Goal: Task Accomplishment & Management: Manage account settings

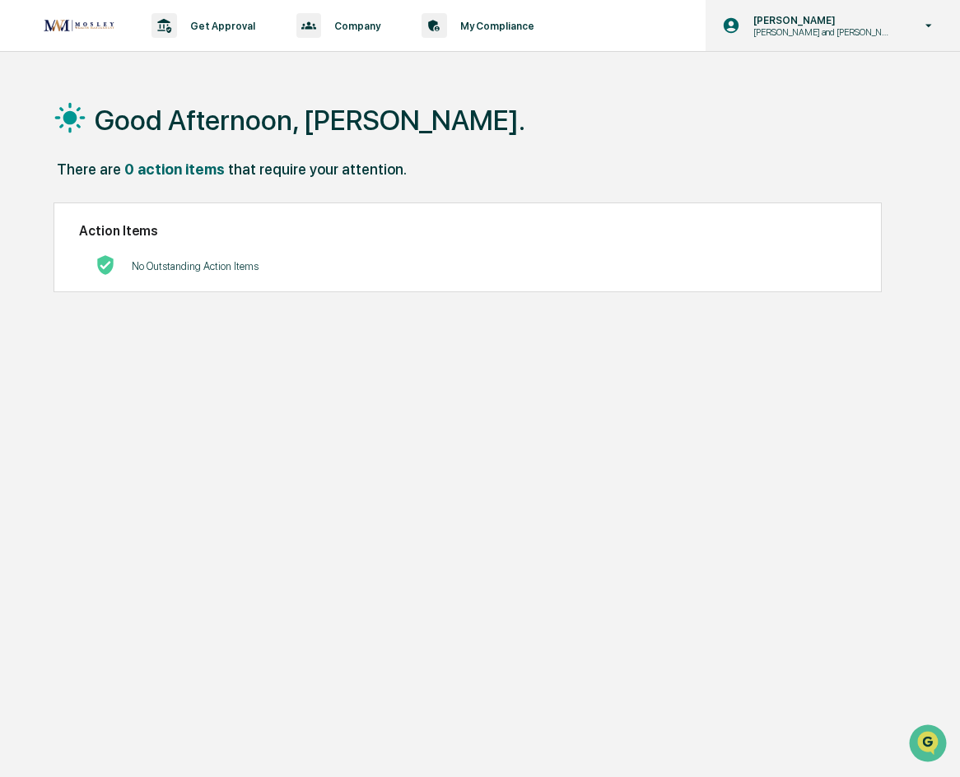
click at [844, 10] on div "[PERSON_NAME] [PERSON_NAME] and [PERSON_NAME] Onboarding" at bounding box center [832, 25] width 254 height 51
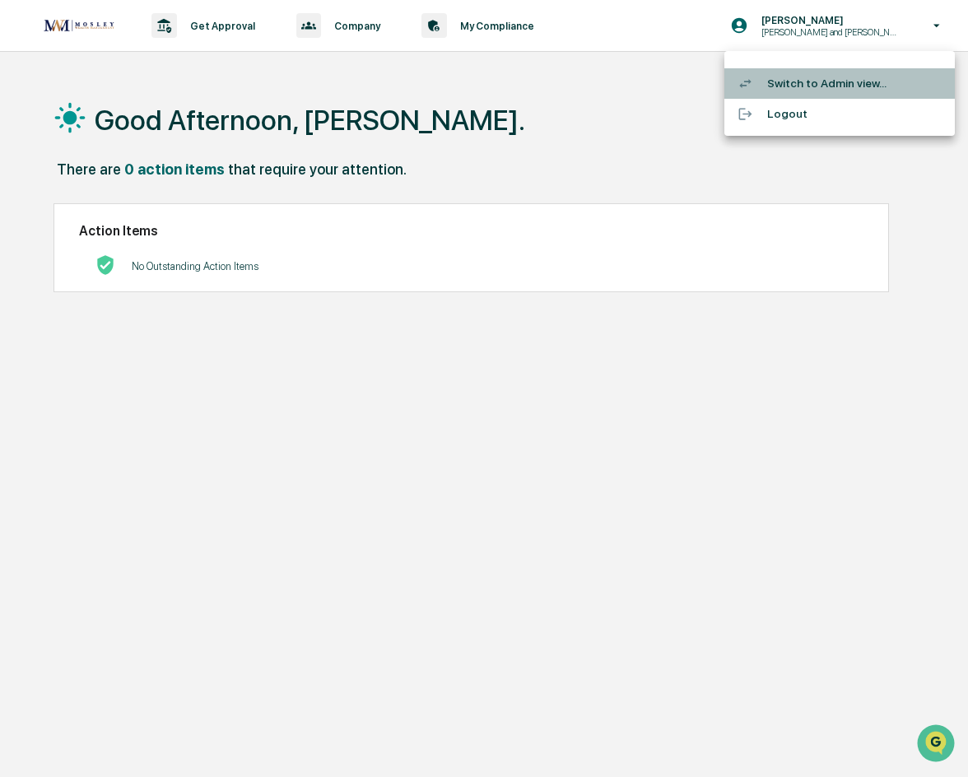
click at [819, 91] on li "Switch to Admin view..." at bounding box center [839, 83] width 230 height 30
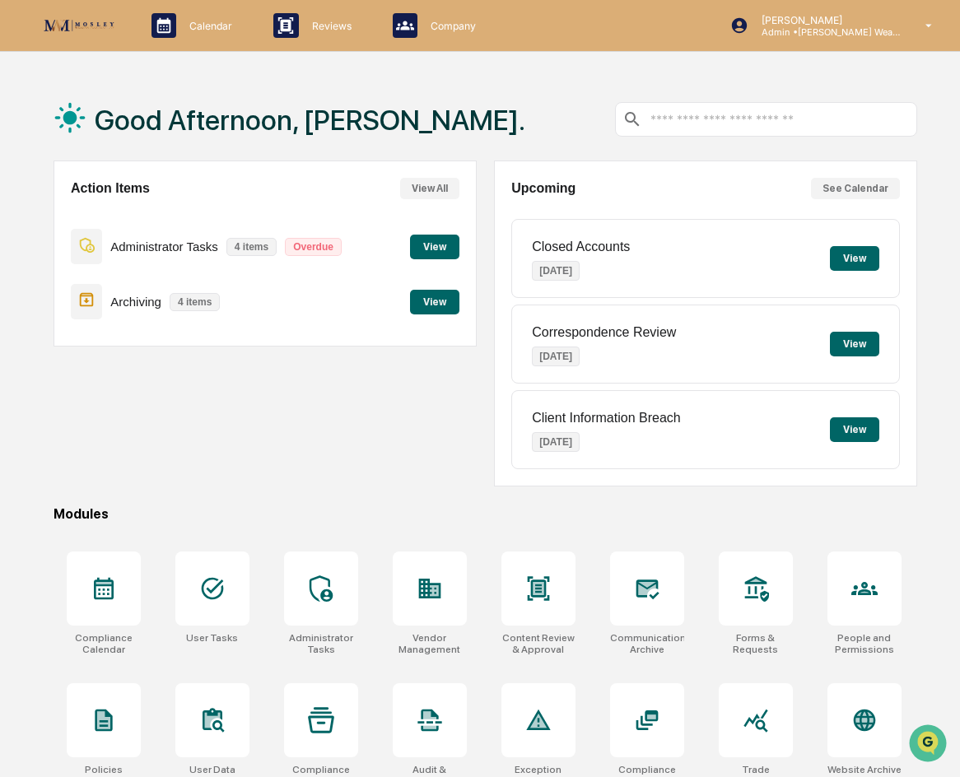
click at [443, 242] on button "View" at bounding box center [434, 247] width 49 height 25
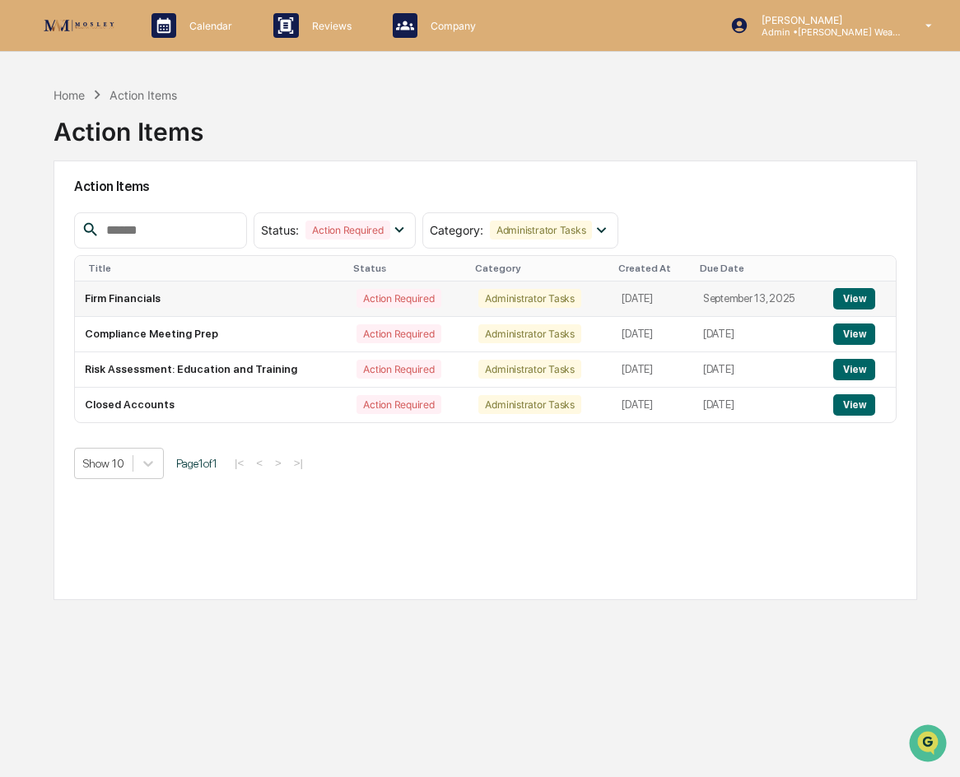
click at [223, 302] on td "Firm Financials" at bounding box center [211, 299] width 272 height 35
click at [849, 299] on button "View" at bounding box center [854, 298] width 42 height 21
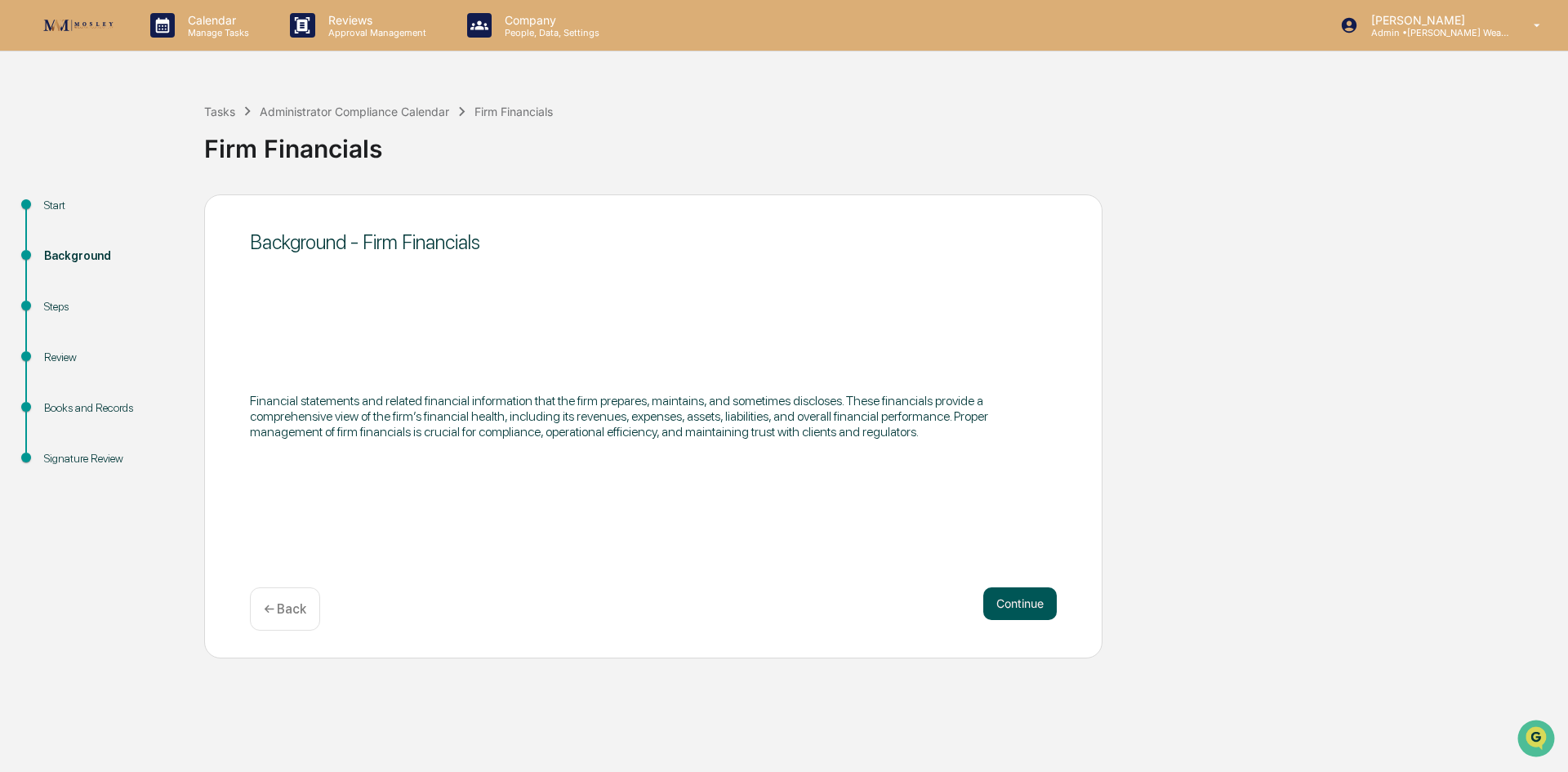
click at [952, 602] on button "Continue" at bounding box center [1020, 603] width 73 height 33
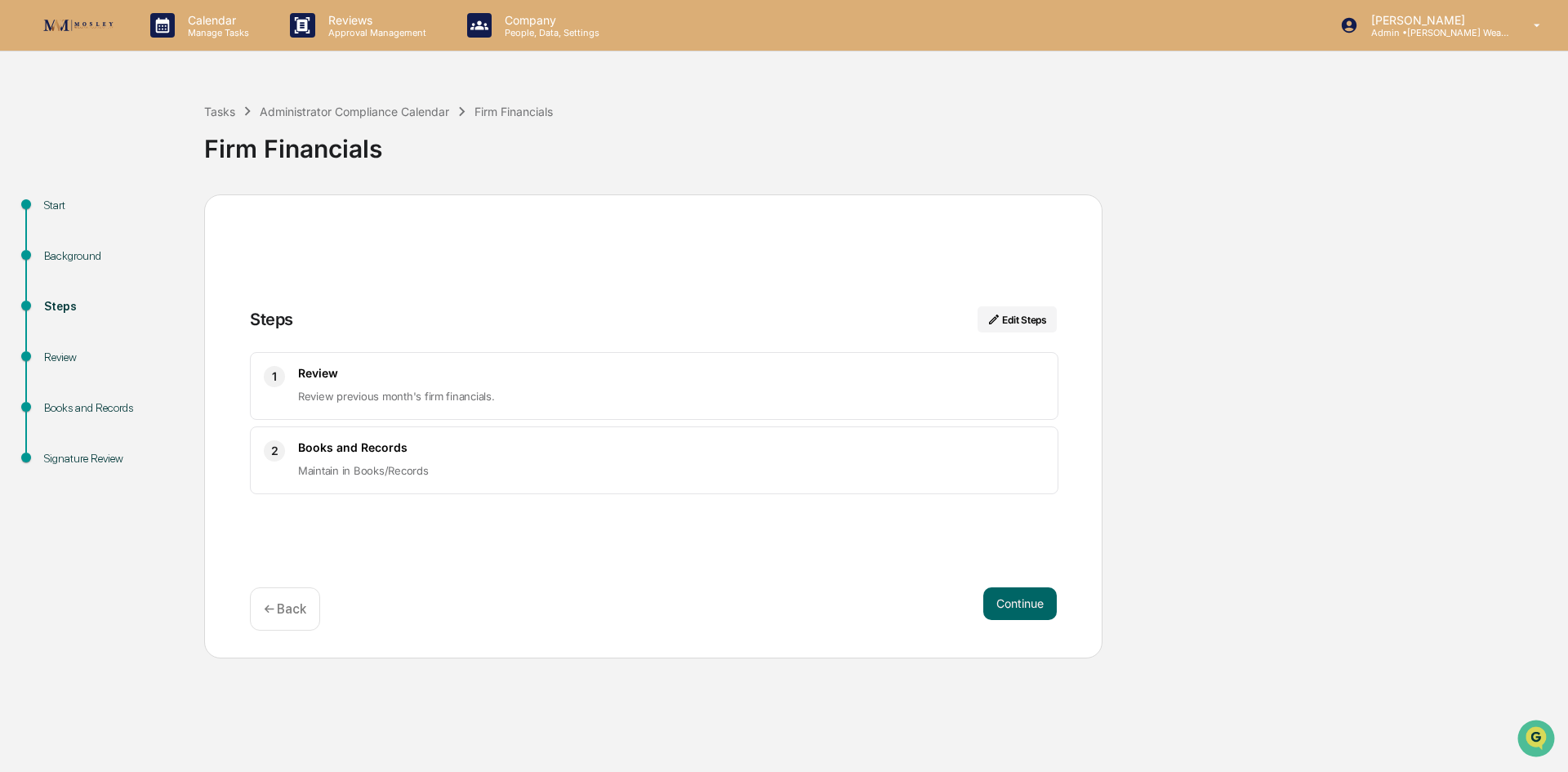
click at [501, 374] on h3 "Review" at bounding box center [671, 373] width 746 height 14
click at [404, 477] on span "Maintain in Books/Records" at bounding box center [363, 470] width 131 height 13
click at [952, 605] on button "Continue" at bounding box center [1020, 603] width 73 height 33
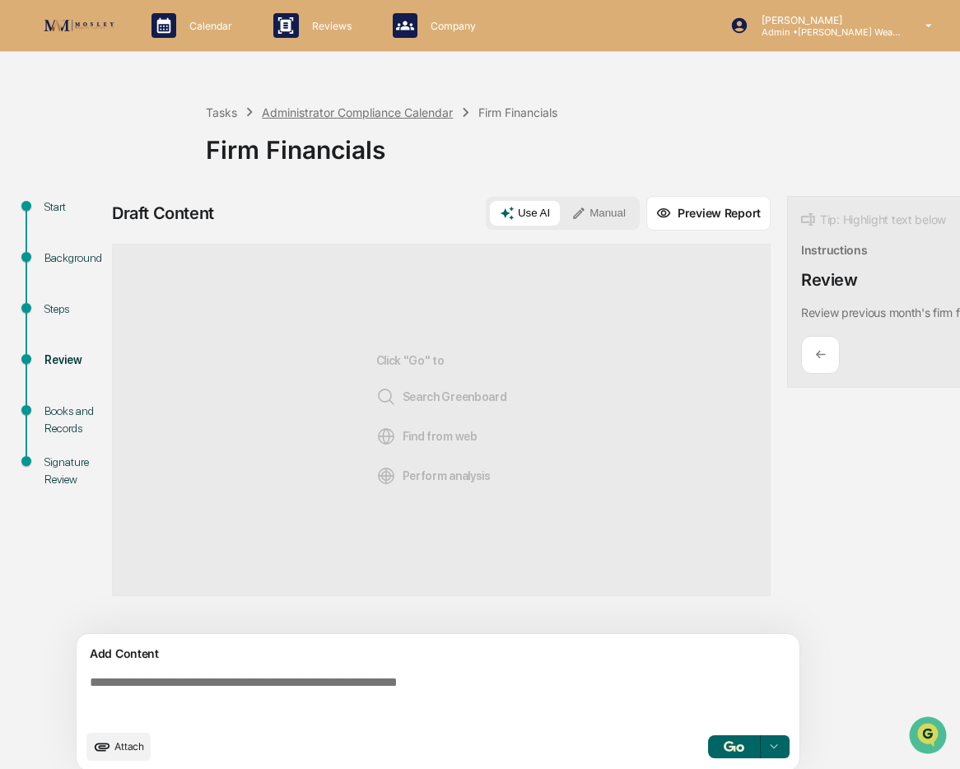
click at [390, 108] on div "Administrator Compliance Calendar" at bounding box center [357, 112] width 191 height 14
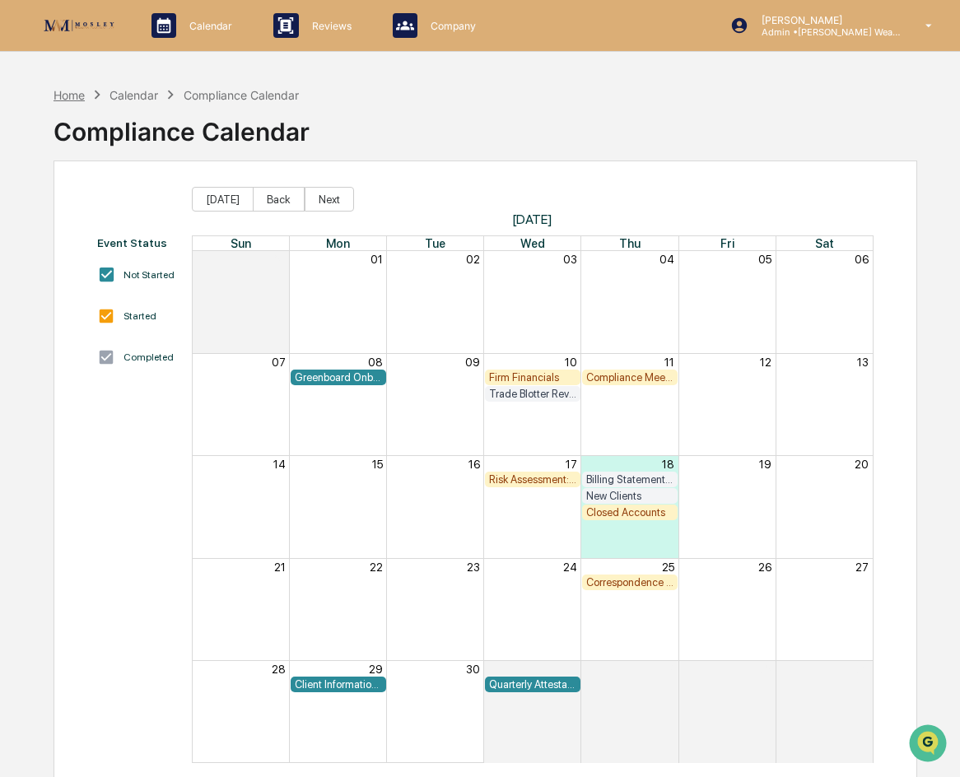
click at [69, 89] on div "Home" at bounding box center [69, 95] width 31 height 14
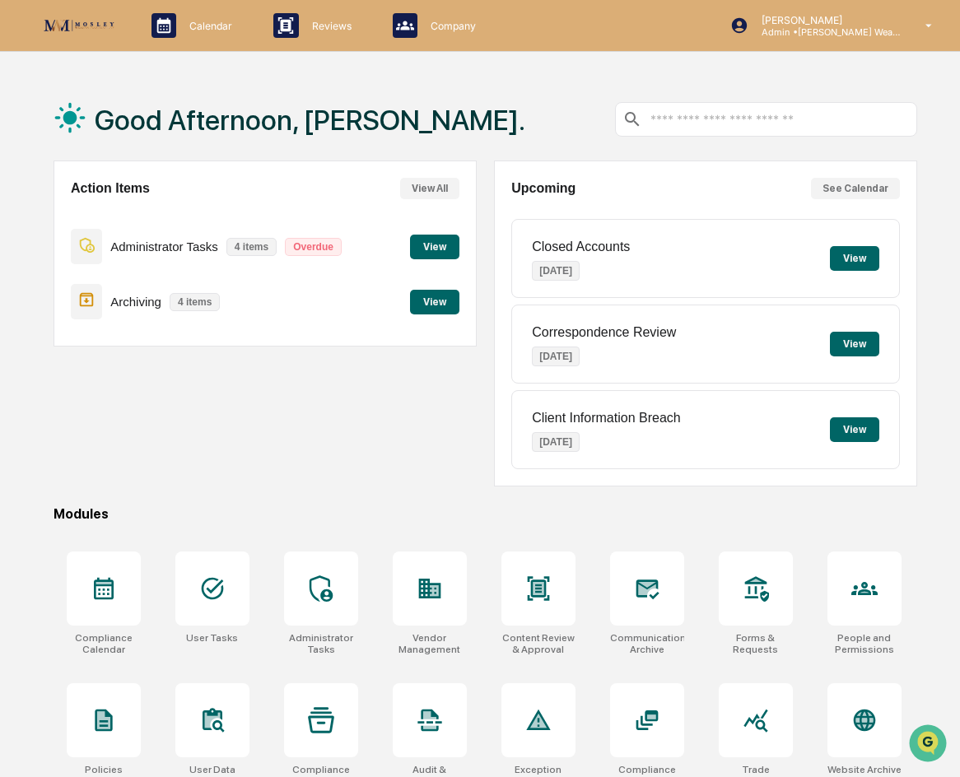
click at [431, 239] on button "View" at bounding box center [434, 247] width 49 height 25
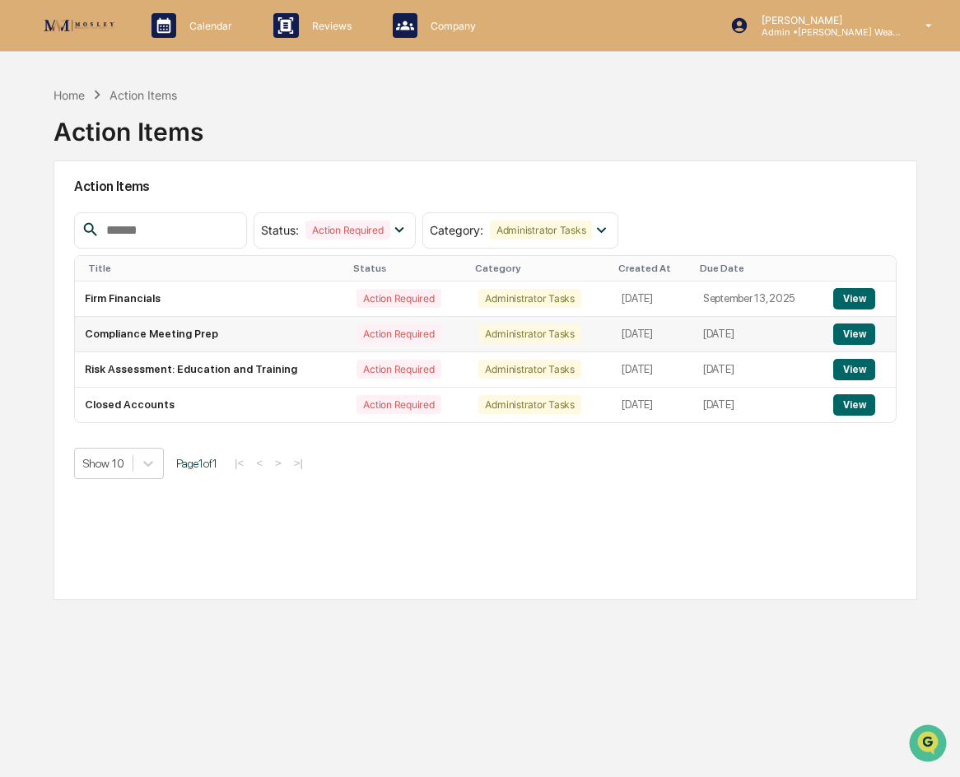
click at [863, 333] on button "View" at bounding box center [854, 333] width 42 height 21
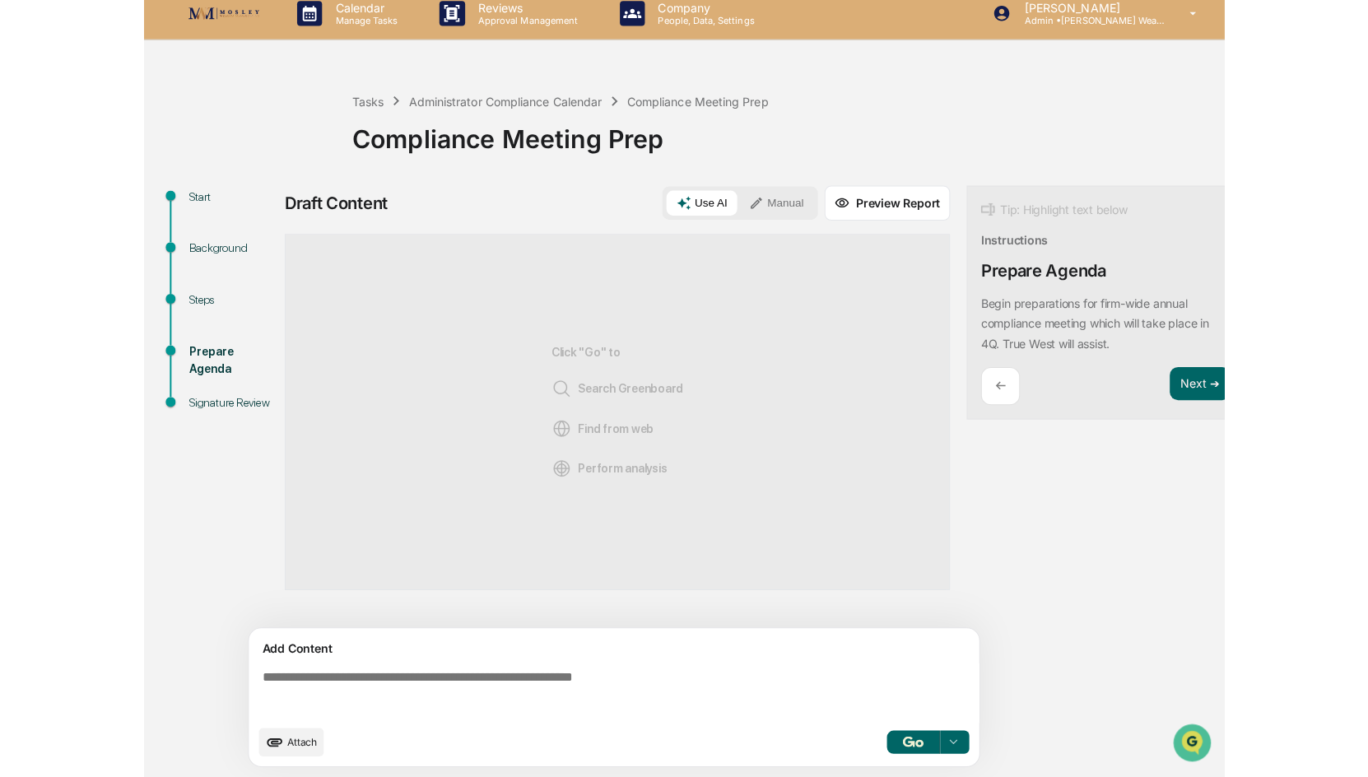
scroll to position [12, 0]
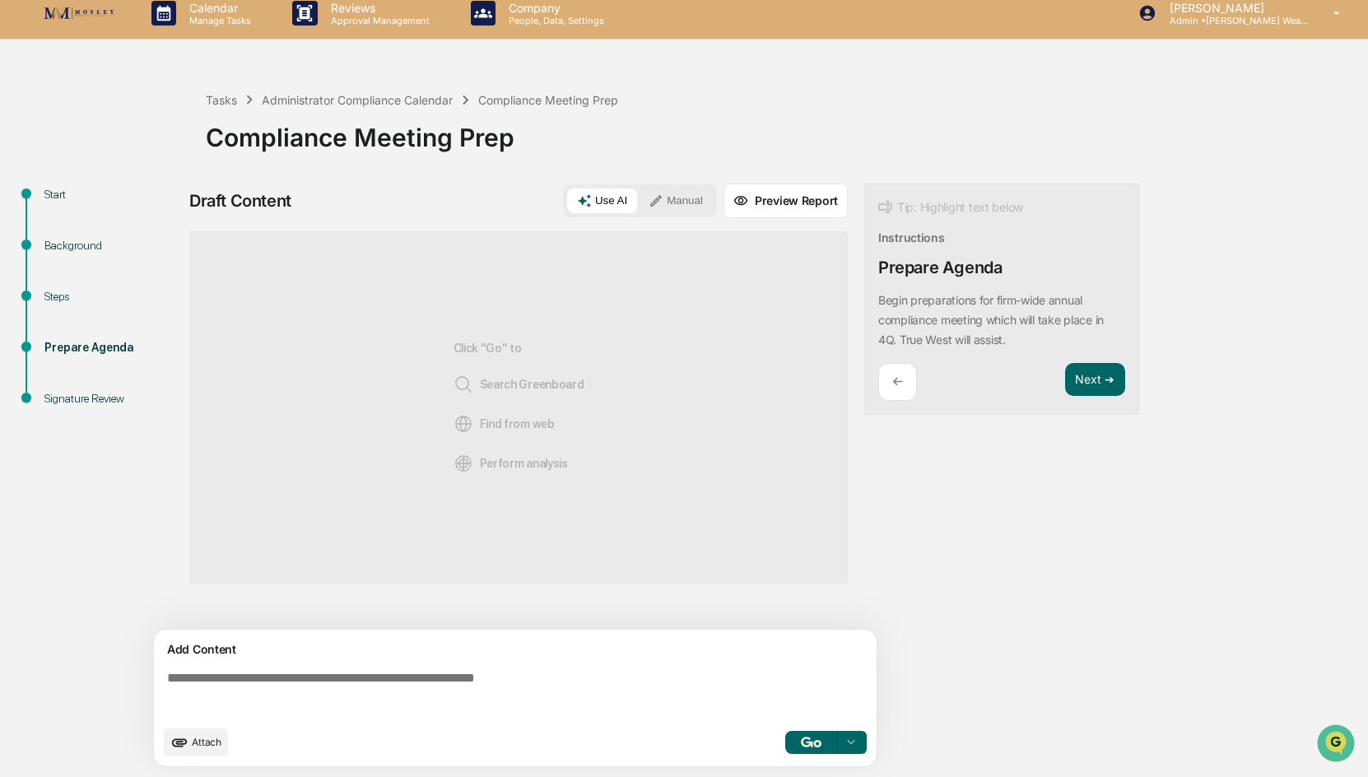
click at [959, 272] on div "Tip: Highlight text below Instructions Prepare Agenda Begin preparations for fi…" at bounding box center [1001, 300] width 275 height 232
click at [959, 370] on button "Next ➔" at bounding box center [1095, 380] width 60 height 34
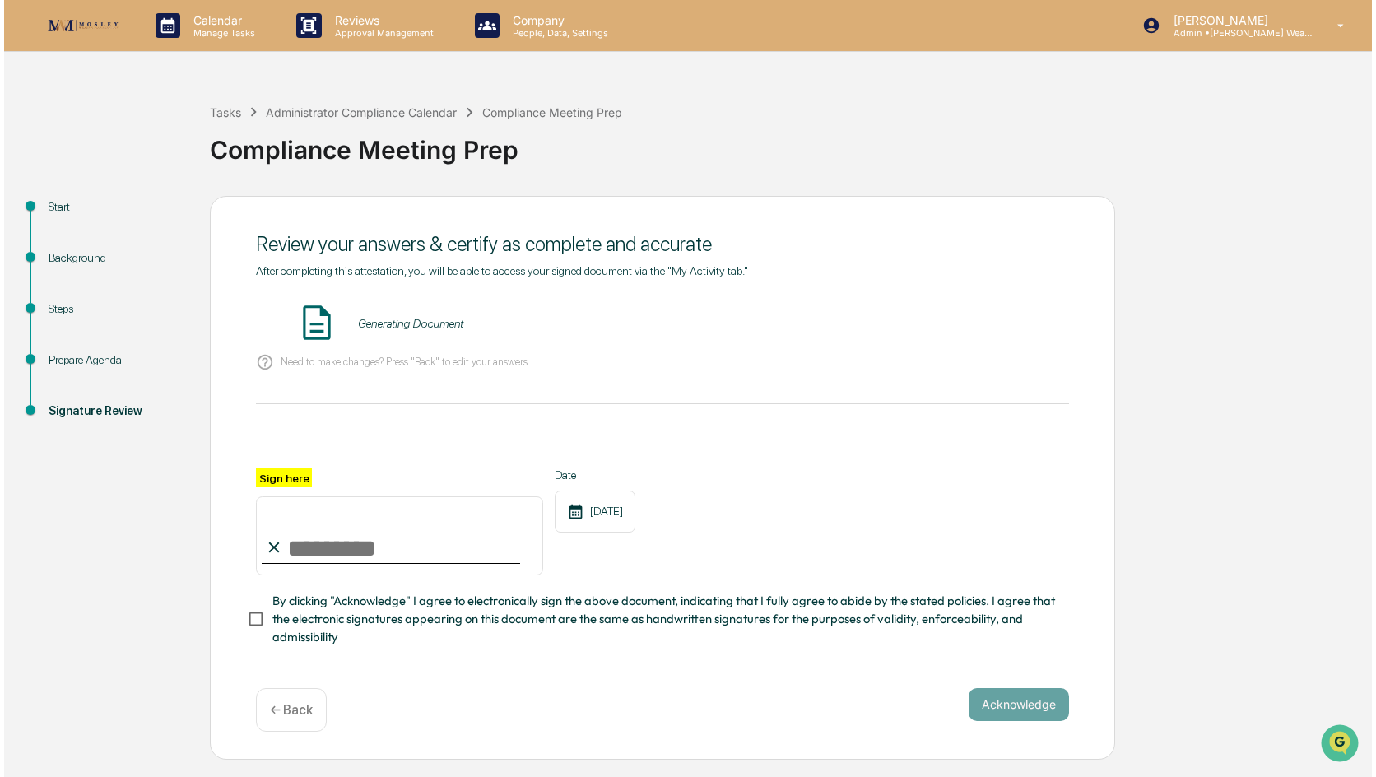
scroll to position [0, 0]
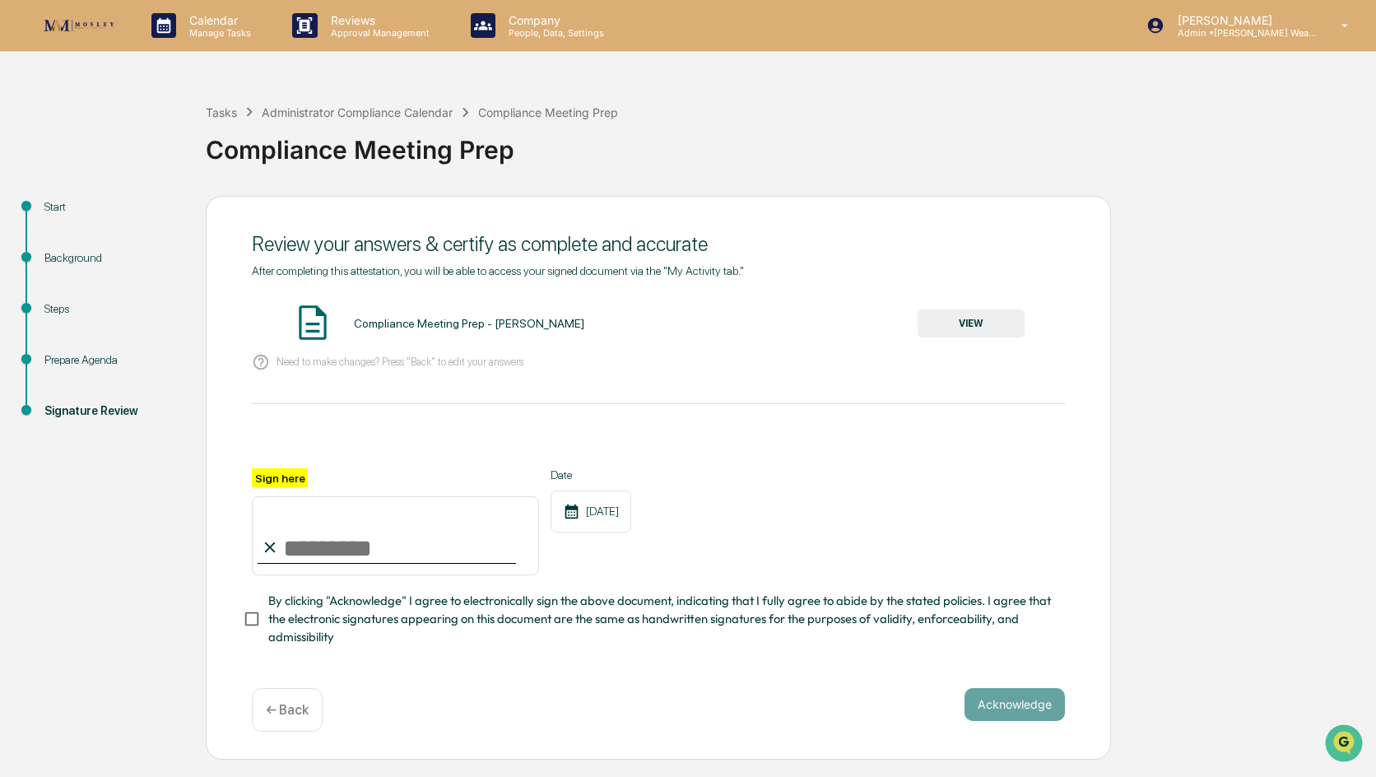
click at [523, 322] on div "Compliance Meeting Prep - [PERSON_NAME]" at bounding box center [469, 323] width 230 height 13
click at [952, 322] on button "VIEW" at bounding box center [971, 323] width 107 height 28
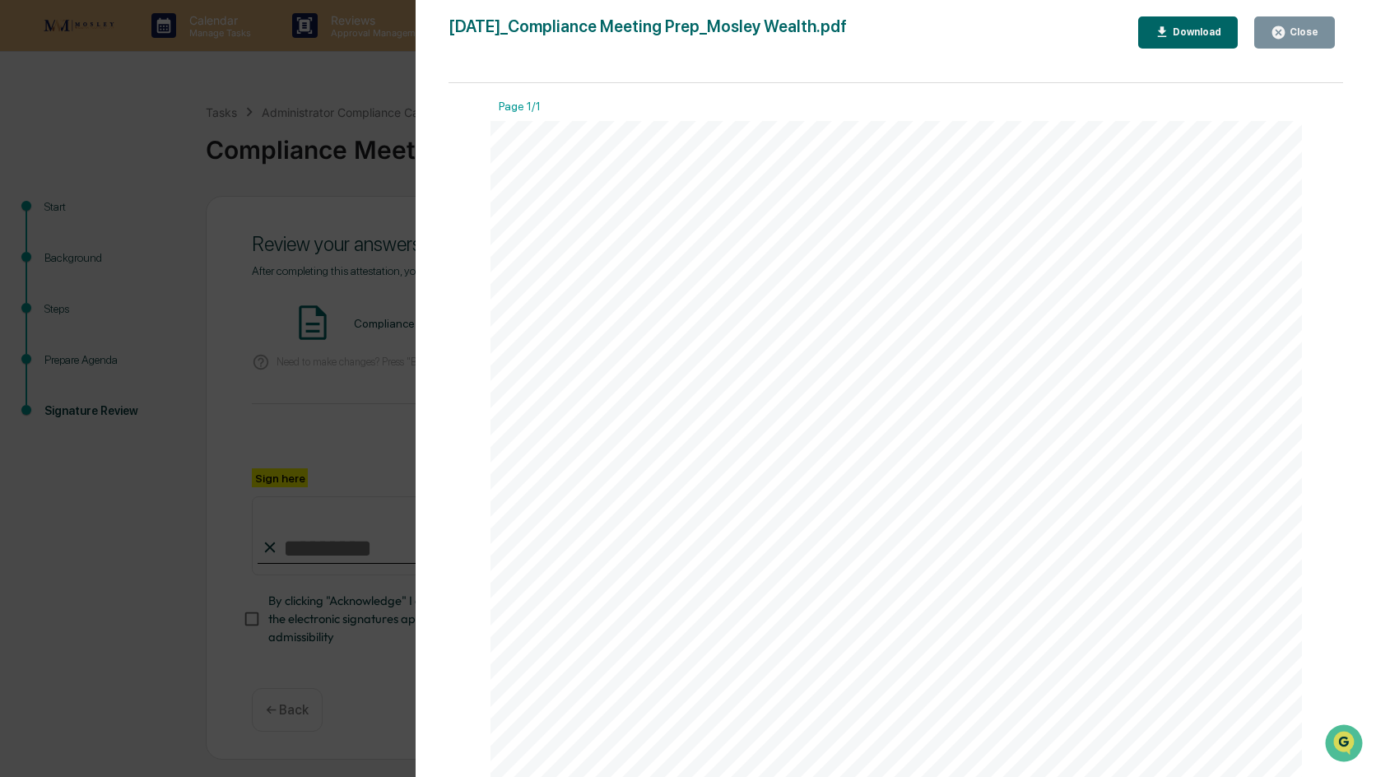
click at [305, 196] on div "Version History [DATE] 08:25 PM [PERSON_NAME] [DATE]_Compliance Meeting Prep_Mo…" at bounding box center [688, 388] width 1376 height 777
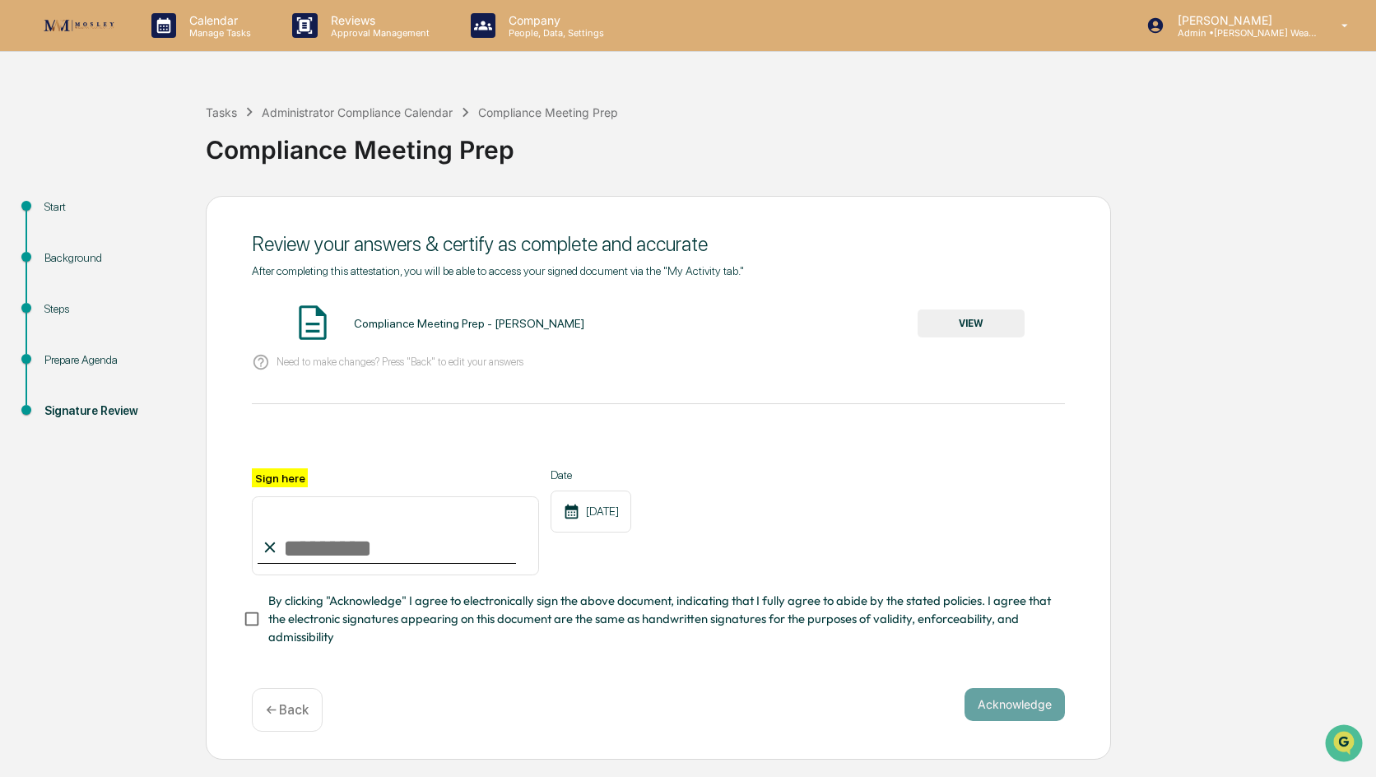
click at [357, 552] on input "Sign here" at bounding box center [395, 535] width 287 height 79
type input "**********"
click at [959, 706] on button "Acknowledge" at bounding box center [1015, 704] width 100 height 33
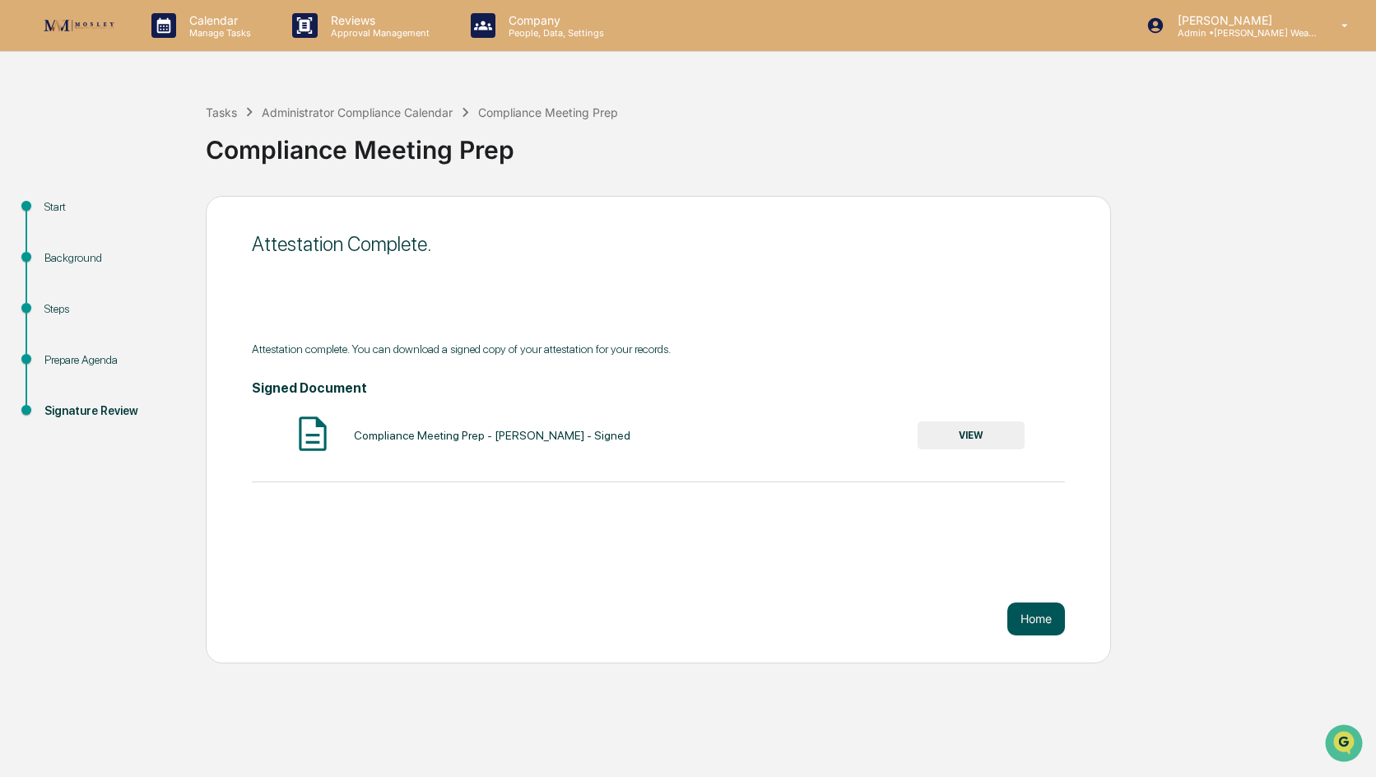
click at [959, 615] on button "Home" at bounding box center [1036, 619] width 58 height 33
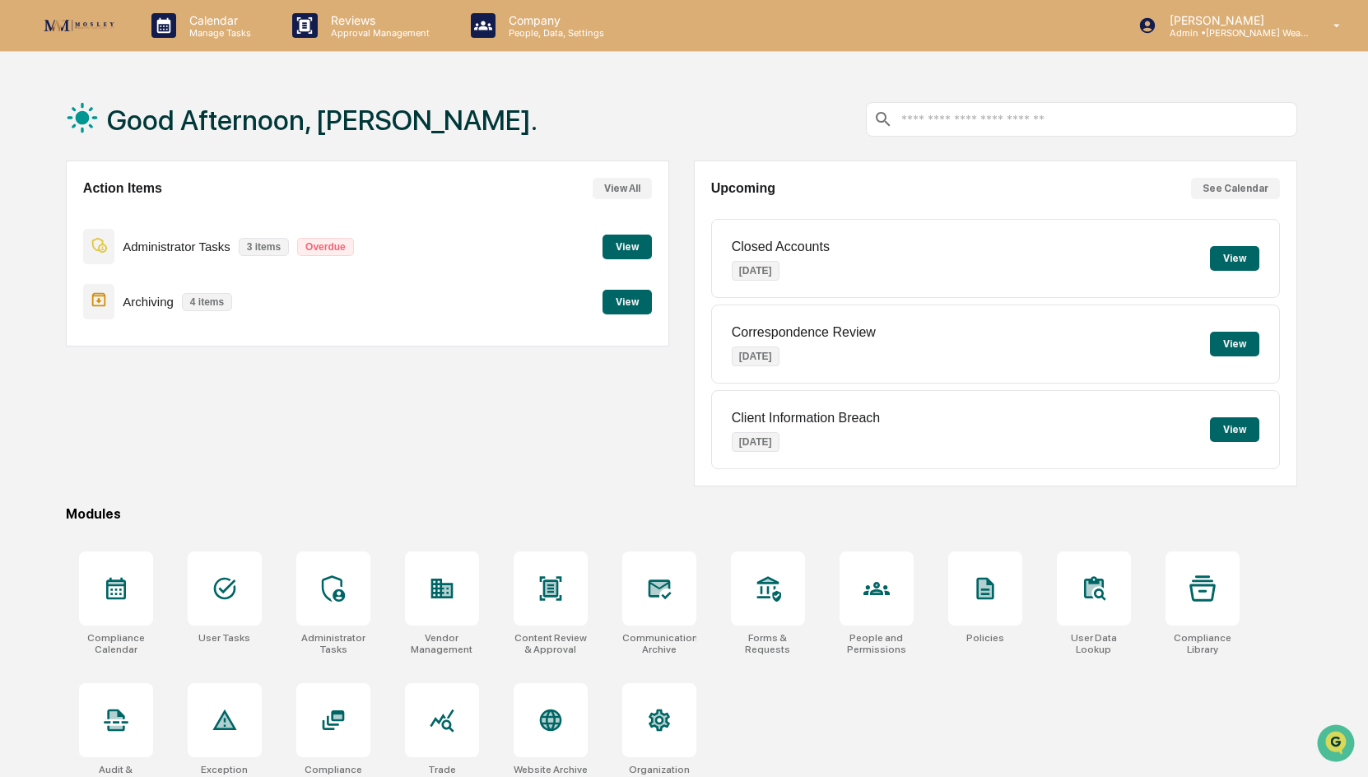
click at [638, 244] on button "View" at bounding box center [627, 247] width 49 height 25
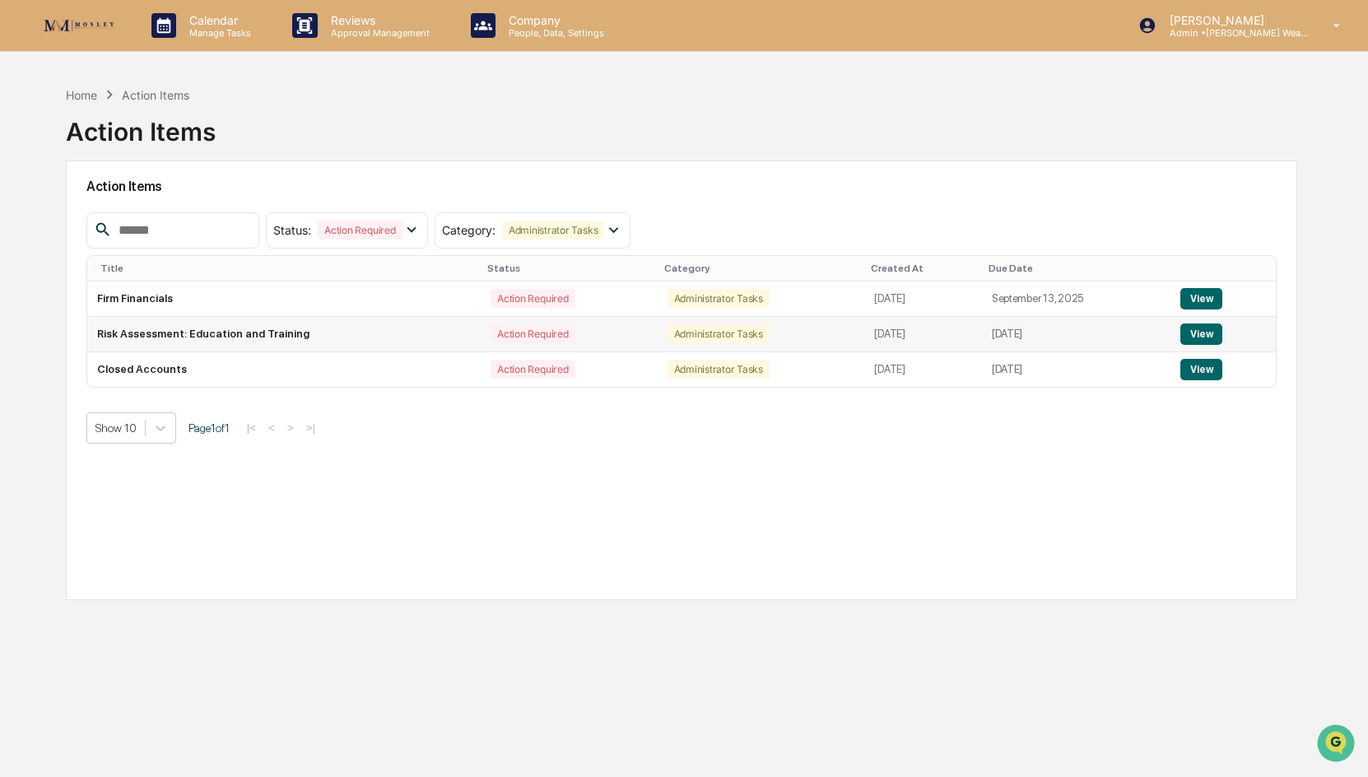
click at [959, 328] on button "View" at bounding box center [1201, 333] width 42 height 21
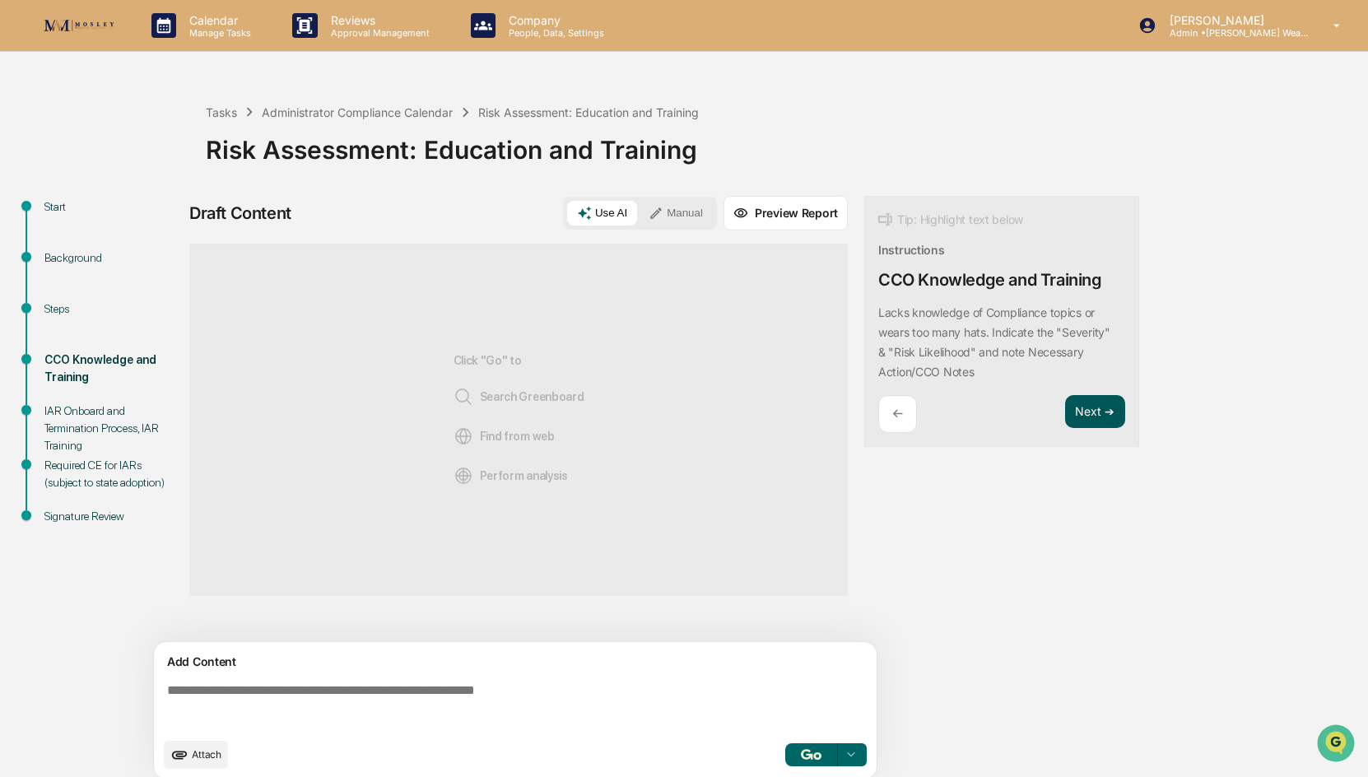
click at [959, 397] on button "Next ➔" at bounding box center [1095, 412] width 60 height 34
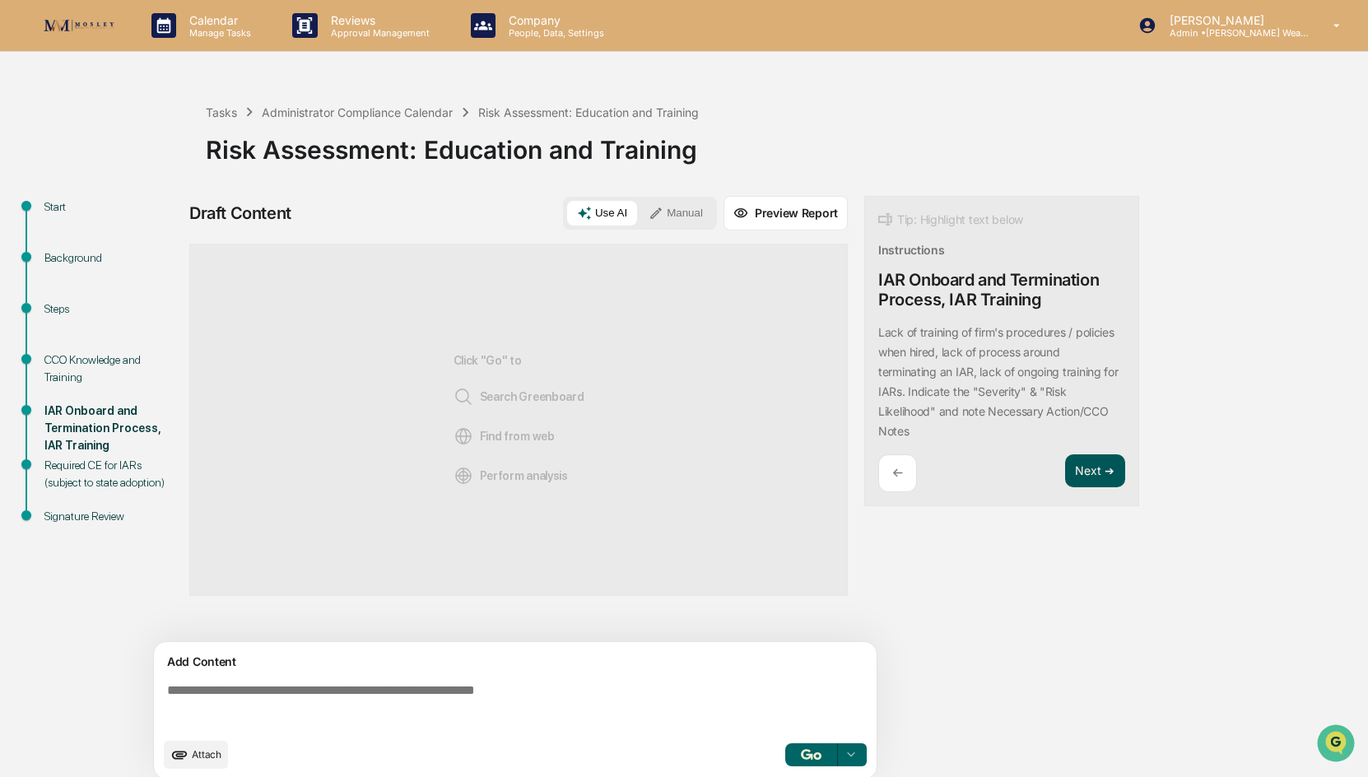
click at [959, 461] on button "Next ➔" at bounding box center [1095, 471] width 60 height 34
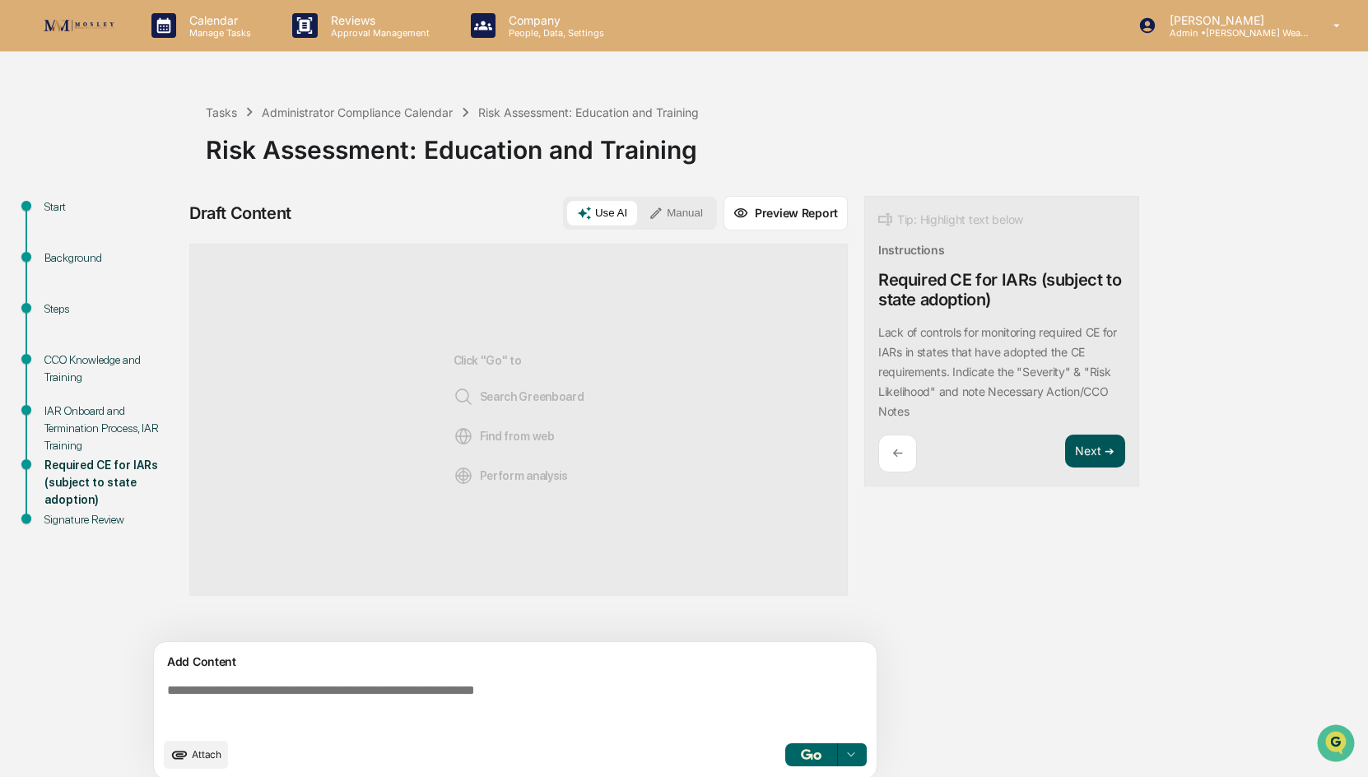
click at [959, 458] on button "Next ➔" at bounding box center [1095, 452] width 60 height 34
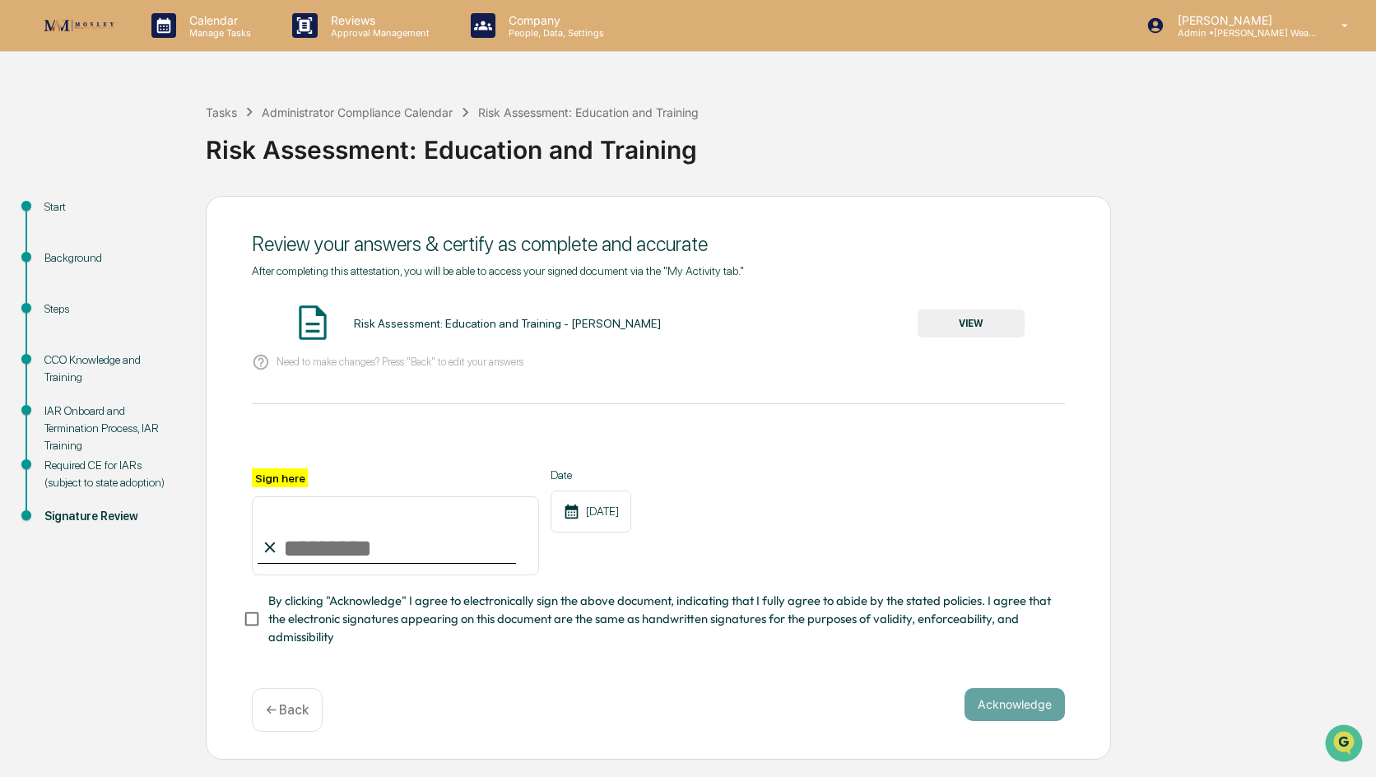
click at [337, 562] on input "Sign here" at bounding box center [395, 535] width 287 height 79
type input "**********"
click at [959, 706] on button "Acknowledge" at bounding box center [1015, 704] width 100 height 33
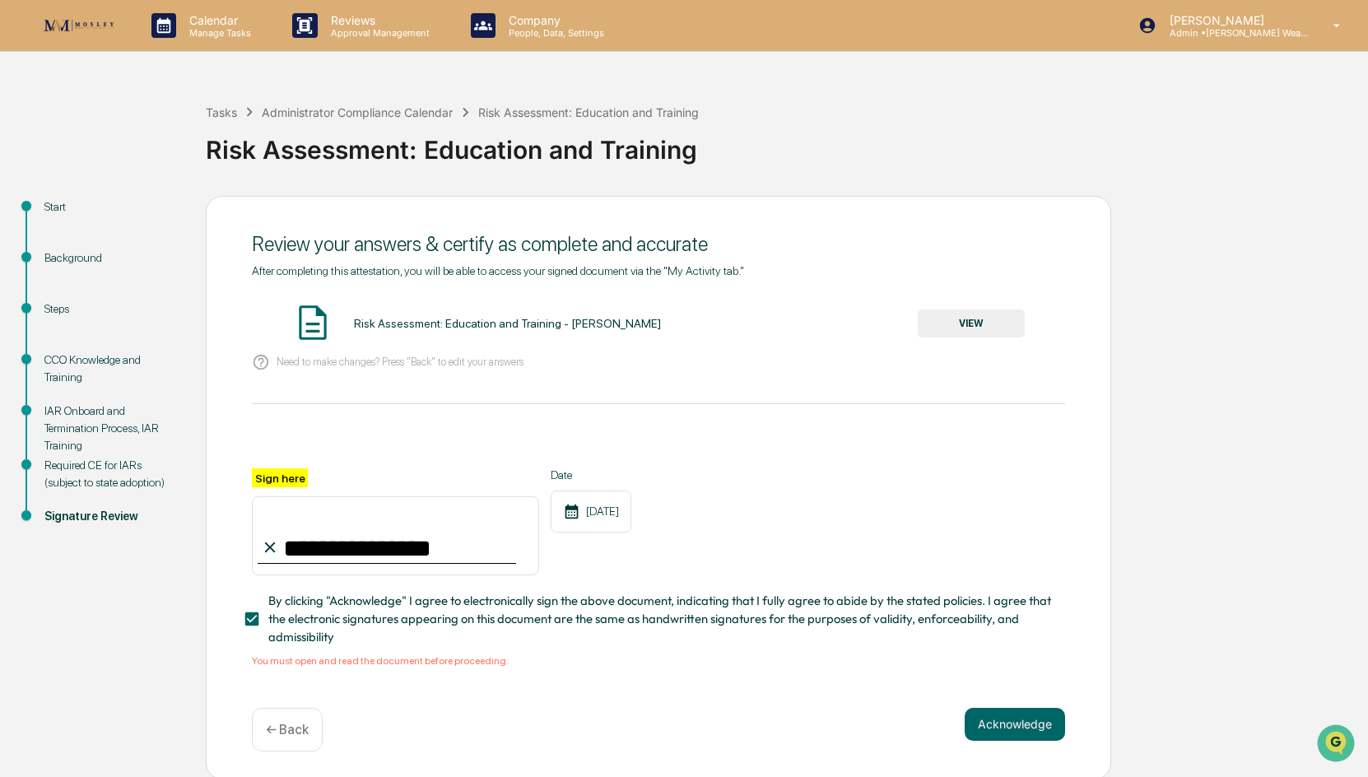
click at [410, 551] on input "**********" at bounding box center [395, 535] width 287 height 79
click at [421, 322] on div "Risk Assessment: Education and Training - [PERSON_NAME]" at bounding box center [507, 323] width 307 height 13
click at [959, 333] on button "VIEW" at bounding box center [971, 323] width 107 height 28
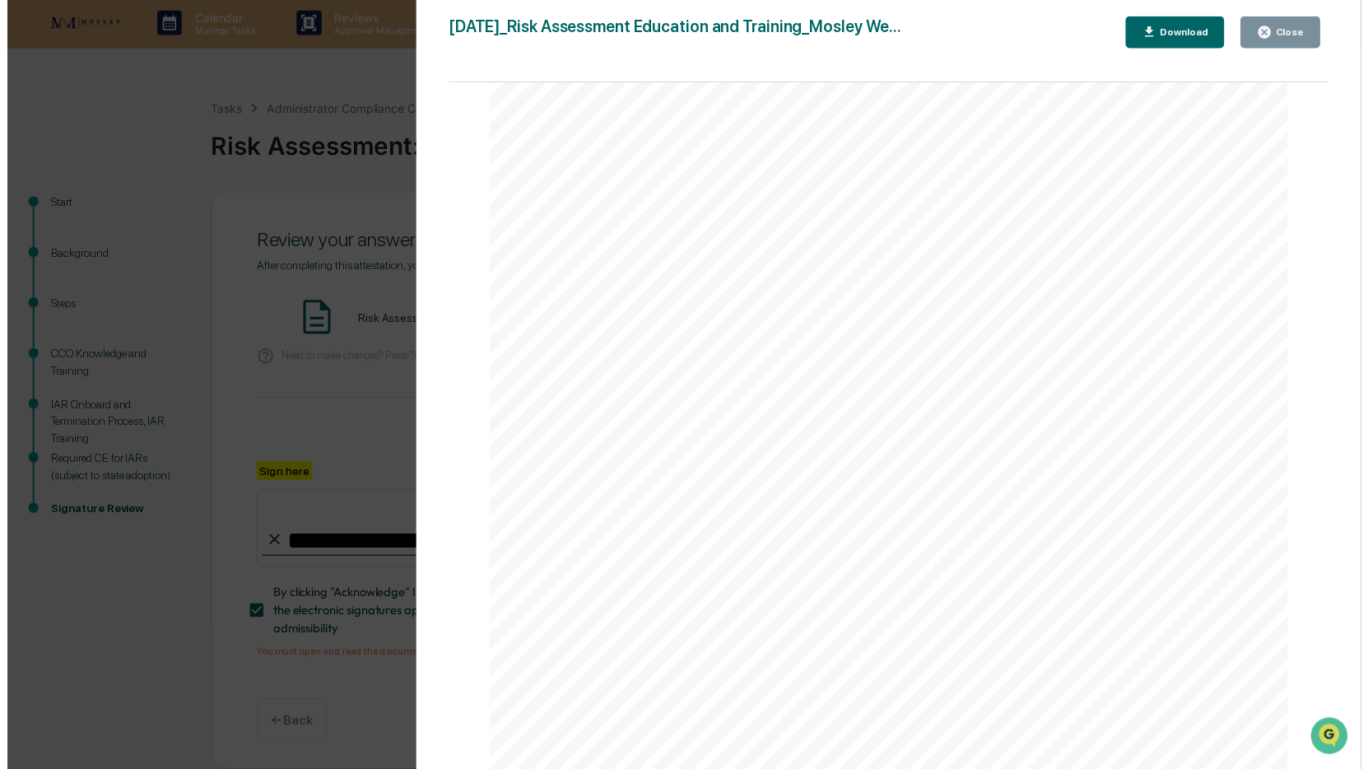
scroll to position [7, 0]
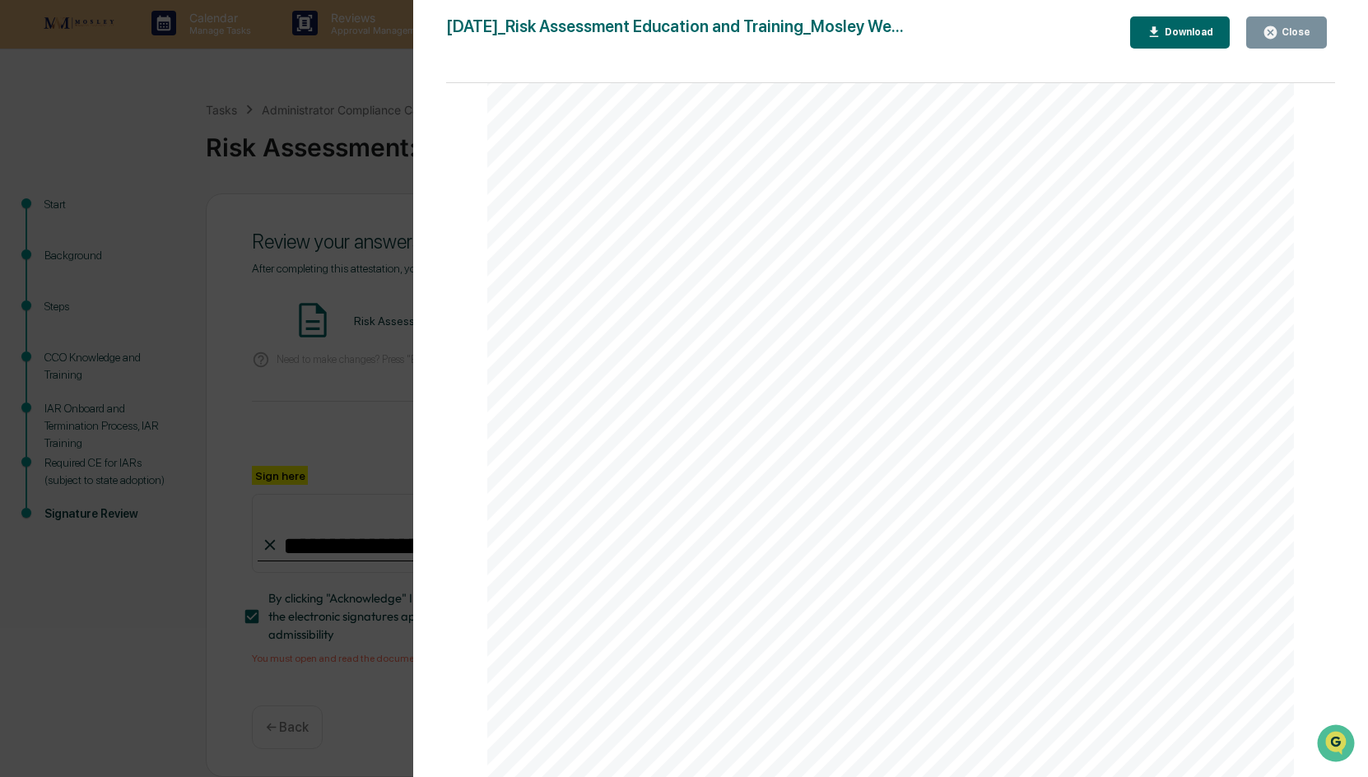
click at [959, 37] on icon "button" at bounding box center [1271, 33] width 16 height 16
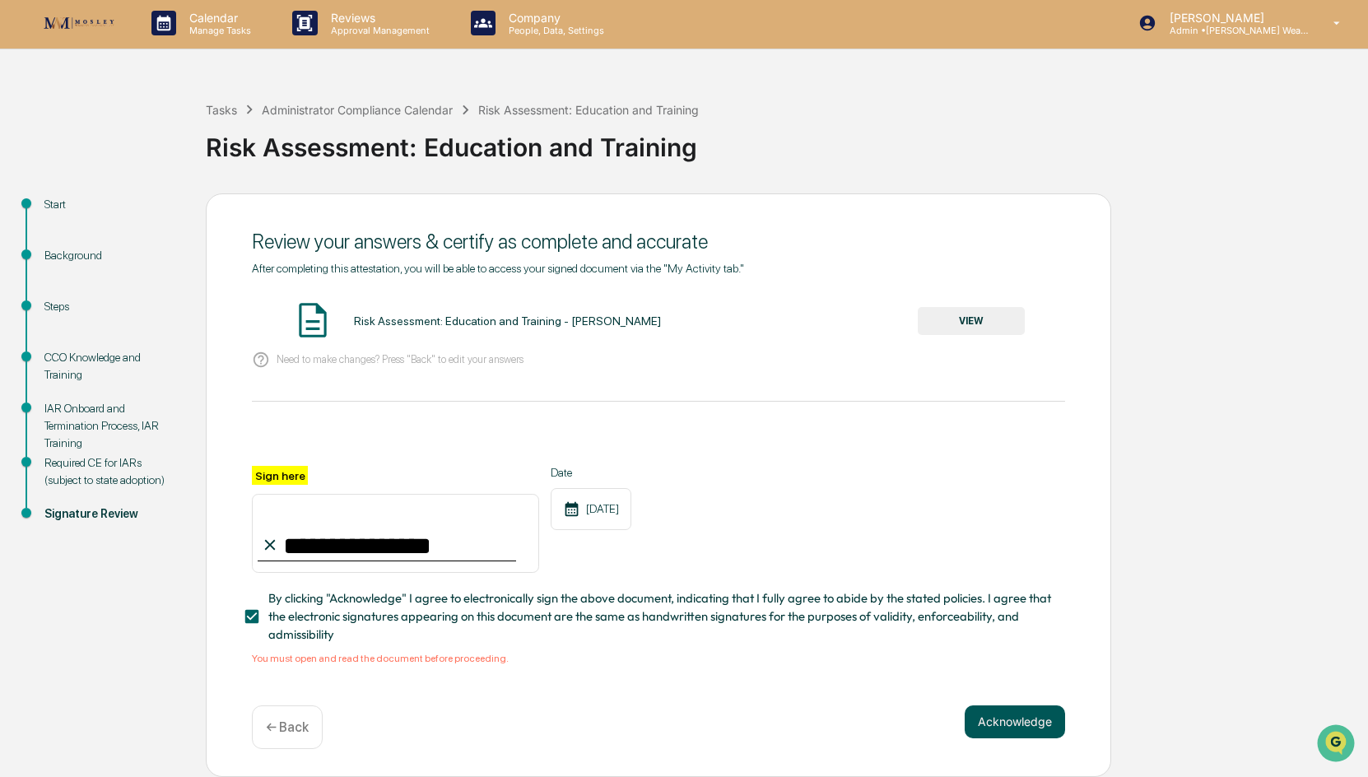
click at [959, 708] on button "Acknowledge" at bounding box center [1015, 721] width 100 height 33
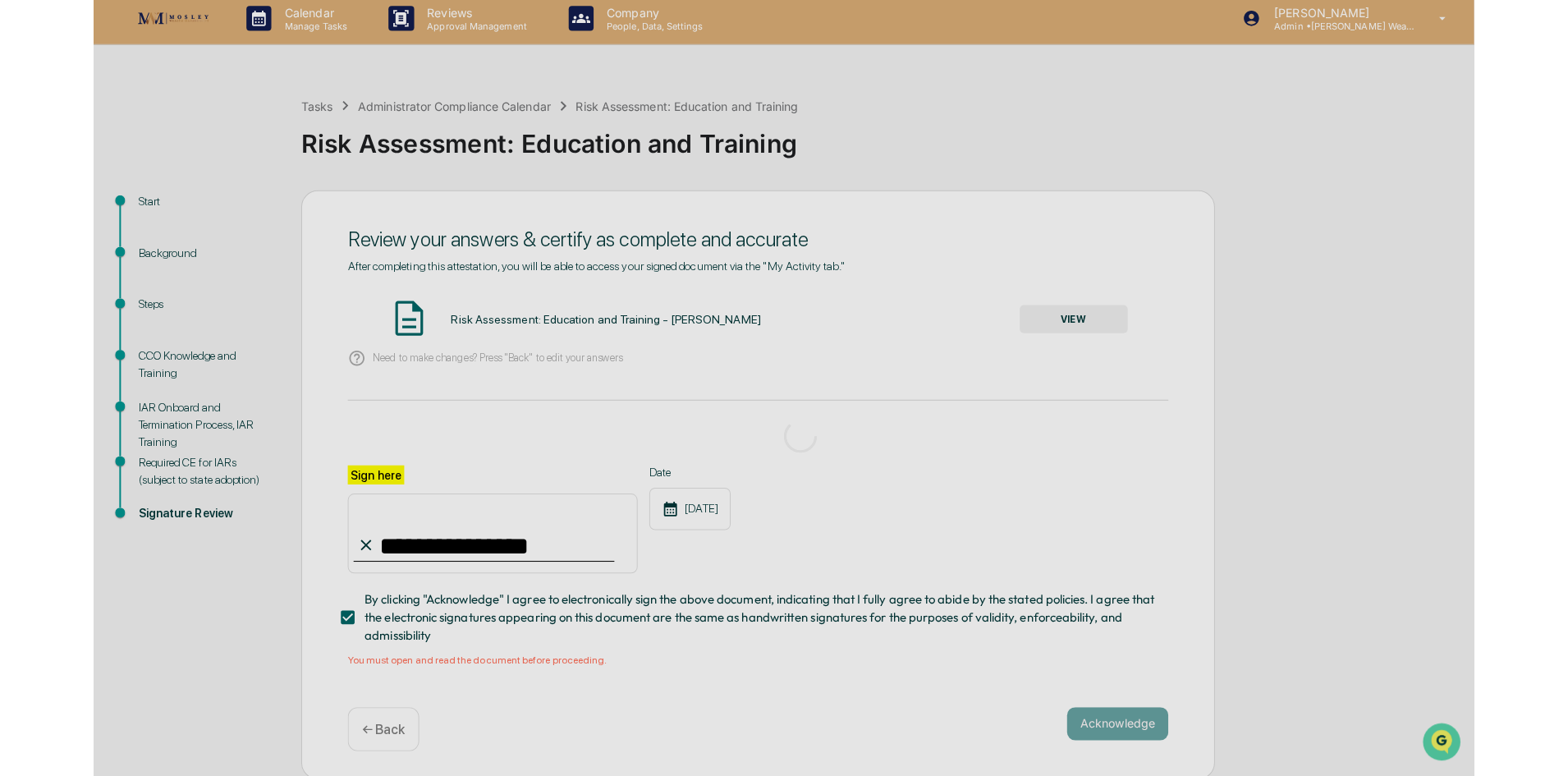
scroll to position [0, 0]
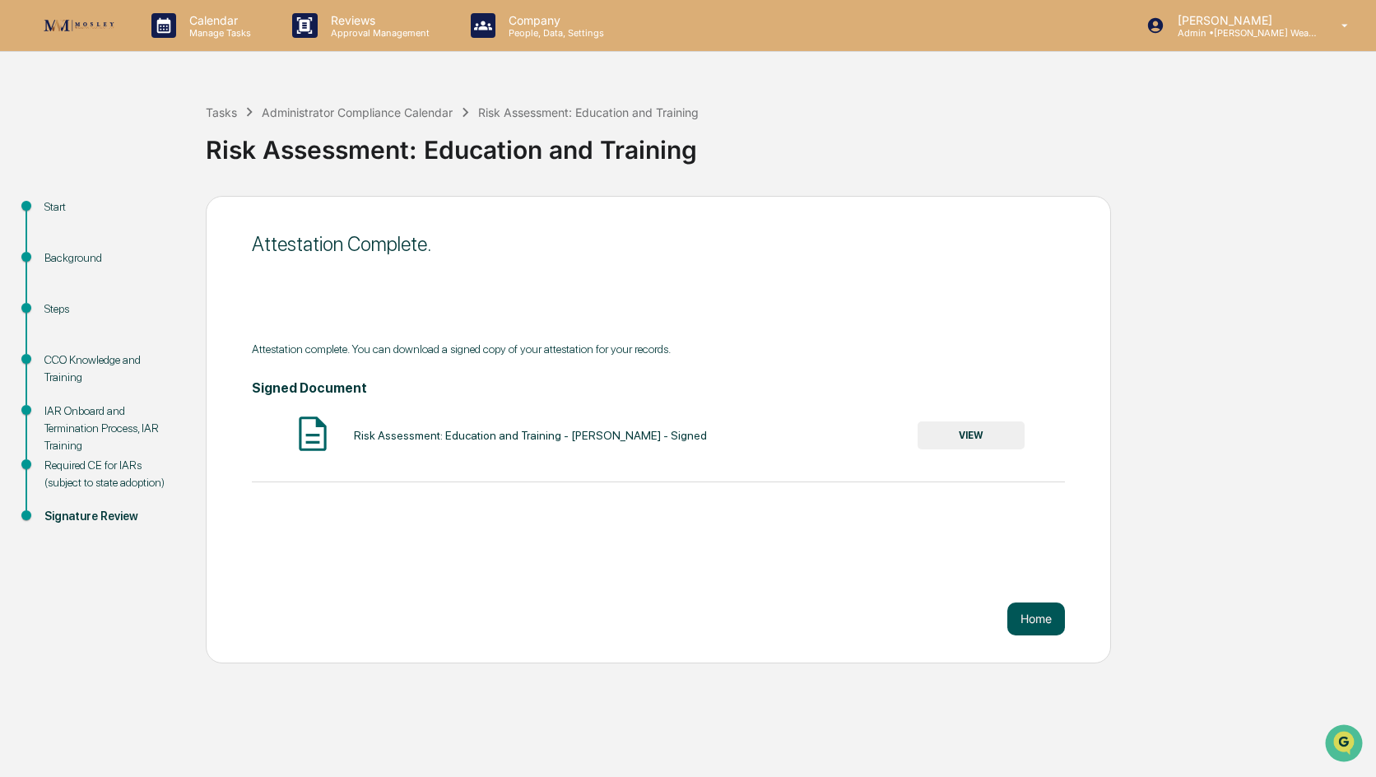
click at [959, 633] on button "Home" at bounding box center [1036, 619] width 58 height 33
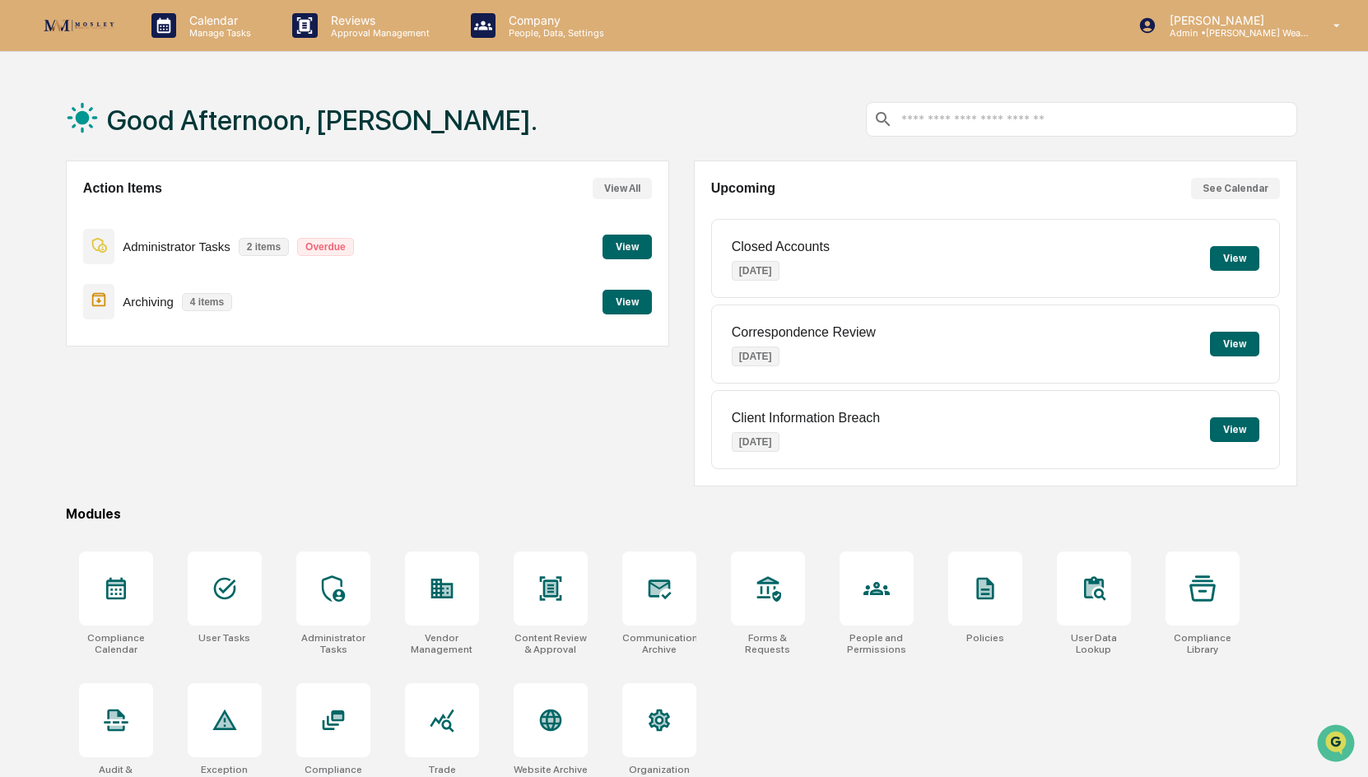
click at [543, 78] on div "Good Afternoon, [PERSON_NAME]." at bounding box center [681, 119] width 1231 height 82
click at [633, 261] on div "Administrator Tasks 2 items Overdue View" at bounding box center [367, 246] width 569 height 55
click at [631, 240] on button "View" at bounding box center [627, 247] width 49 height 25
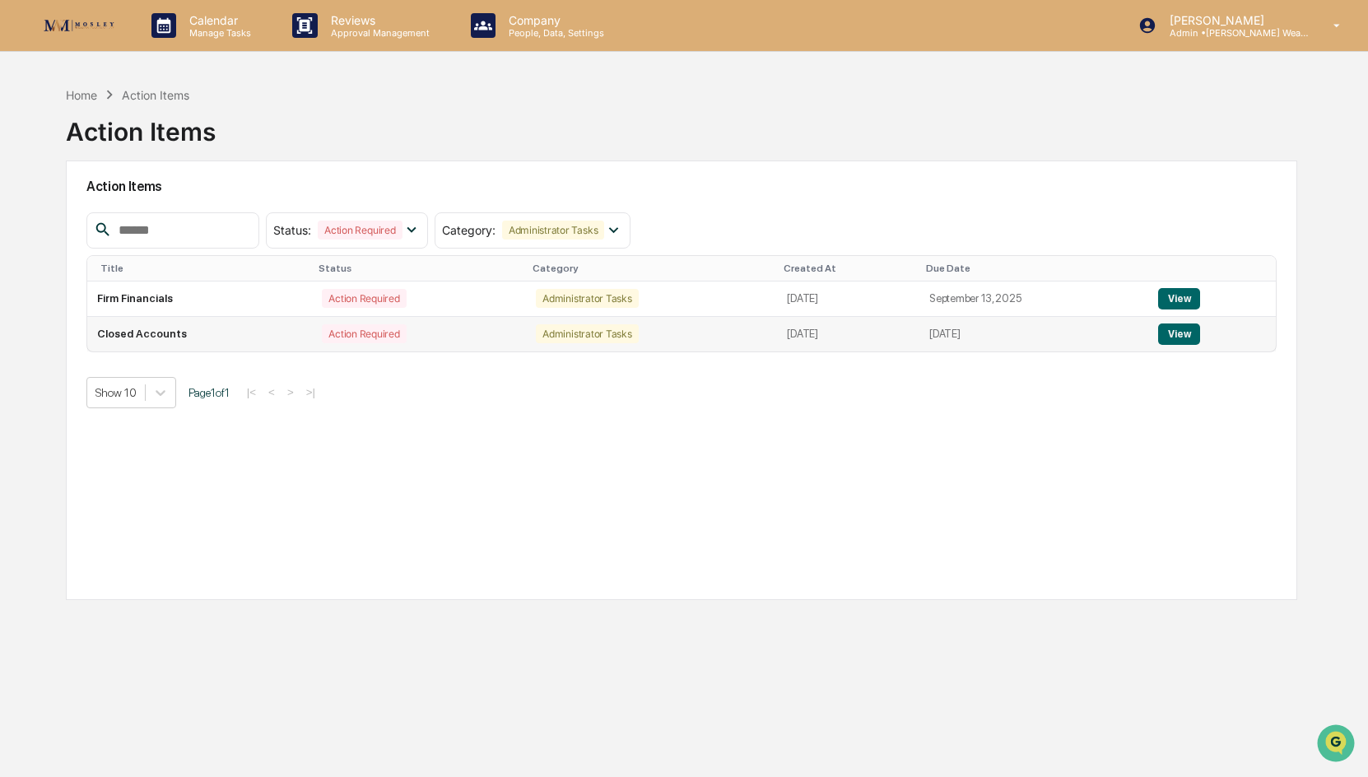
click at [959, 322] on td "View" at bounding box center [1211, 334] width 127 height 35
click at [959, 335] on button "View" at bounding box center [1179, 333] width 42 height 21
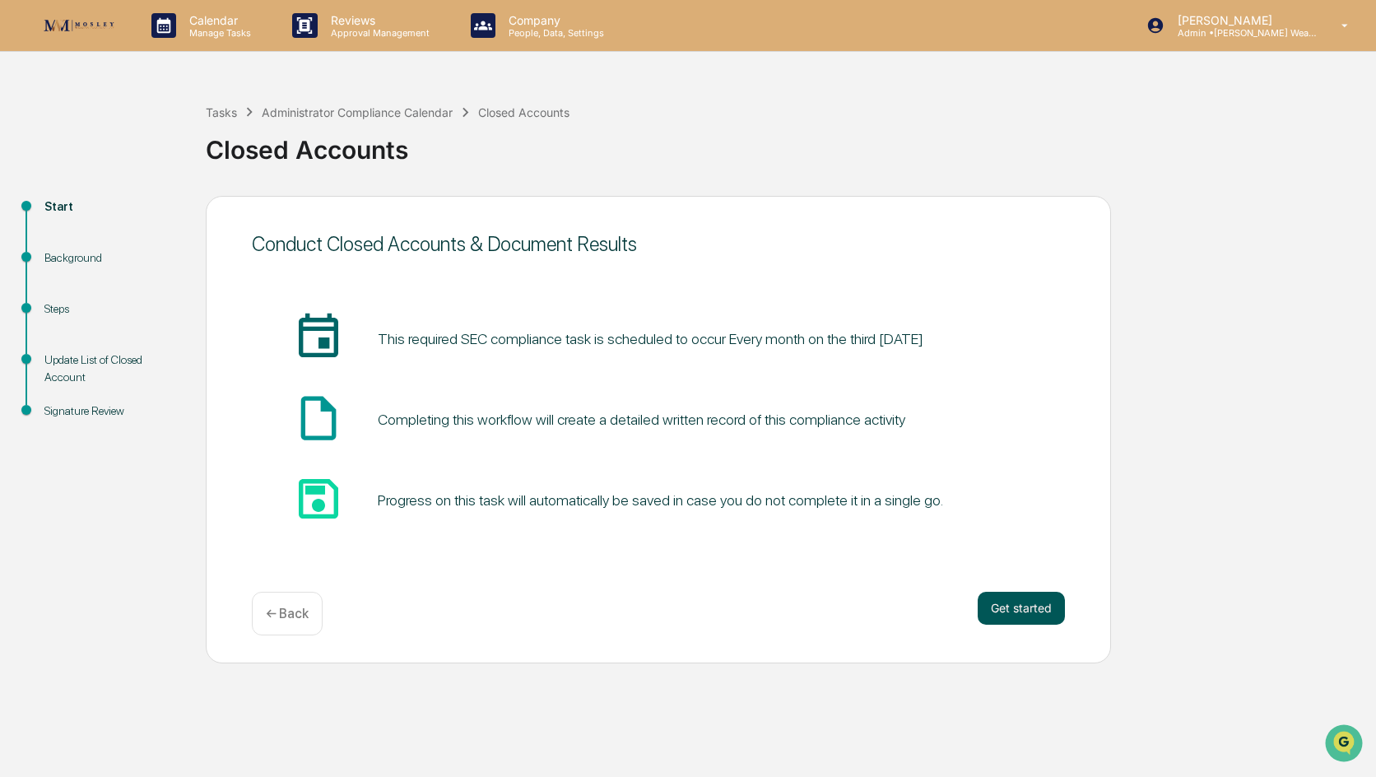
click at [959, 610] on button "Get started" at bounding box center [1021, 608] width 87 height 33
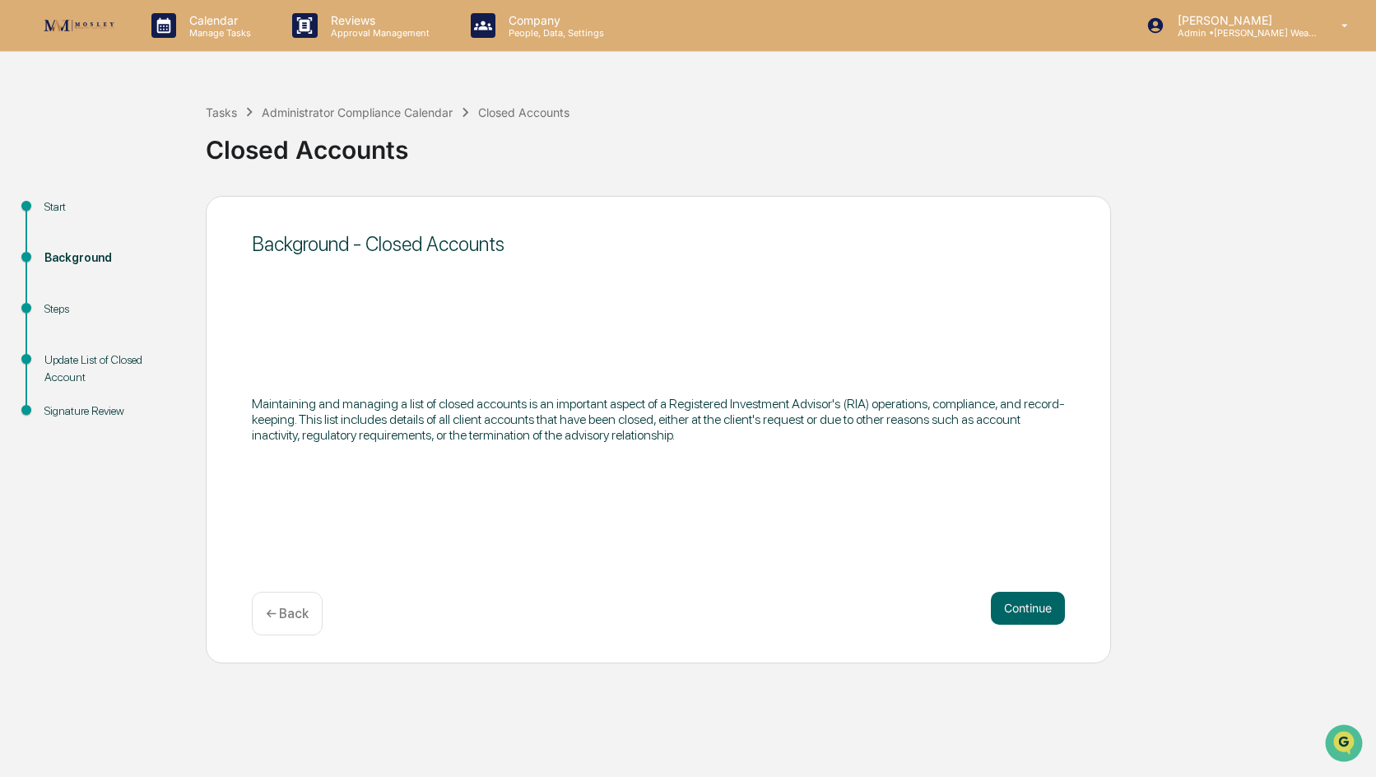
click at [551, 287] on div "Background - Closed Accounts Maintaining and managing a list of closed accounts…" at bounding box center [658, 430] width 905 height 468
click at [511, 505] on div "Background - Closed Accounts Maintaining and managing a list of closed accounts…" at bounding box center [658, 430] width 905 height 468
click at [959, 608] on button "Continue" at bounding box center [1028, 608] width 74 height 33
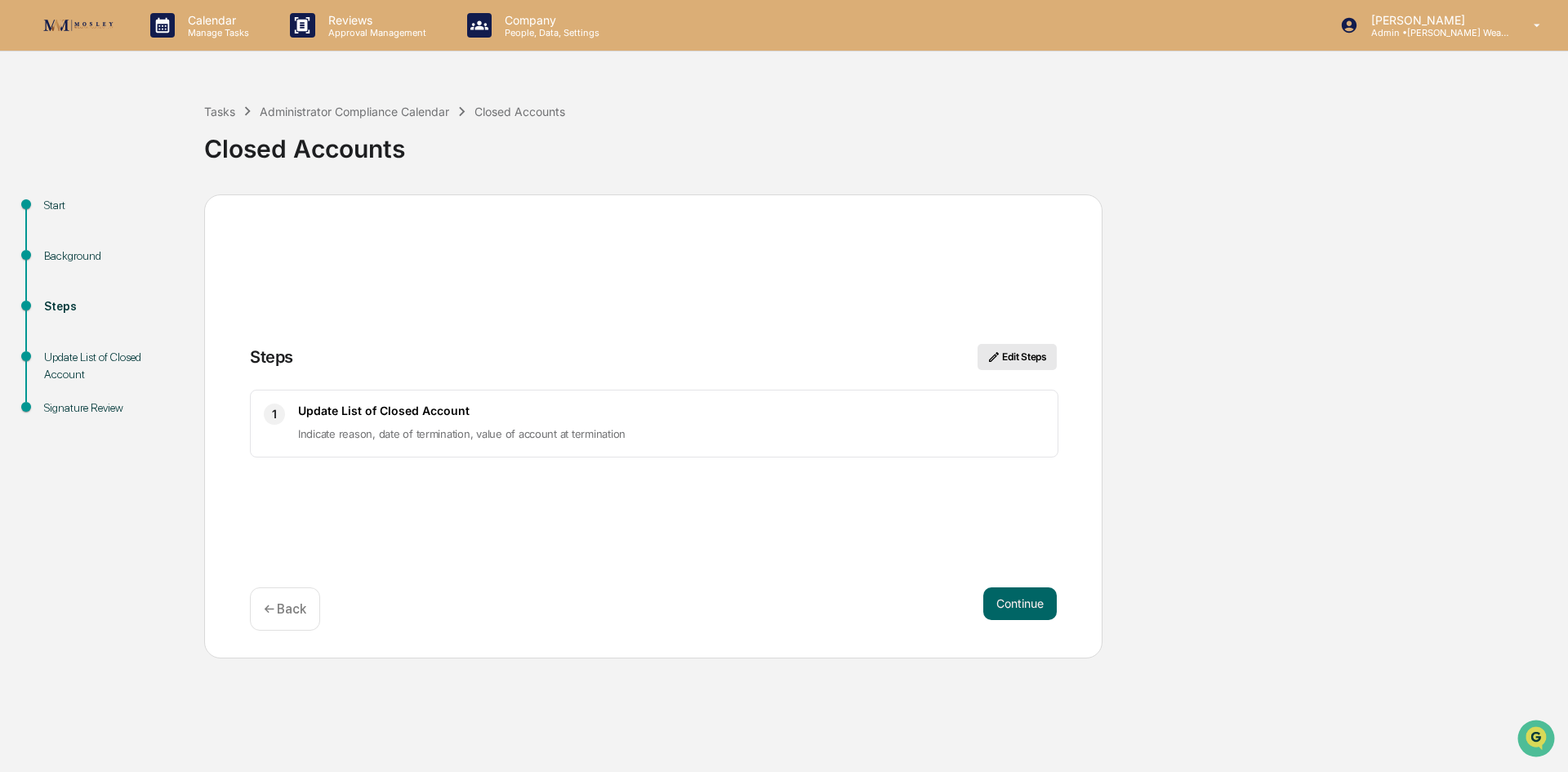
click at [952, 358] on icon at bounding box center [993, 356] width 13 height 13
click at [353, 426] on p "Indicate reason, date of termination, value of account at termination" at bounding box center [671, 434] width 746 height 20
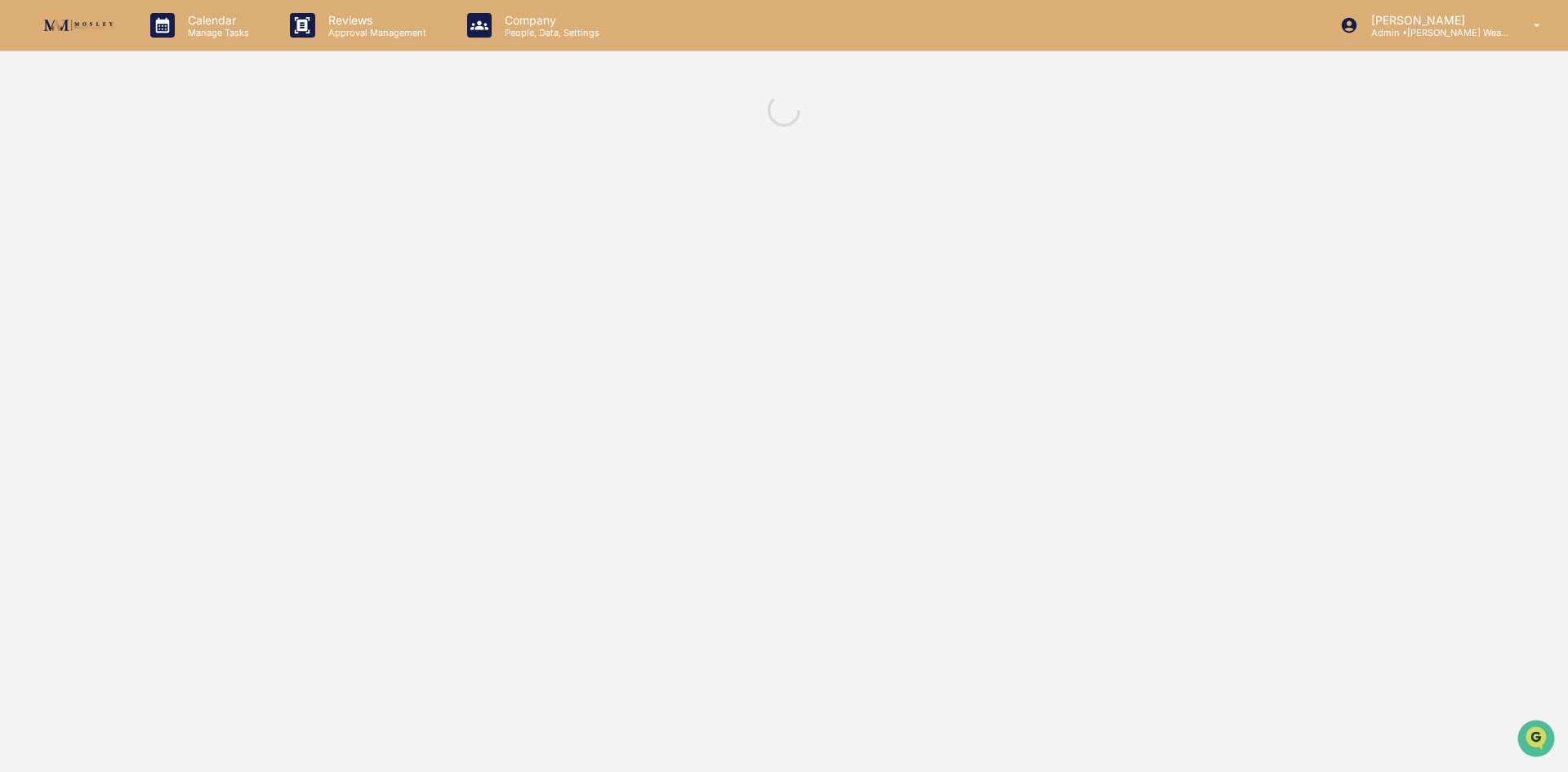
click at [952, 362] on div "Calendar Manage Tasks Reviews Approval Management Company People, Data, Setting…" at bounding box center [784, 386] width 1568 height 772
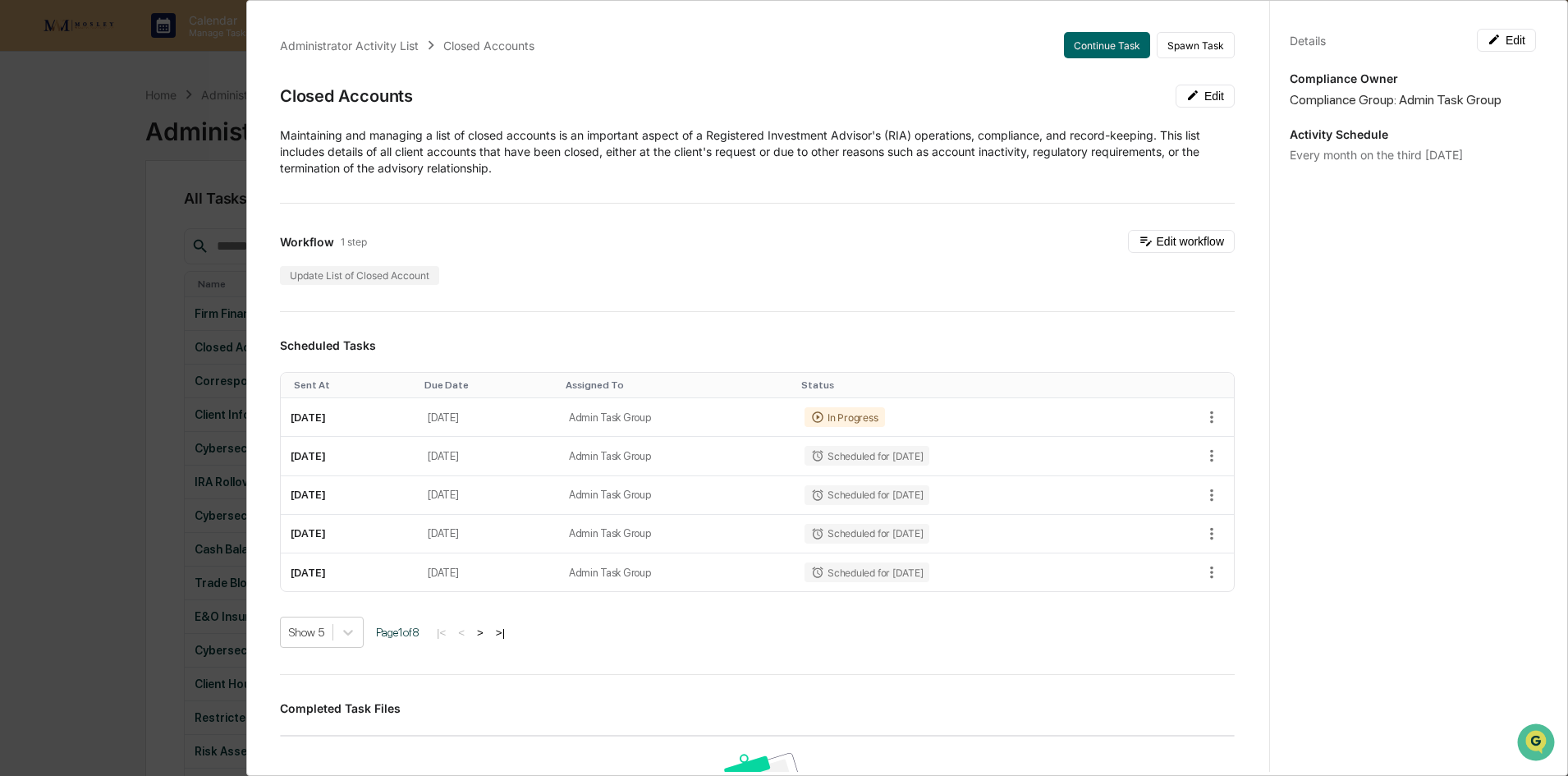
click at [123, 245] on div "Administrator Activity List Closed Accounts Continue Task Spawn Task Closed Acc…" at bounding box center [784, 388] width 1568 height 776
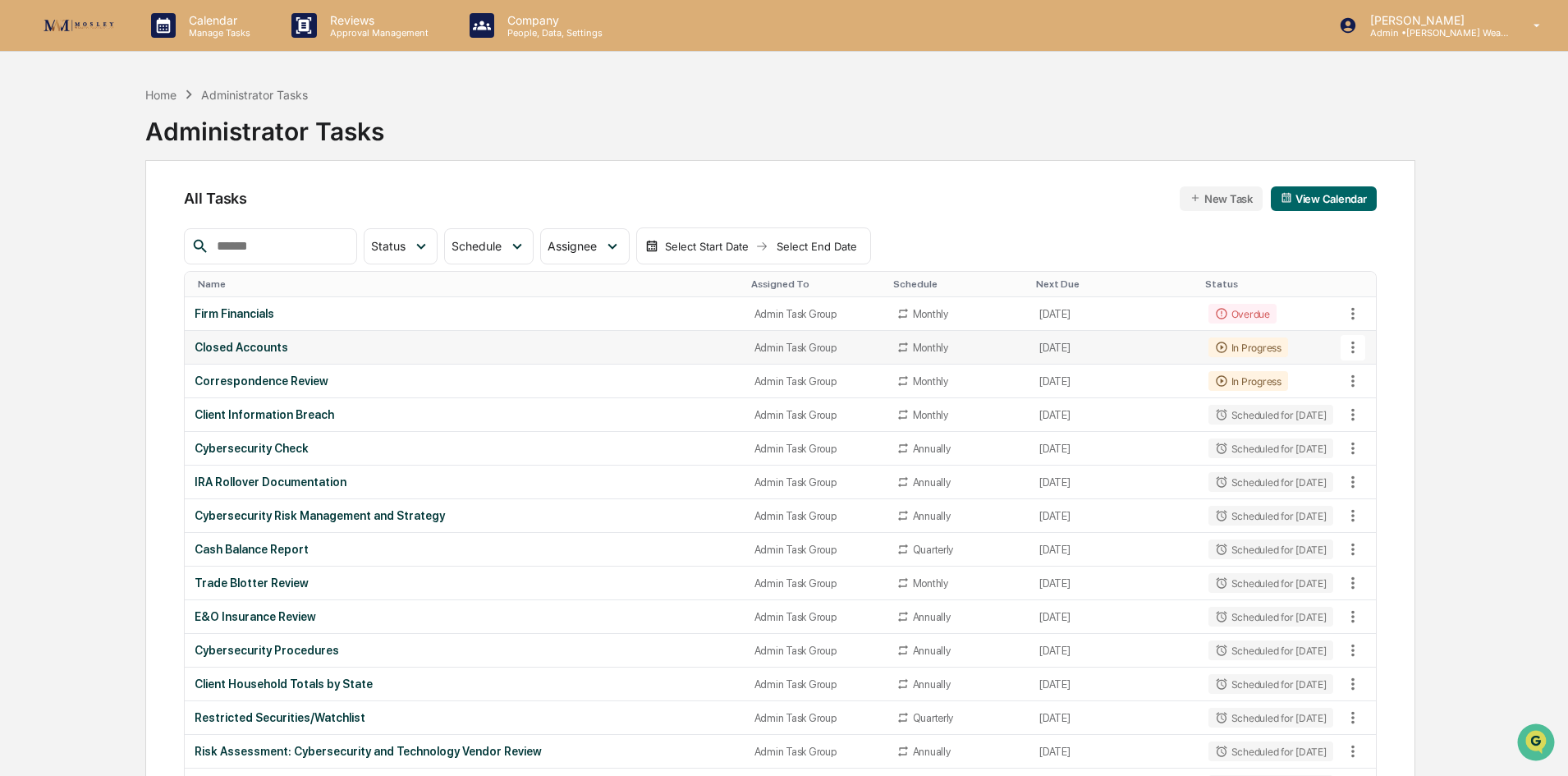
click at [243, 348] on div "Closed Accounts" at bounding box center [464, 347] width 540 height 13
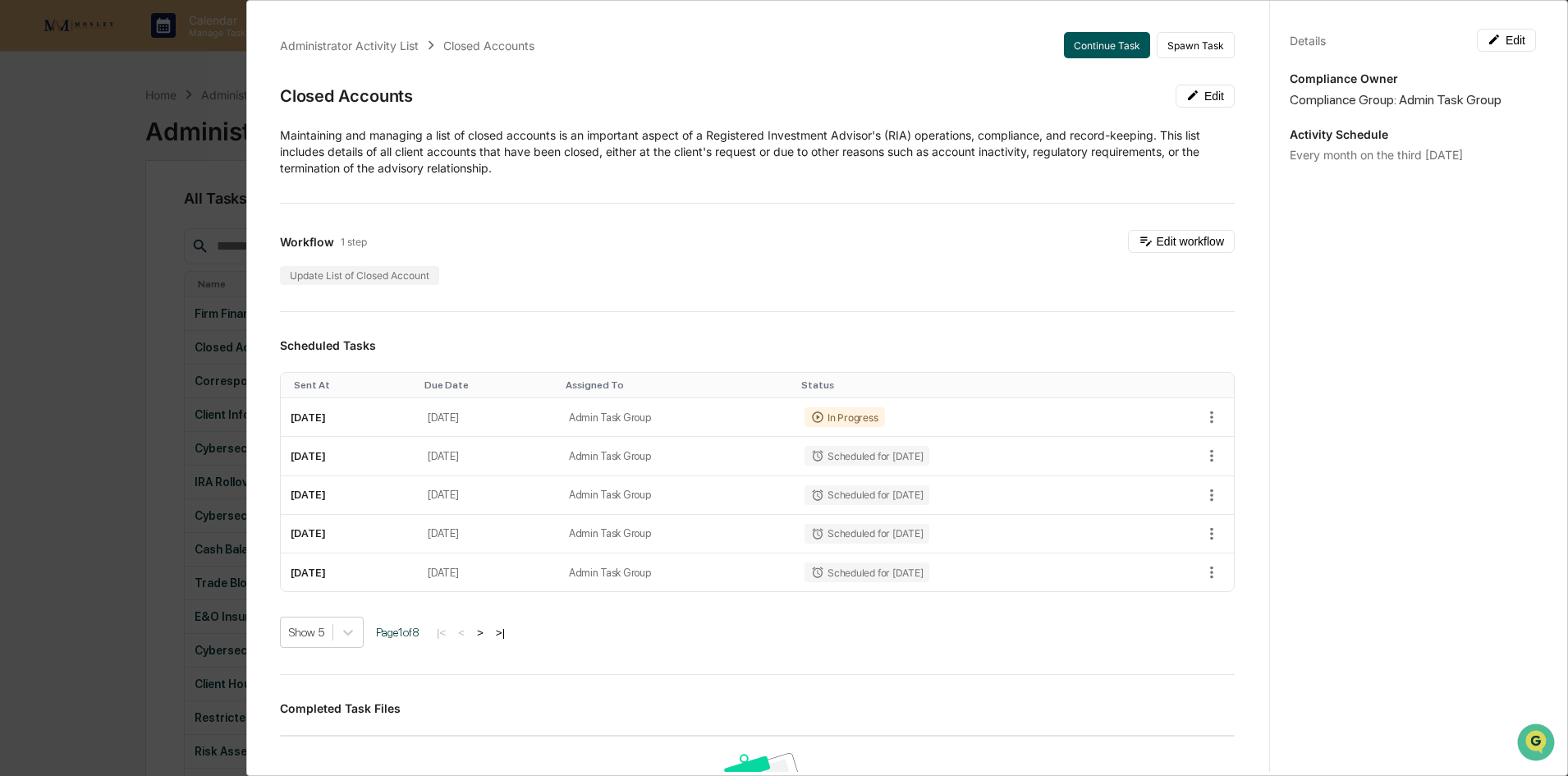
click at [957, 42] on button "Continue Task" at bounding box center [1107, 45] width 86 height 26
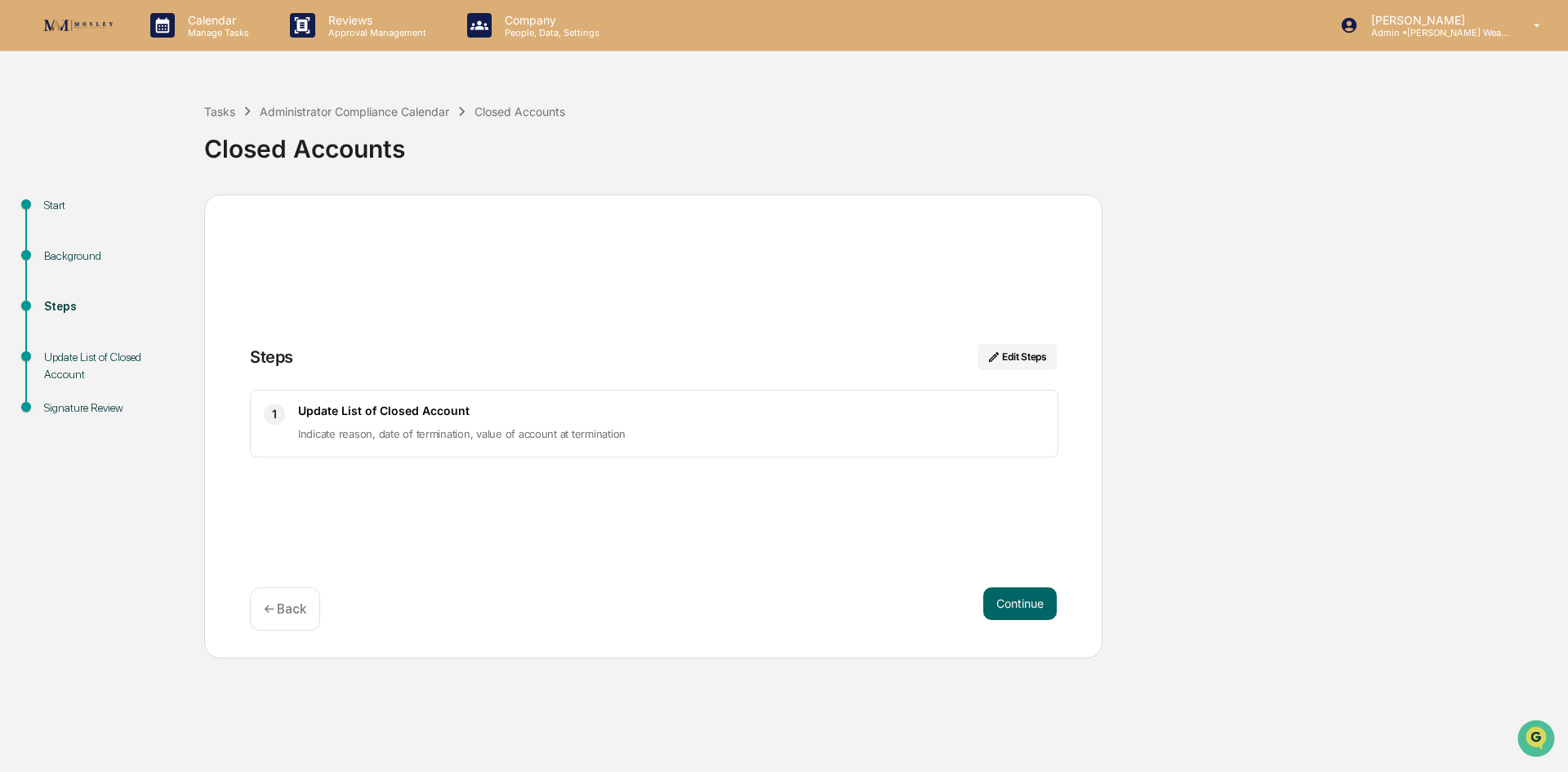
click at [347, 421] on div "Update List of Closed Account Indicate reason, date of termination, value of ac…" at bounding box center [671, 424] width 746 height 40
click at [952, 597] on button "Continue" at bounding box center [1020, 603] width 73 height 33
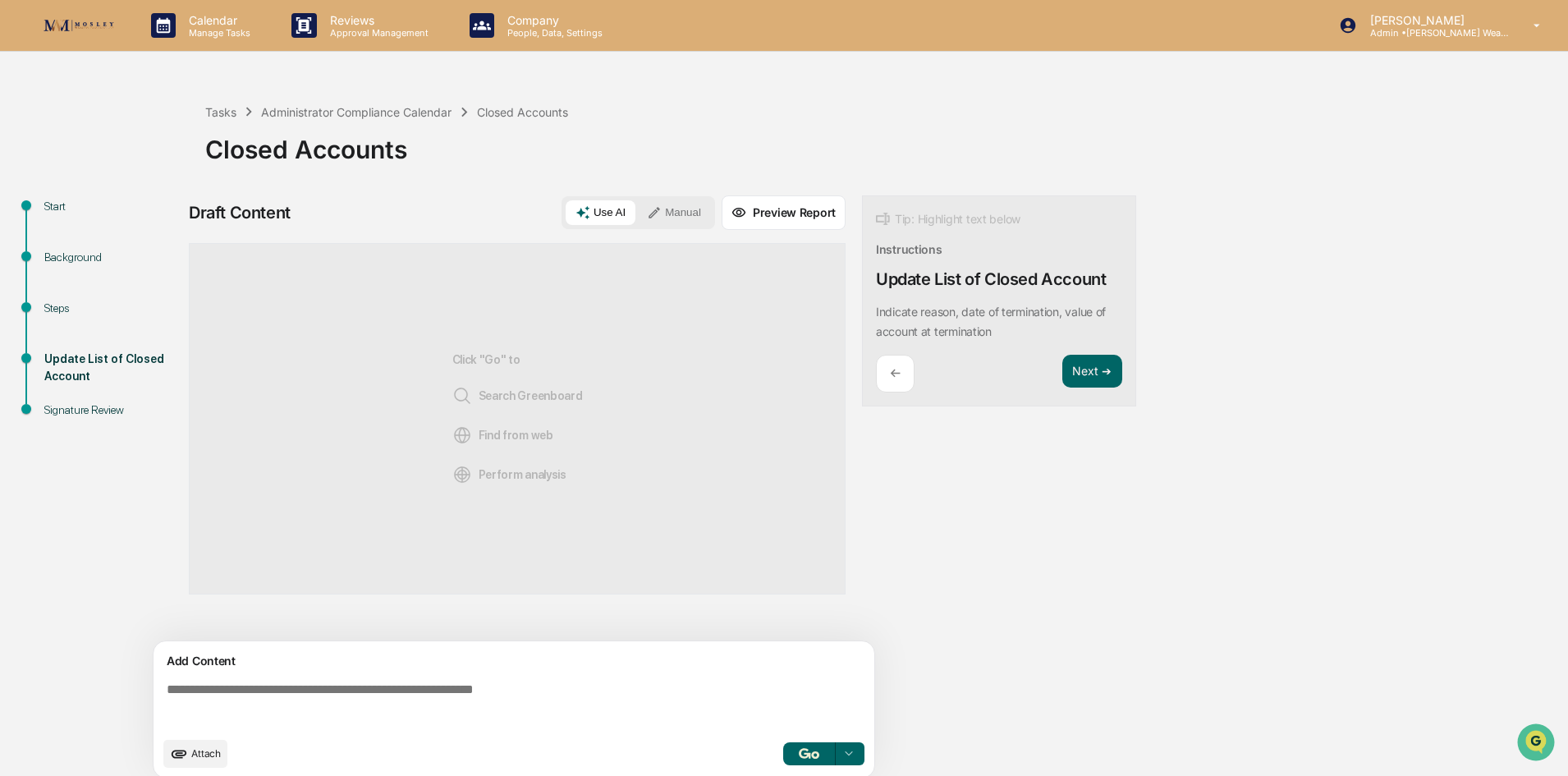
scroll to position [12, 0]
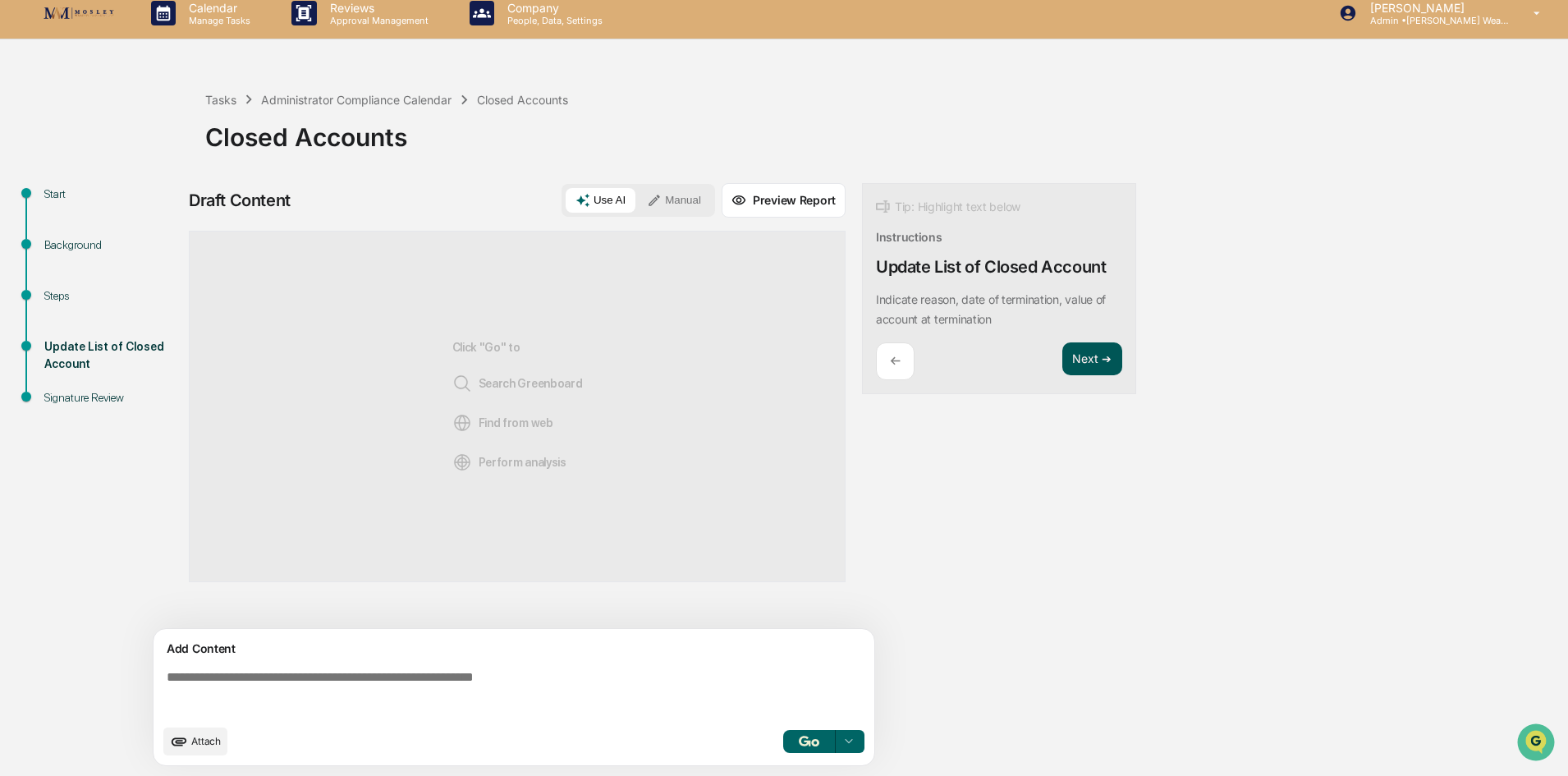
click at [957, 362] on button "Next ➔" at bounding box center [1092, 359] width 60 height 34
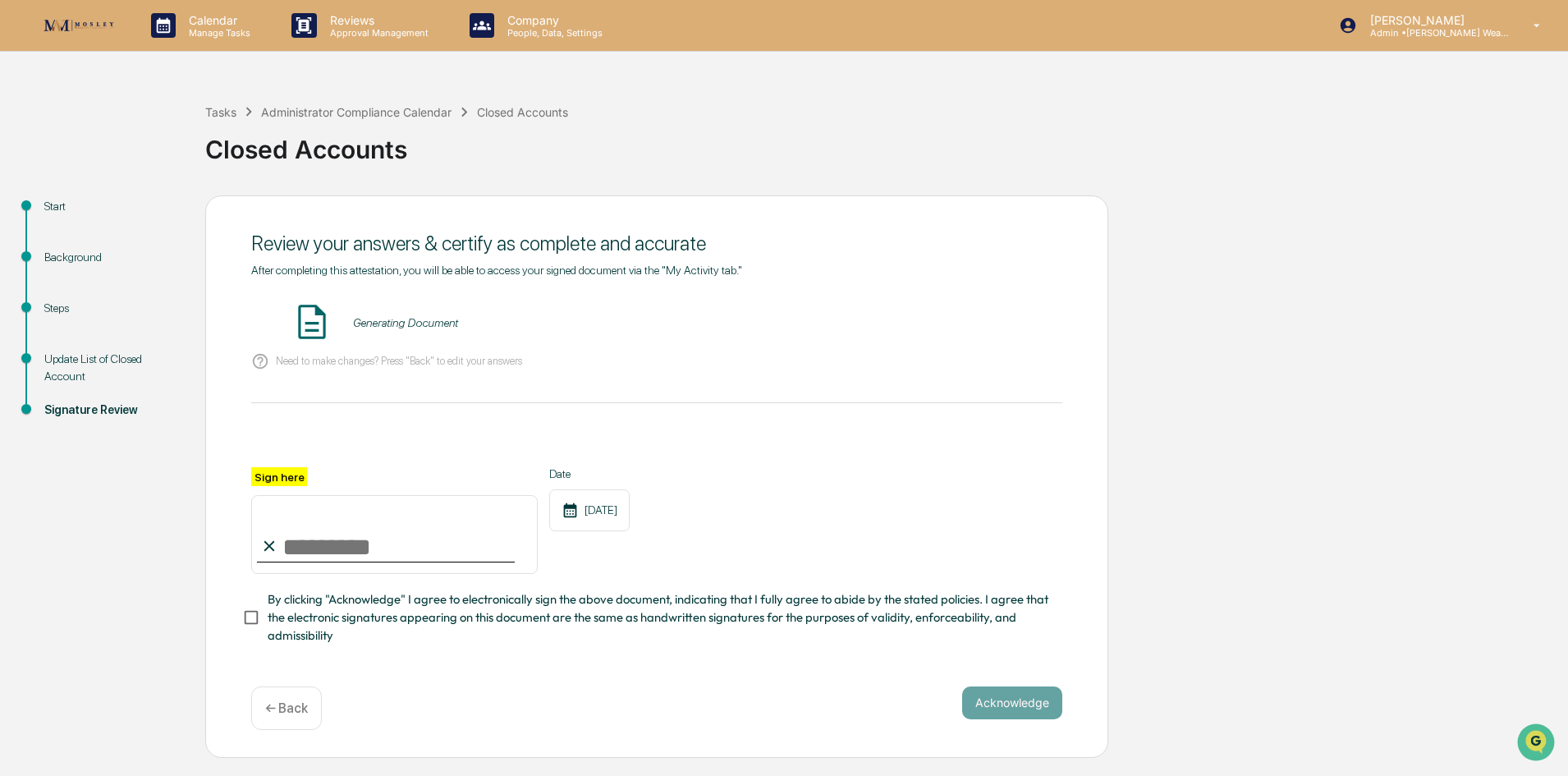
scroll to position [0, 0]
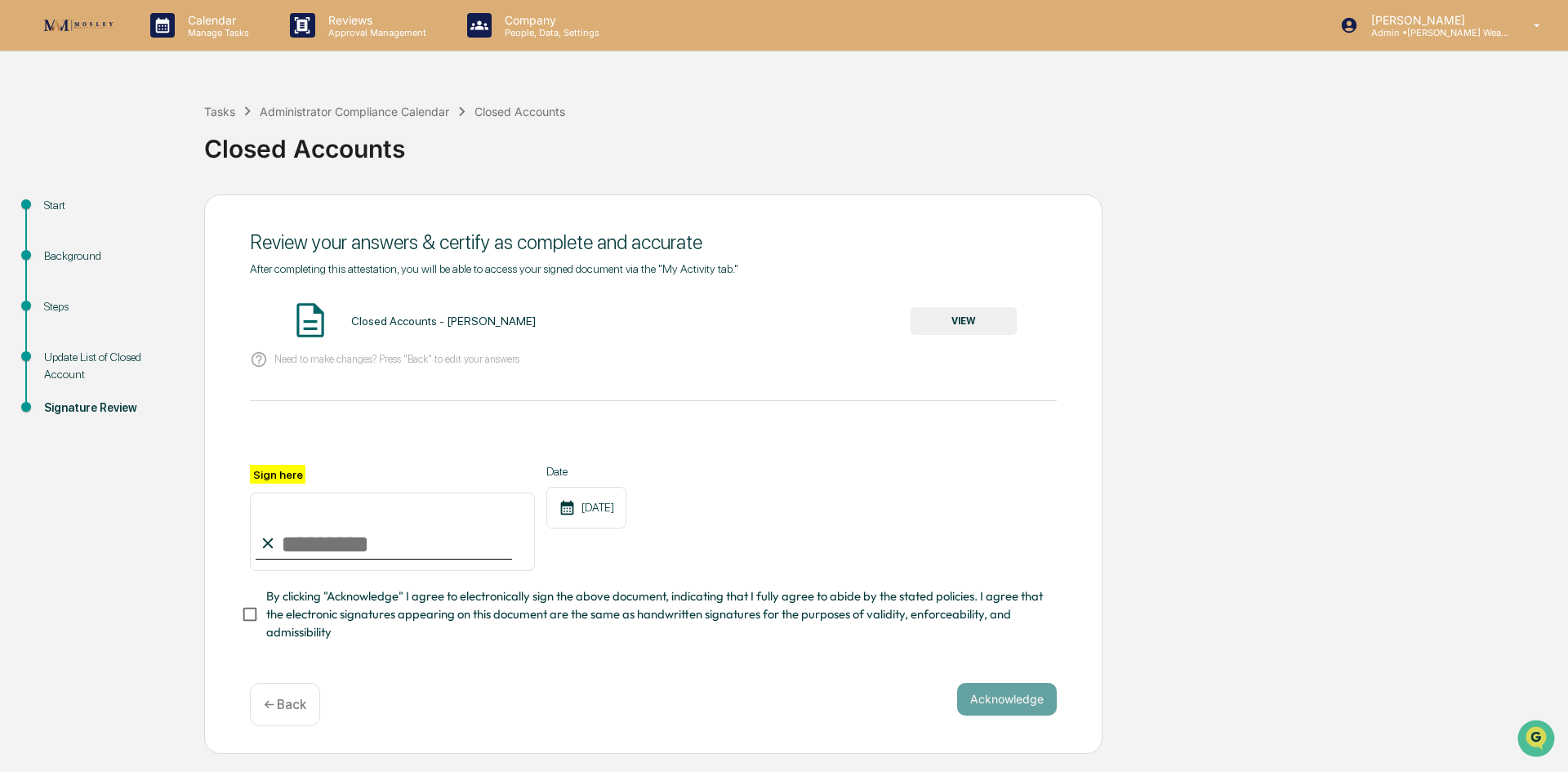
click at [278, 708] on p "← Back" at bounding box center [285, 705] width 43 height 16
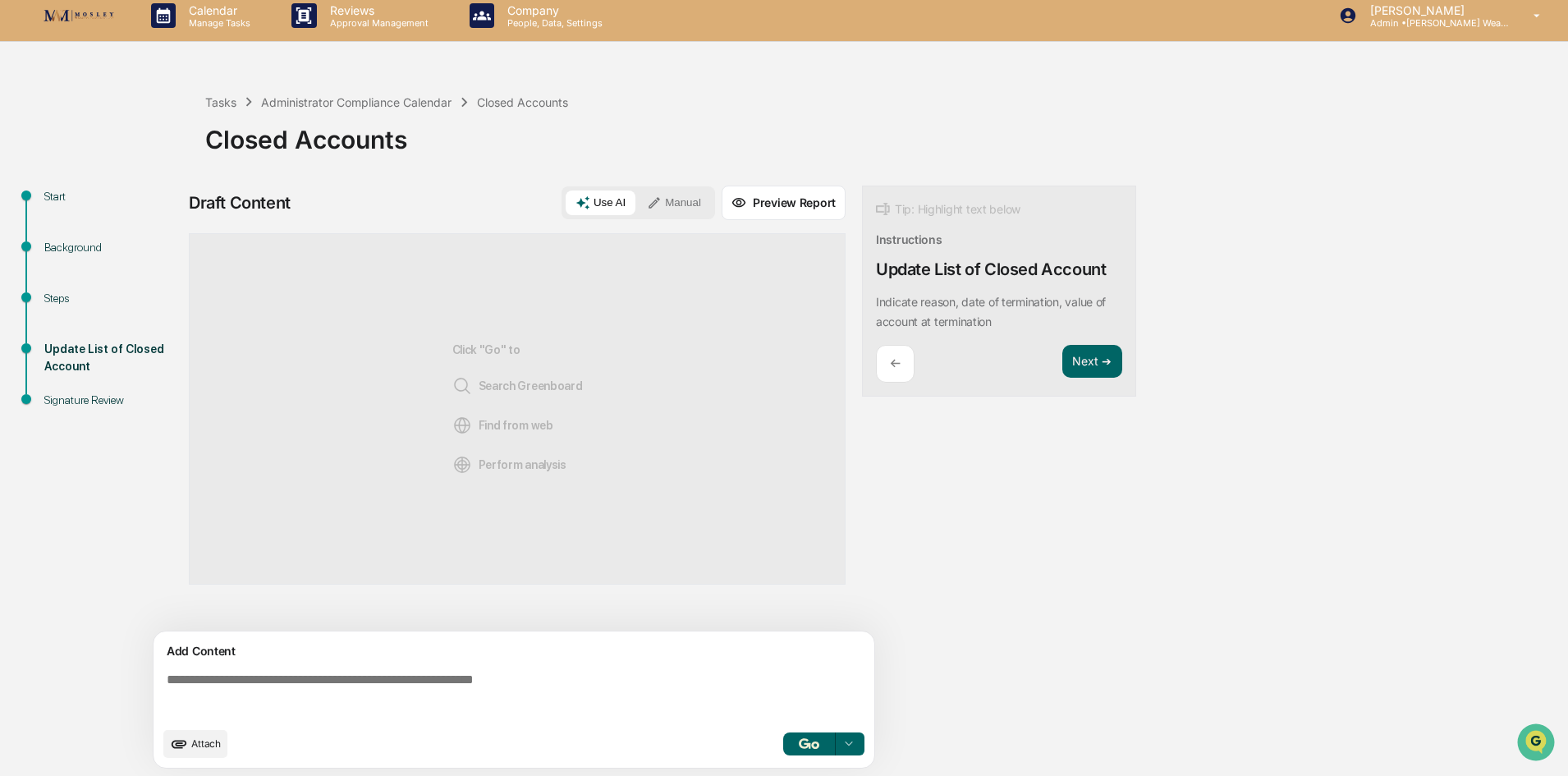
scroll to position [12, 0]
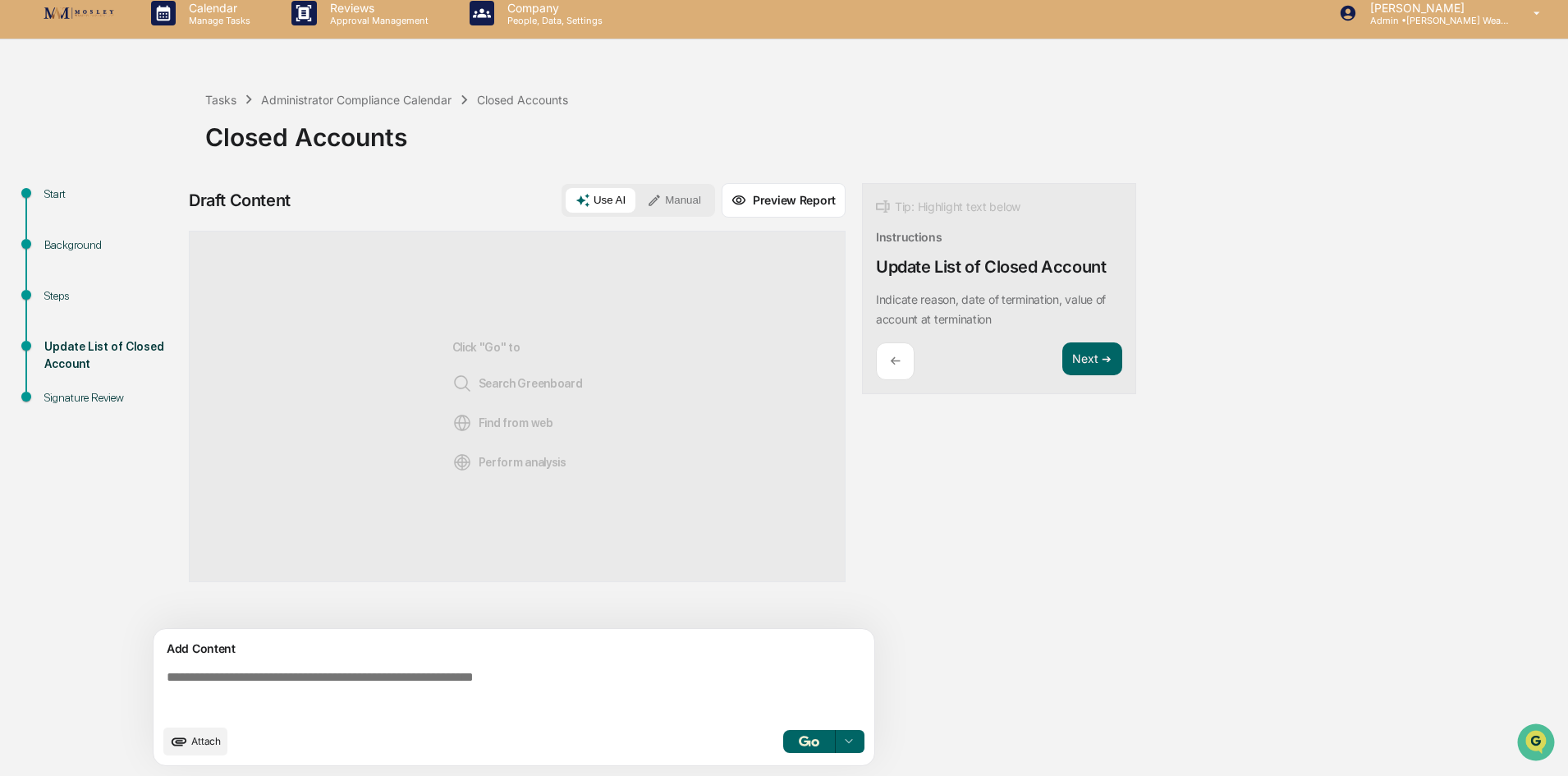
click at [231, 110] on div "Closed Accounts" at bounding box center [883, 130] width 1355 height 43
click at [228, 103] on div "Tasks" at bounding box center [220, 100] width 31 height 14
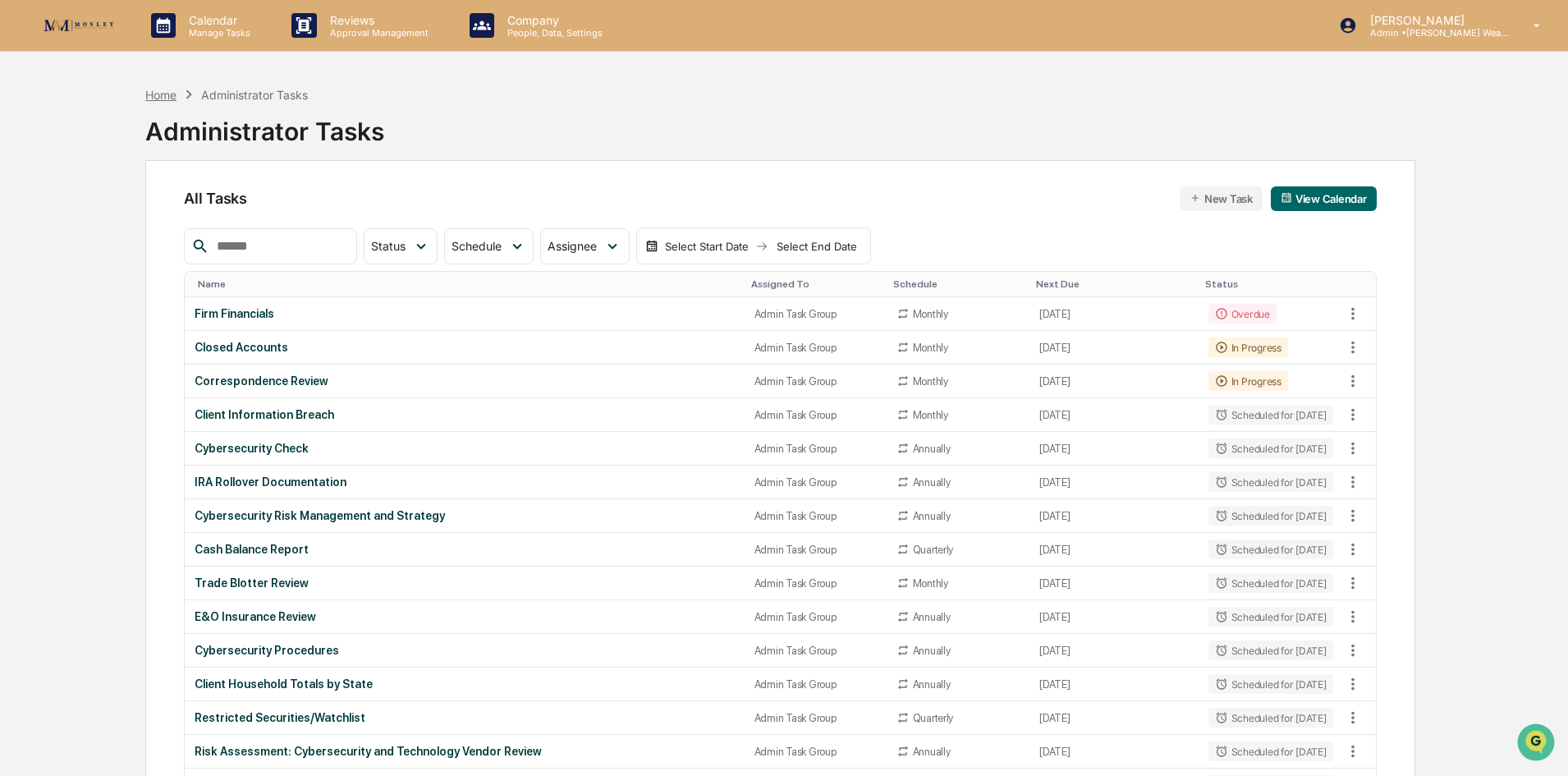
click at [157, 95] on div "Home" at bounding box center [161, 95] width 31 height 14
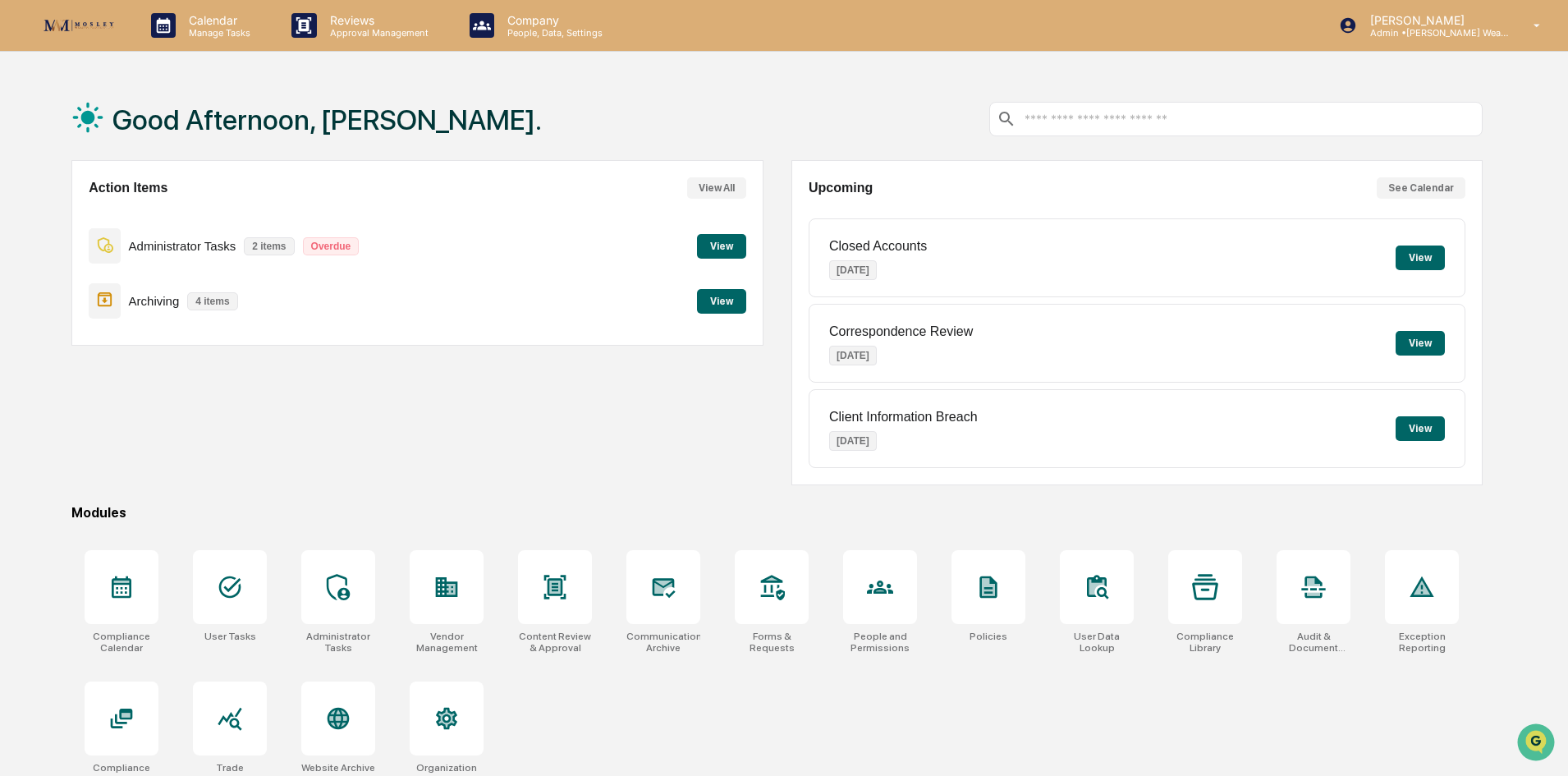
click at [718, 300] on button "View" at bounding box center [721, 301] width 49 height 25
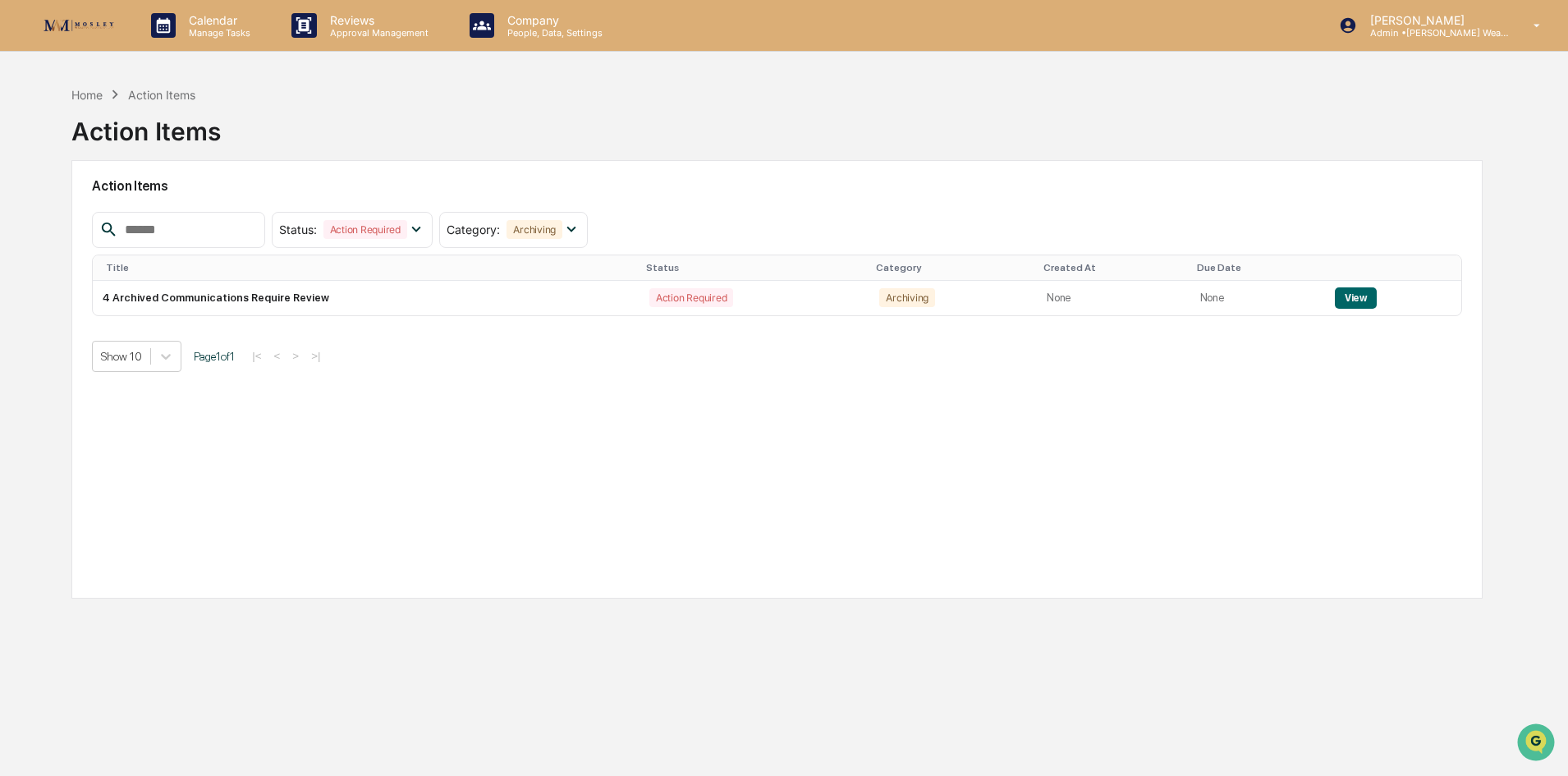
click at [718, 300] on td "Action Required" at bounding box center [754, 298] width 229 height 35
click at [957, 294] on button "View" at bounding box center [1356, 297] width 42 height 21
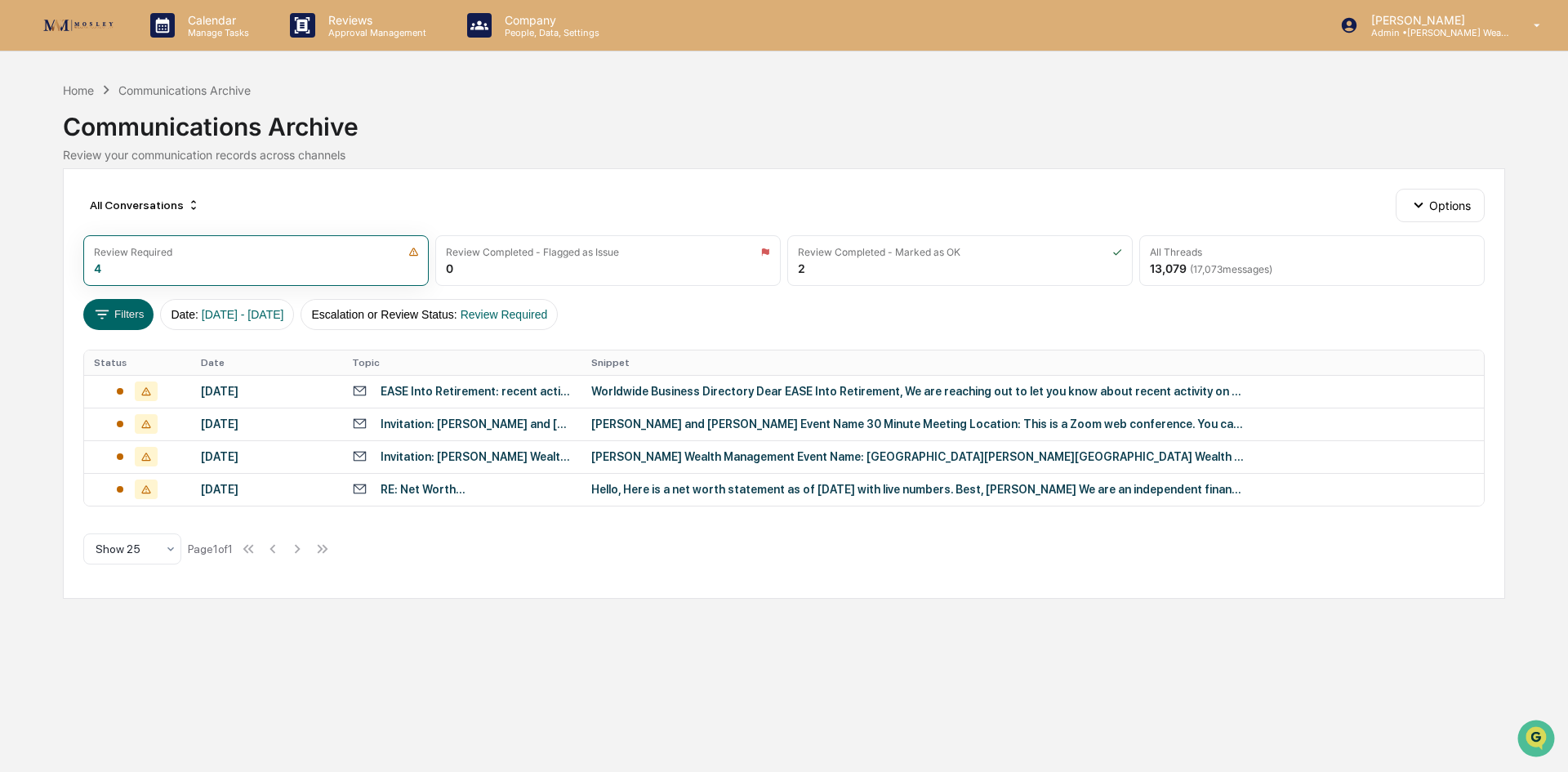
click at [86, 81] on div "Home Communications Archive" at bounding box center [156, 89] width 188 height 18
click at [952, 270] on span "( 17,073 messages)" at bounding box center [1231, 269] width 82 height 12
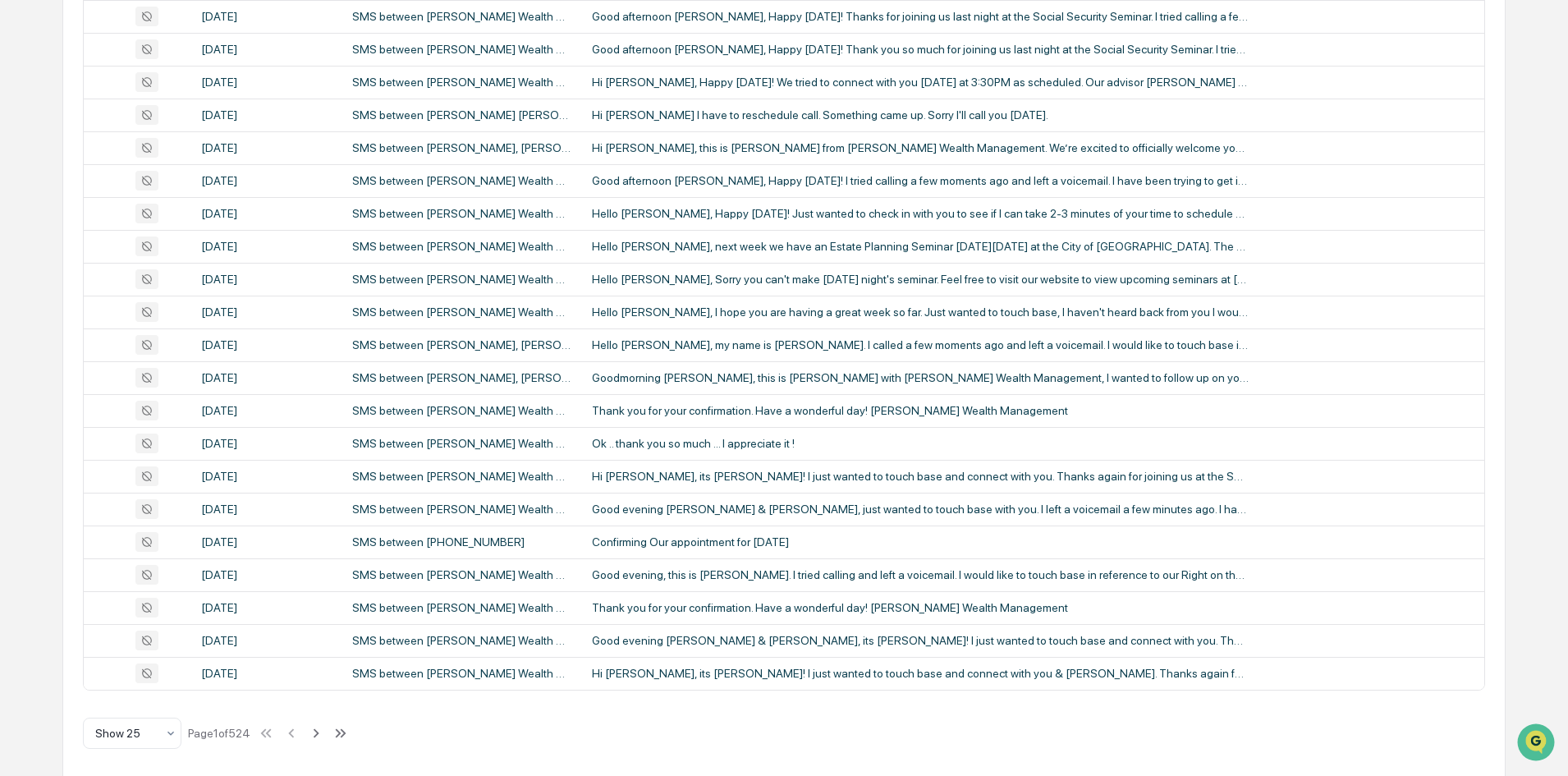
scroll to position [516, 0]
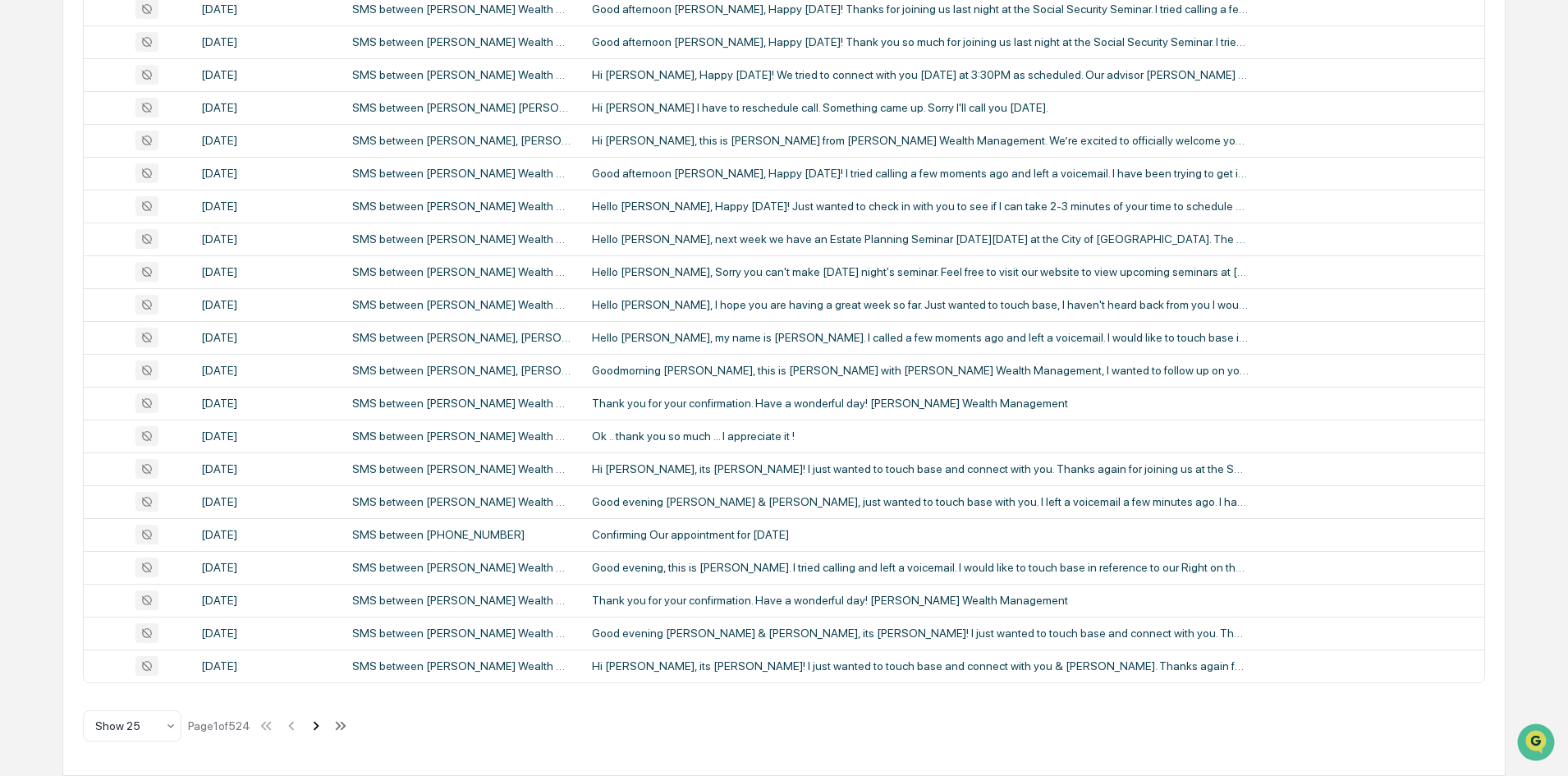
click at [319, 726] on icon at bounding box center [316, 726] width 18 height 18
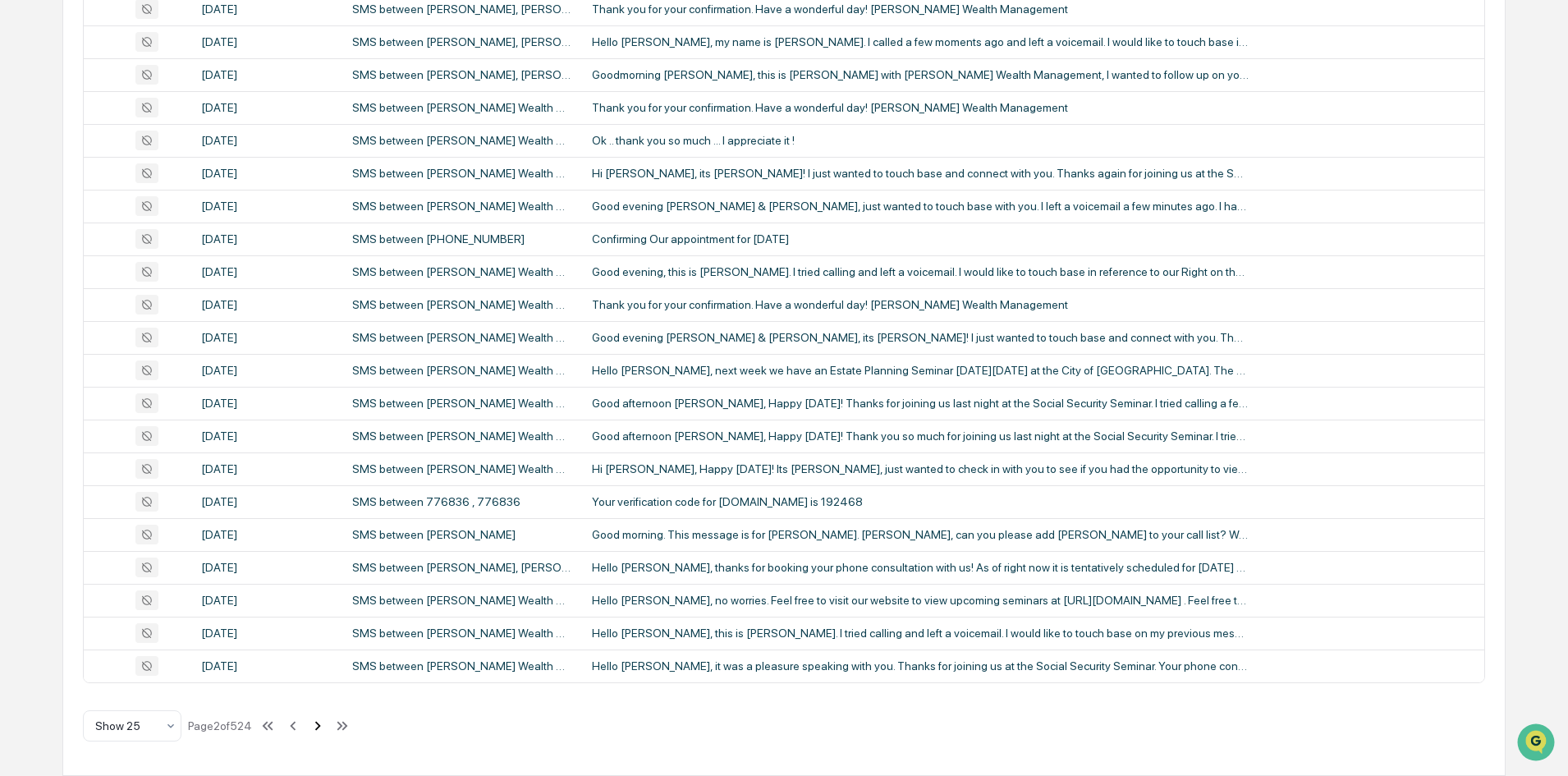
click at [319, 722] on icon at bounding box center [318, 725] width 6 height 9
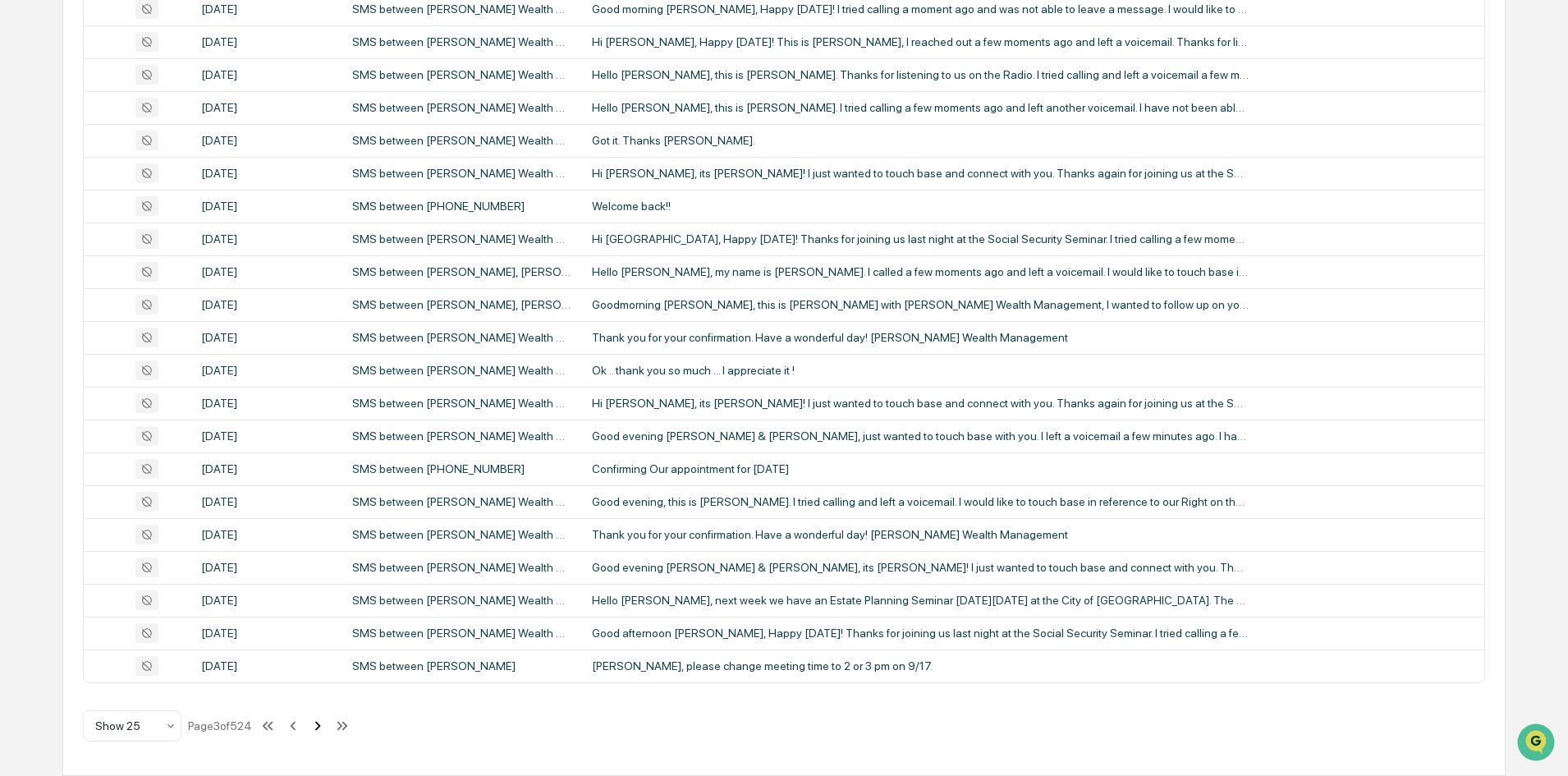
click at [321, 727] on icon at bounding box center [318, 725] width 6 height 9
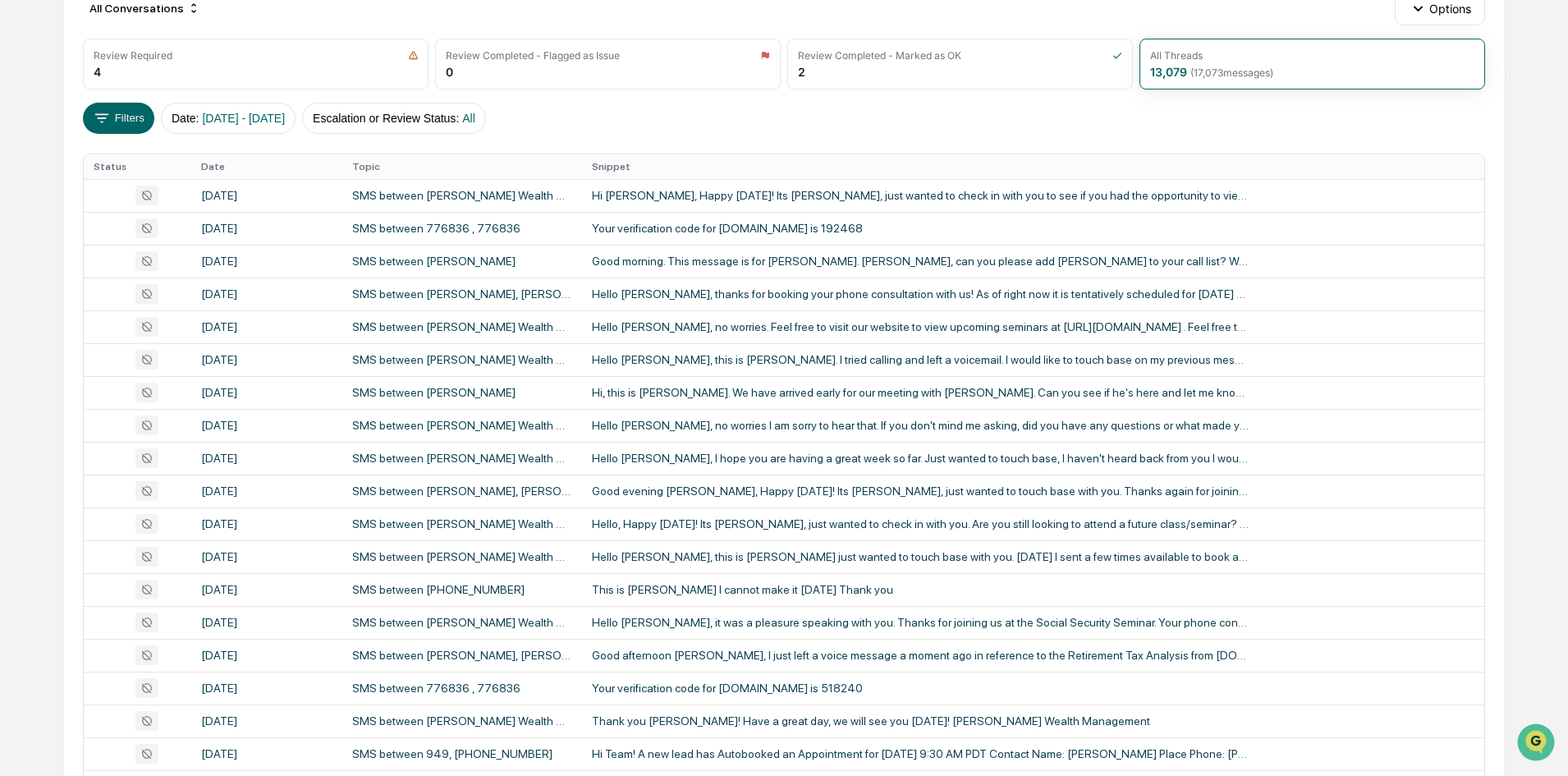
scroll to position [188, 0]
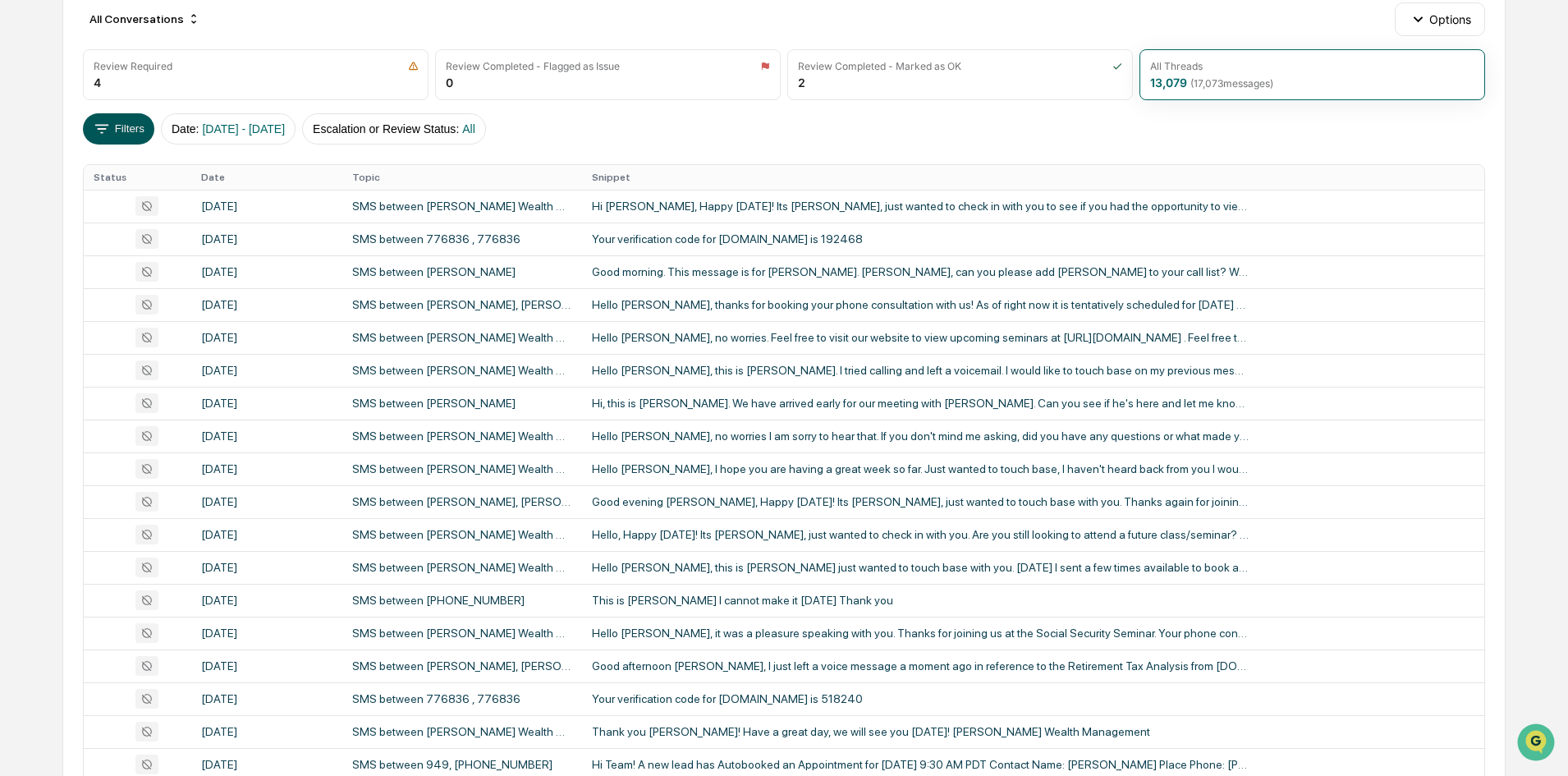
click at [139, 131] on button "Filters" at bounding box center [119, 129] width 72 height 31
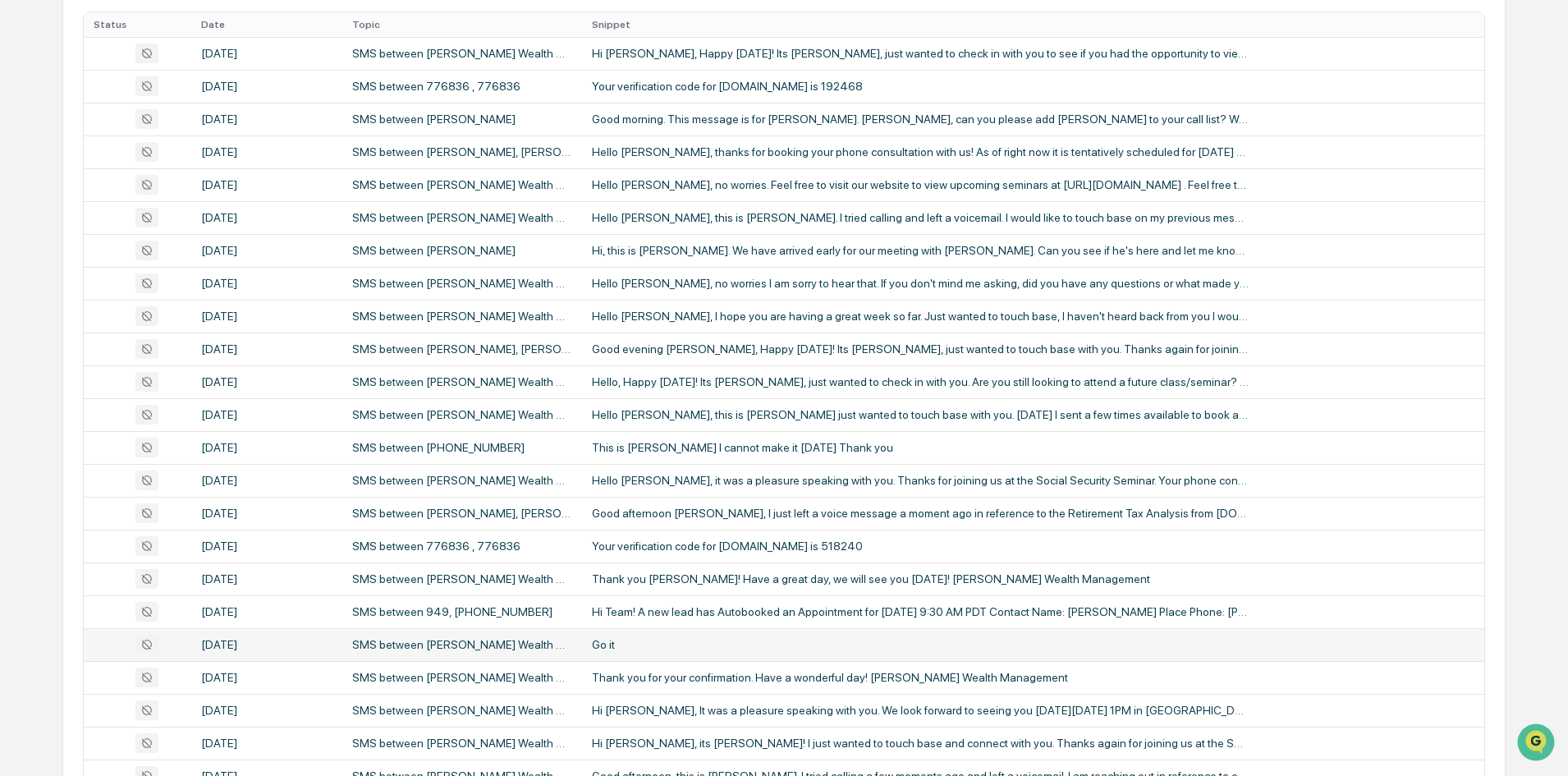
scroll to position [516, 0]
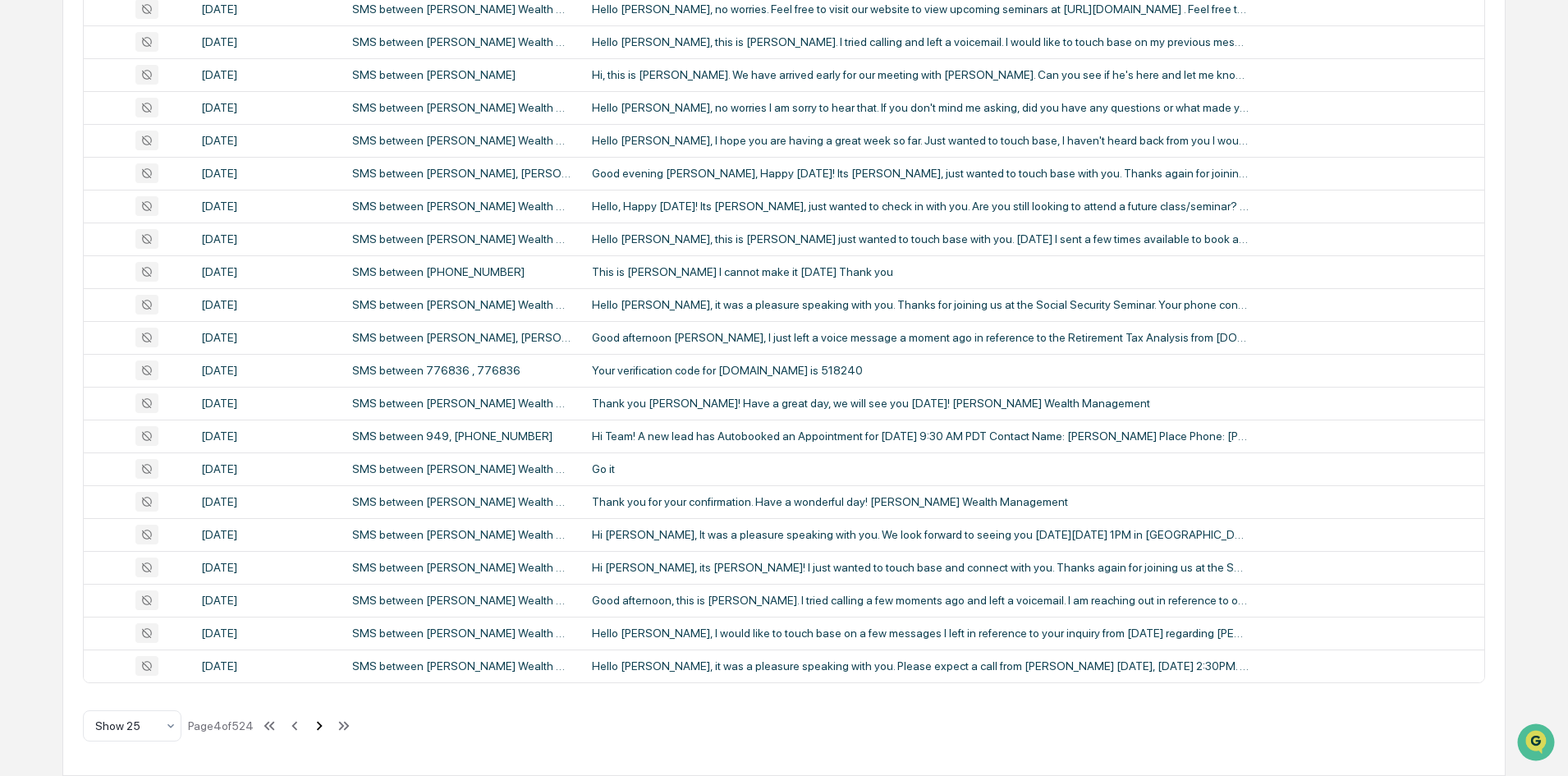
click at [320, 724] on icon at bounding box center [319, 726] width 18 height 18
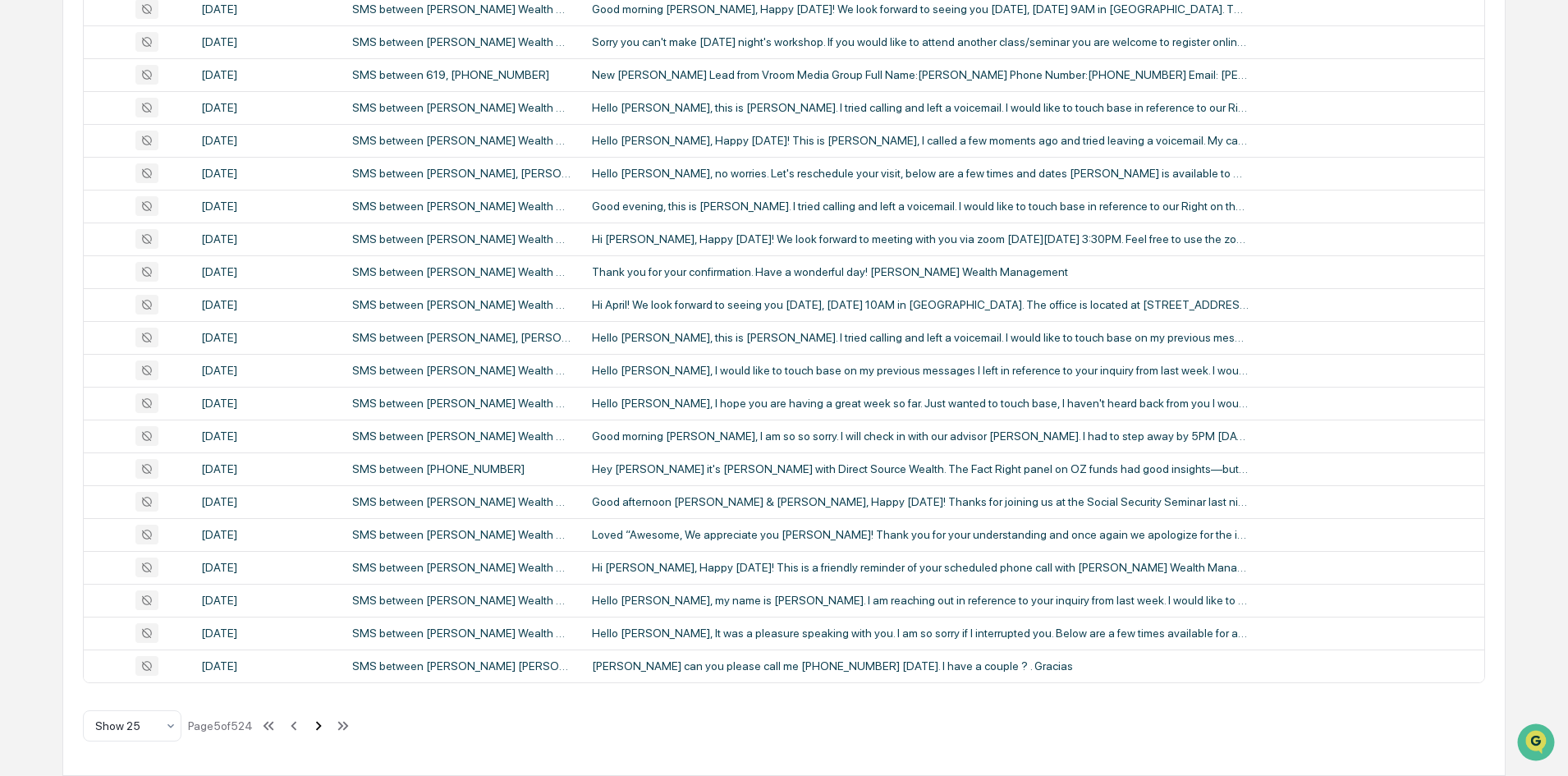
click at [322, 729] on icon at bounding box center [318, 726] width 18 height 18
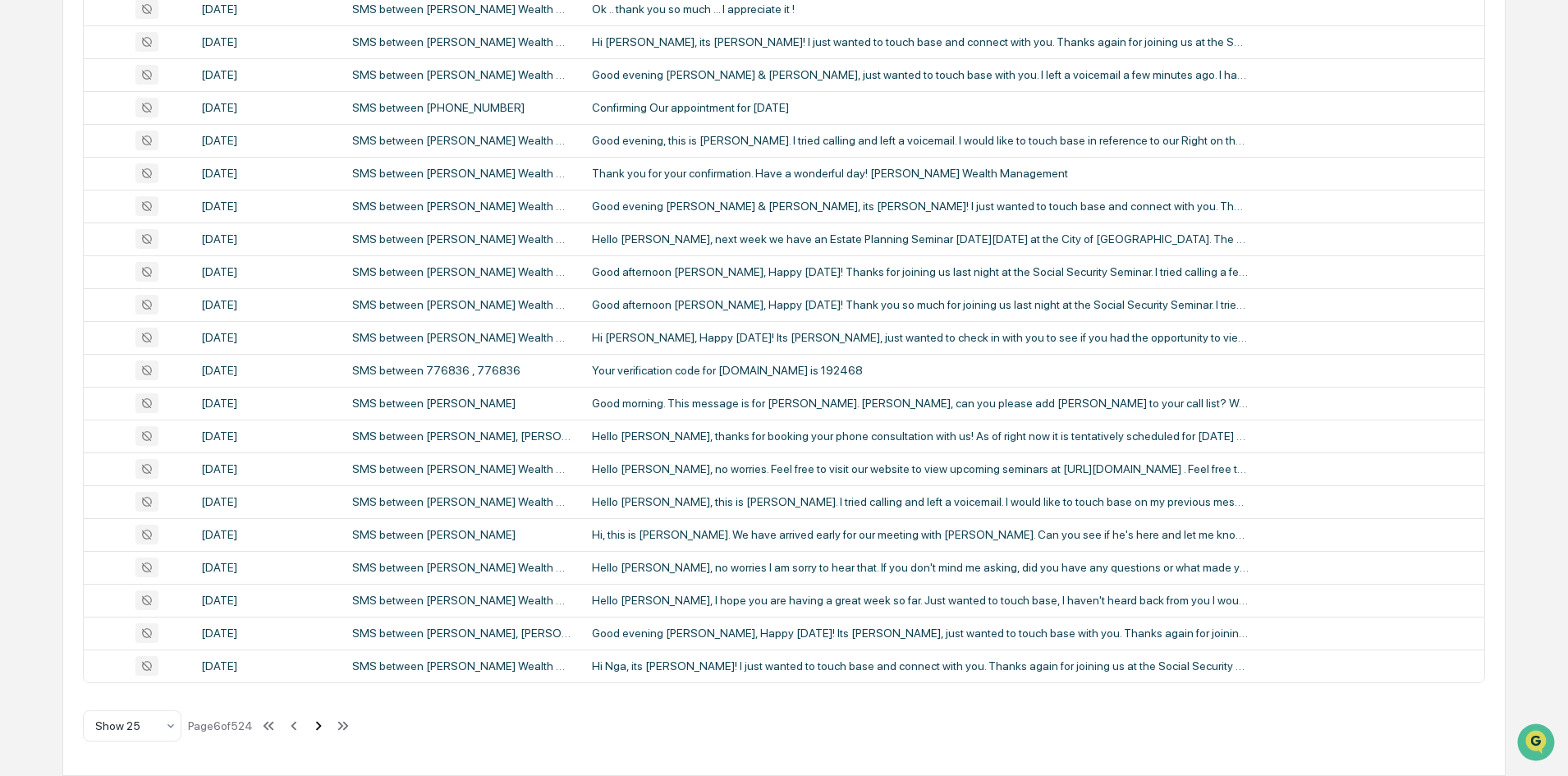
click at [320, 732] on icon at bounding box center [318, 726] width 18 height 18
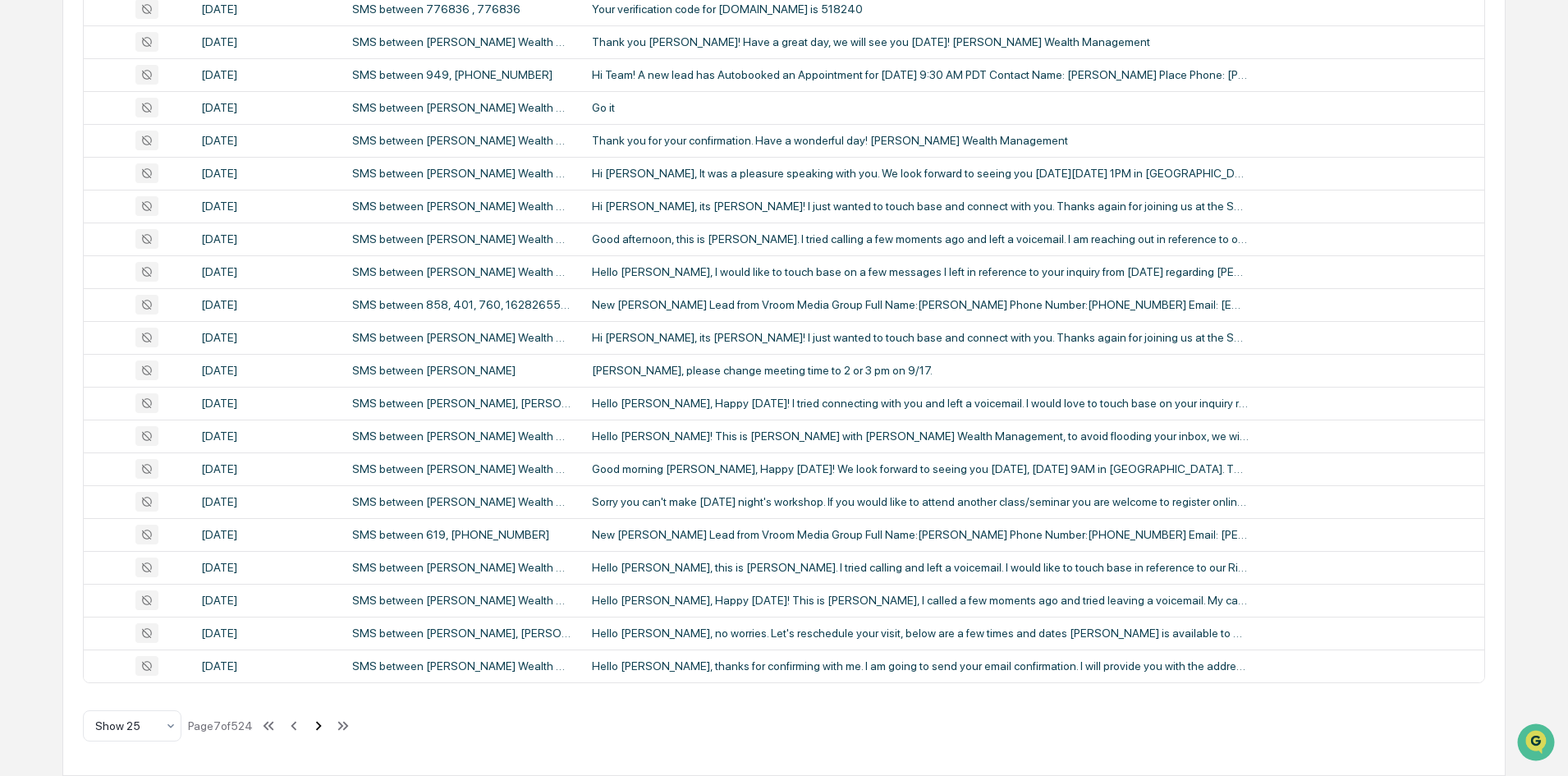
click at [321, 727] on icon at bounding box center [319, 725] width 6 height 9
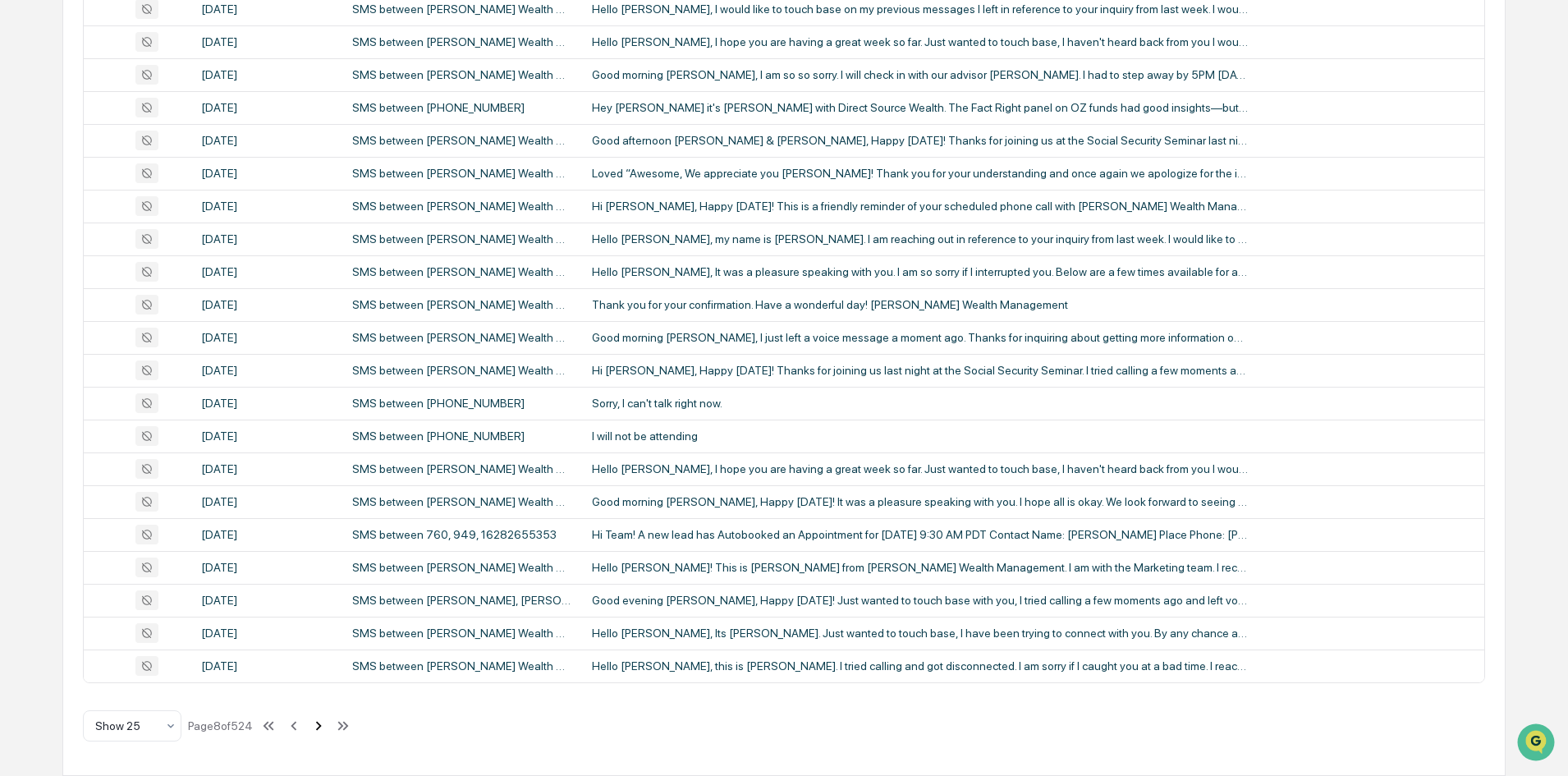
click at [322, 733] on icon at bounding box center [318, 726] width 18 height 18
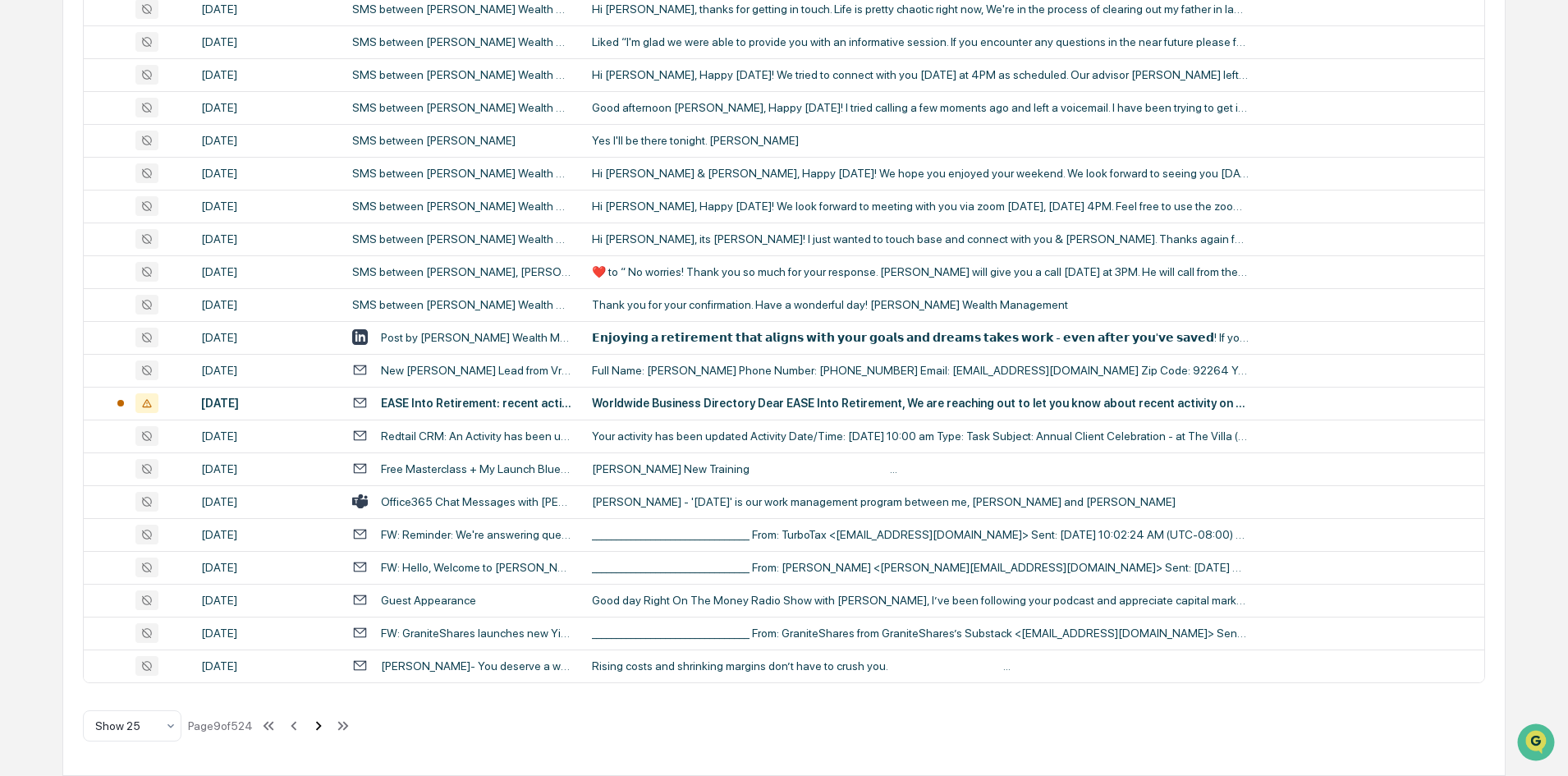
click at [325, 717] on icon at bounding box center [318, 726] width 18 height 18
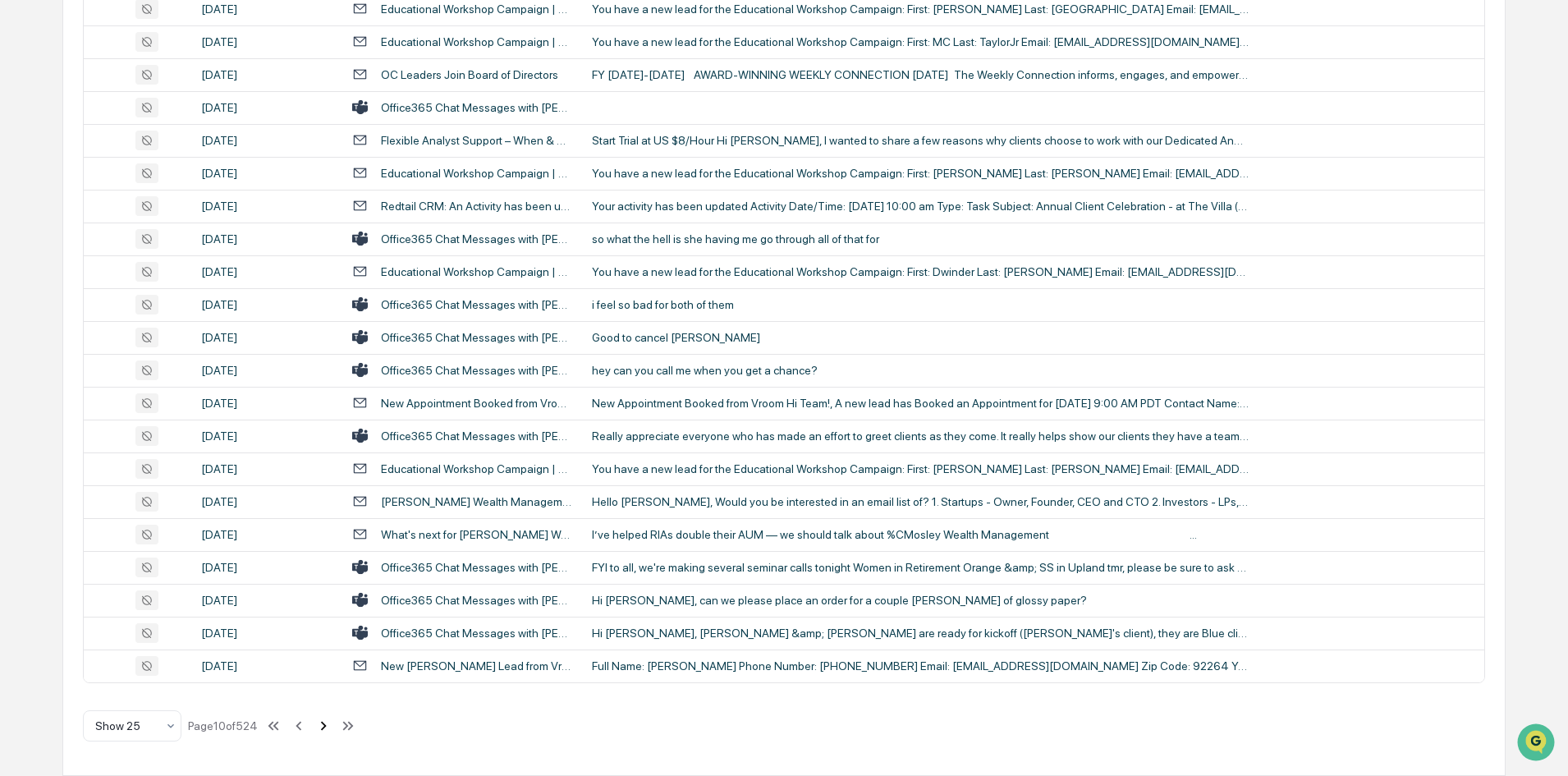
click at [327, 722] on icon at bounding box center [323, 726] width 18 height 18
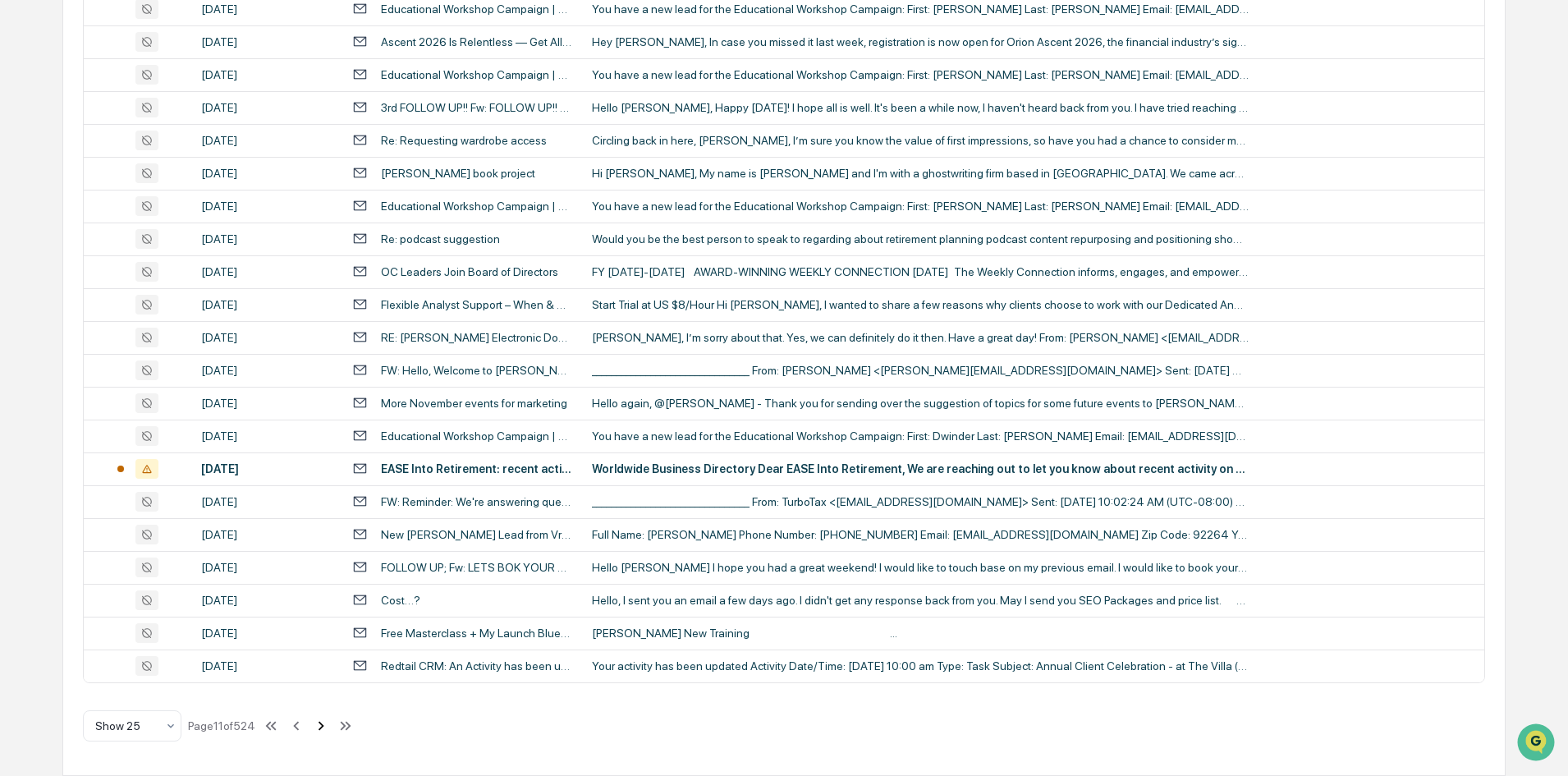
click at [321, 724] on icon at bounding box center [321, 726] width 18 height 18
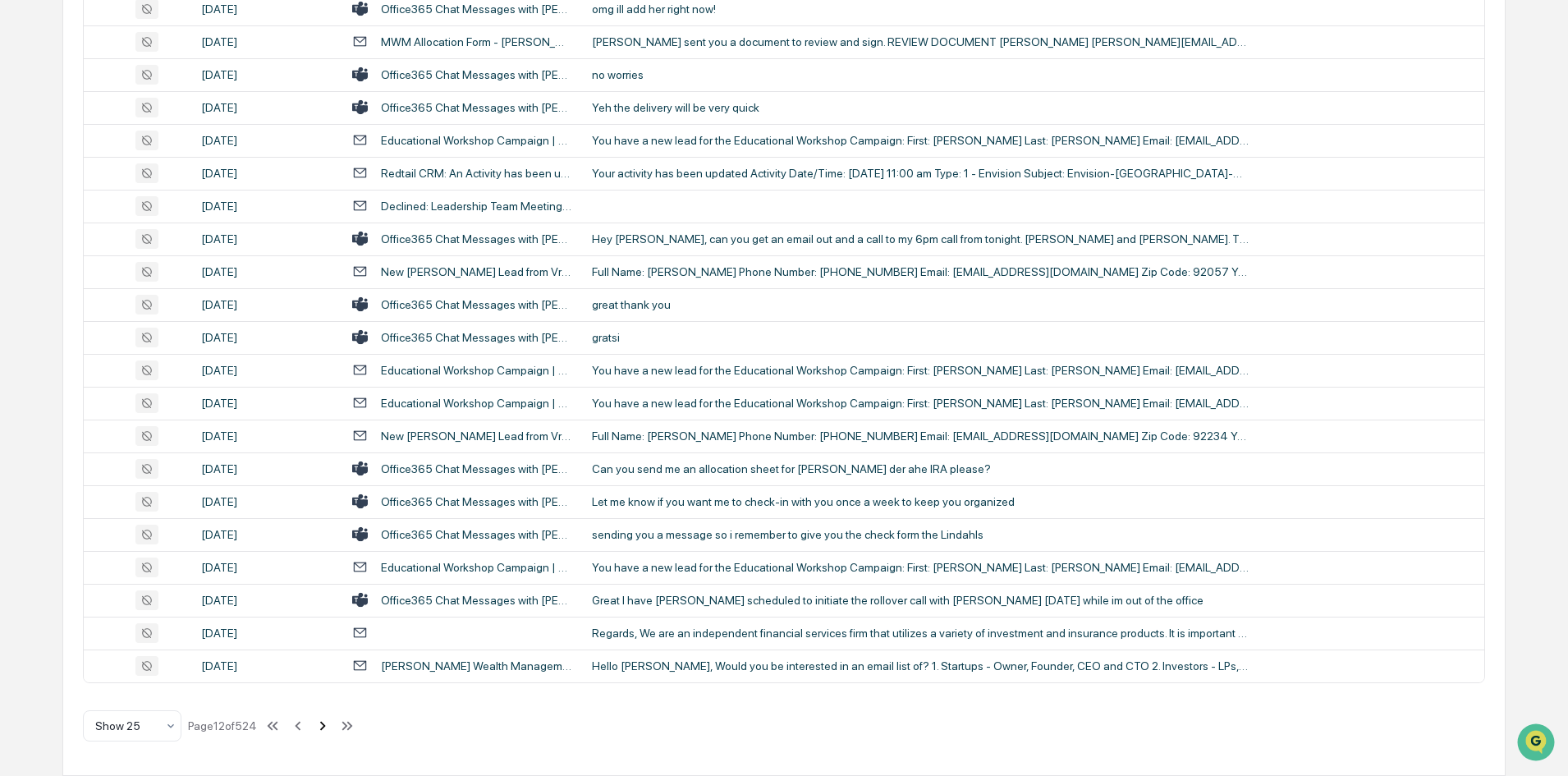
click at [326, 725] on icon at bounding box center [322, 726] width 18 height 18
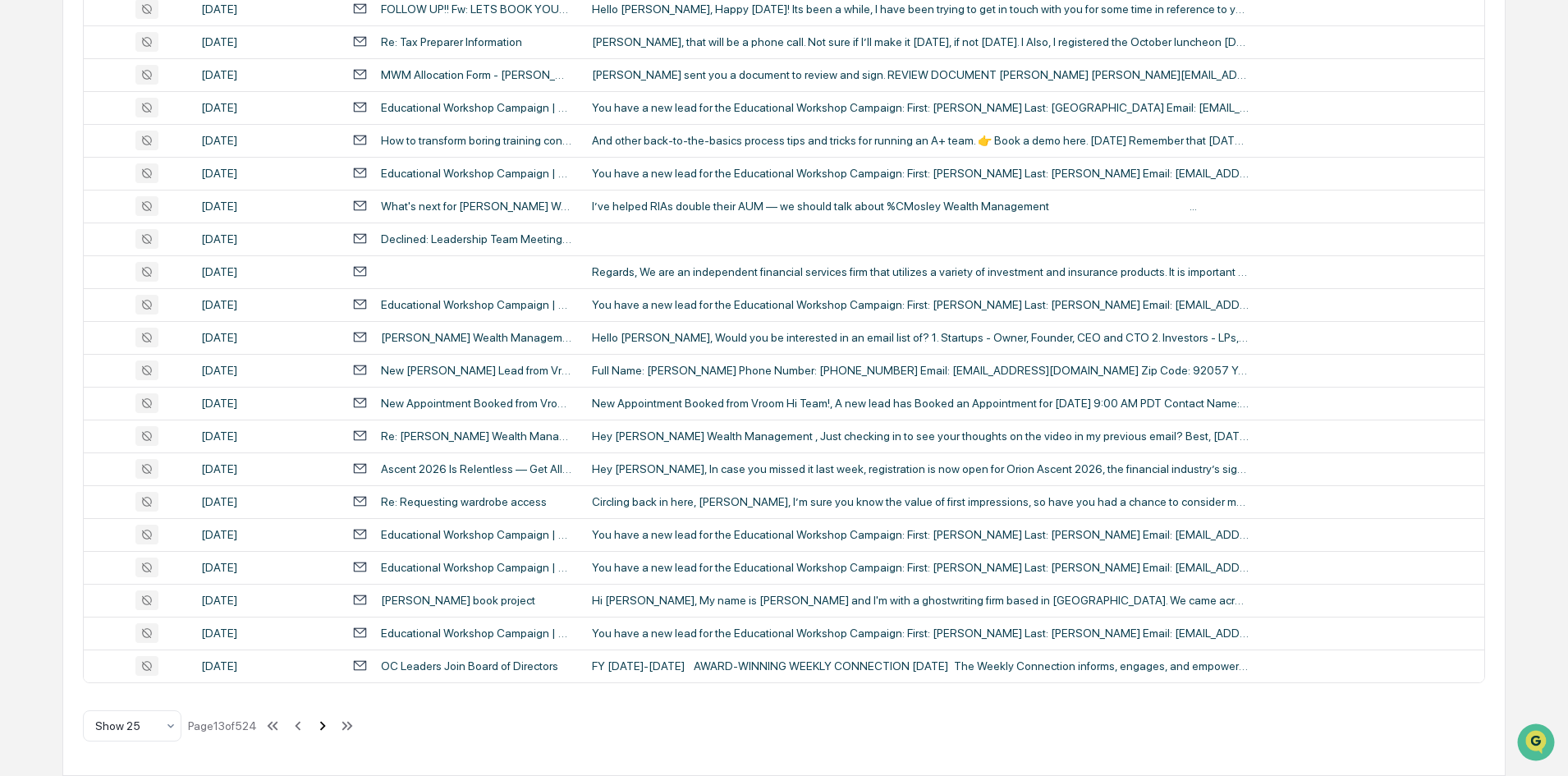
click at [326, 728] on icon at bounding box center [323, 725] width 6 height 9
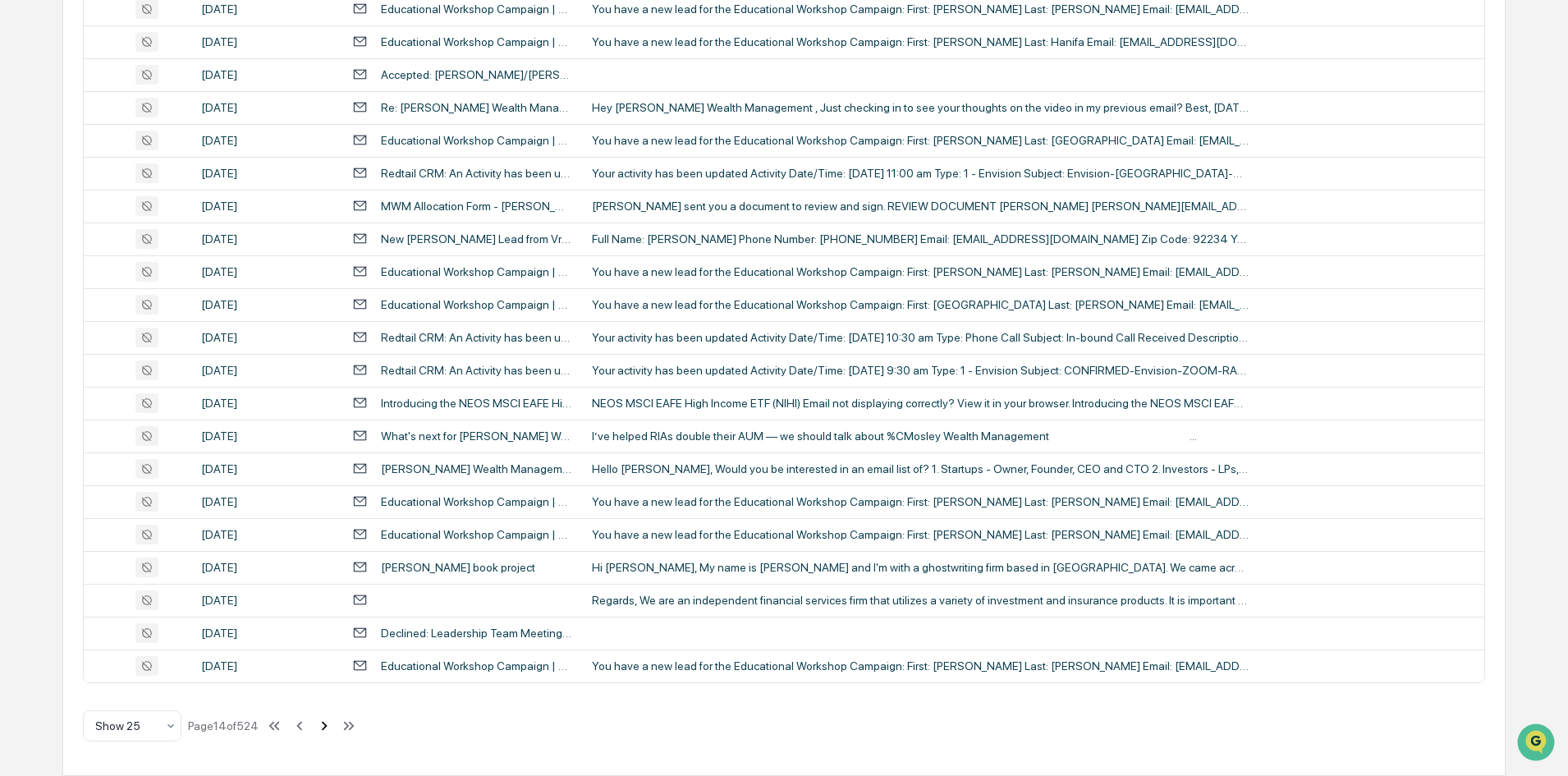
click at [327, 725] on icon at bounding box center [325, 725] width 6 height 9
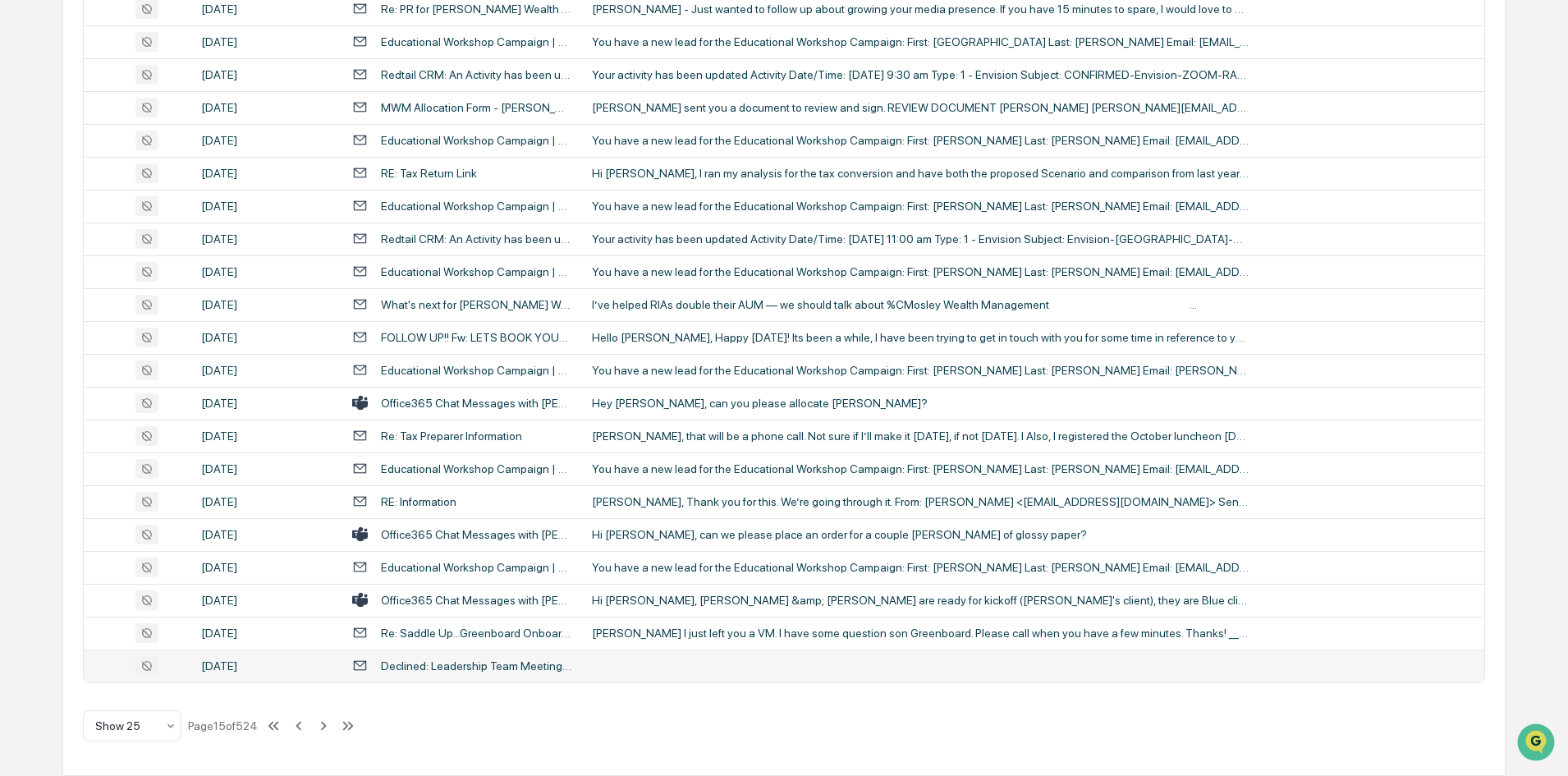
click at [459, 669] on div "Declined: Leadership Team Meeting - MAS & AEFS/AEWM" at bounding box center [477, 665] width 192 height 13
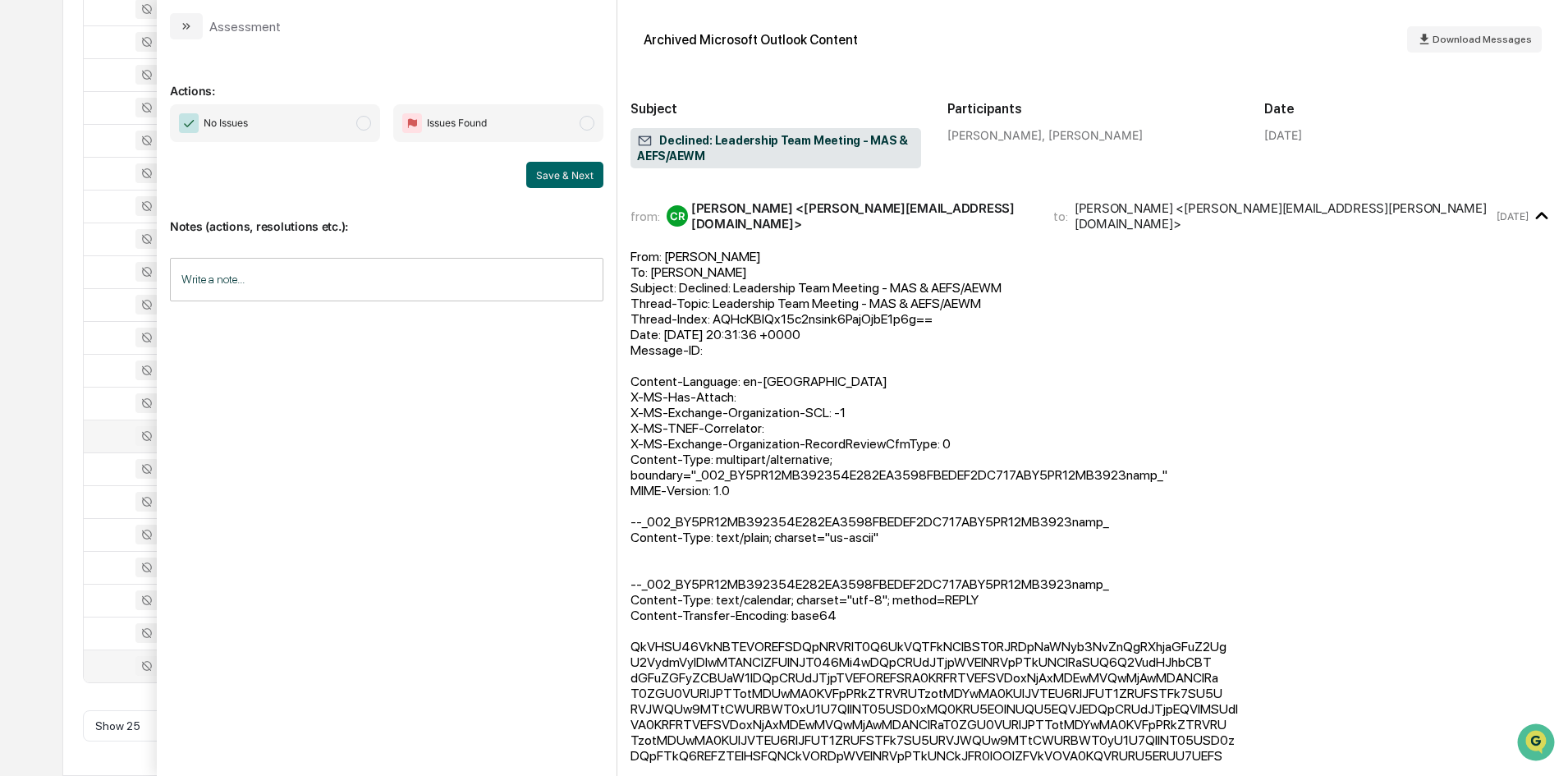
click at [95, 420] on td at bounding box center [137, 436] width 107 height 33
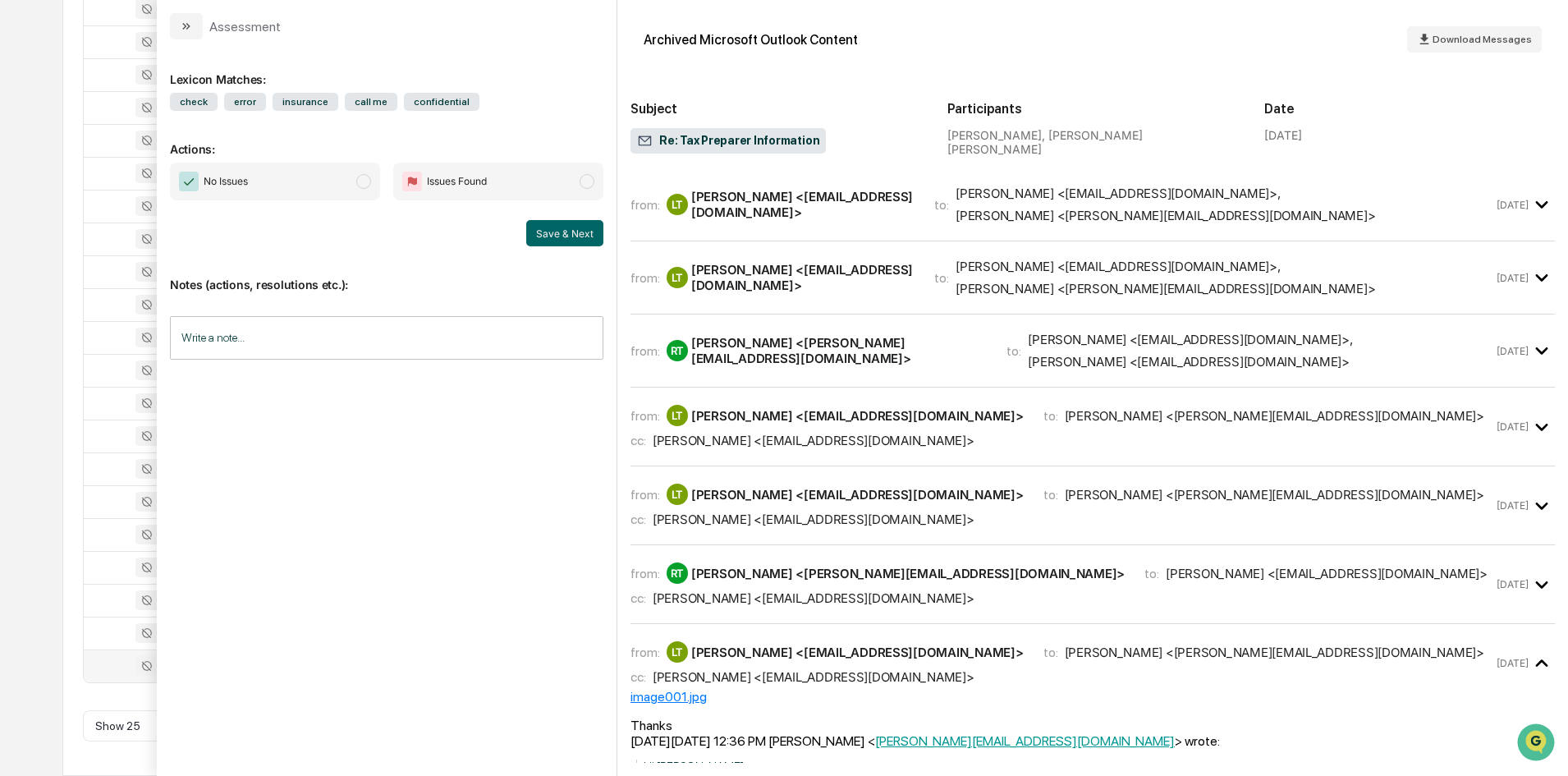
click at [52, 128] on div "Calendar Manage Tasks Reviews Approval Management Company People, Data, Setting…" at bounding box center [784, 130] width 1568 height 1292
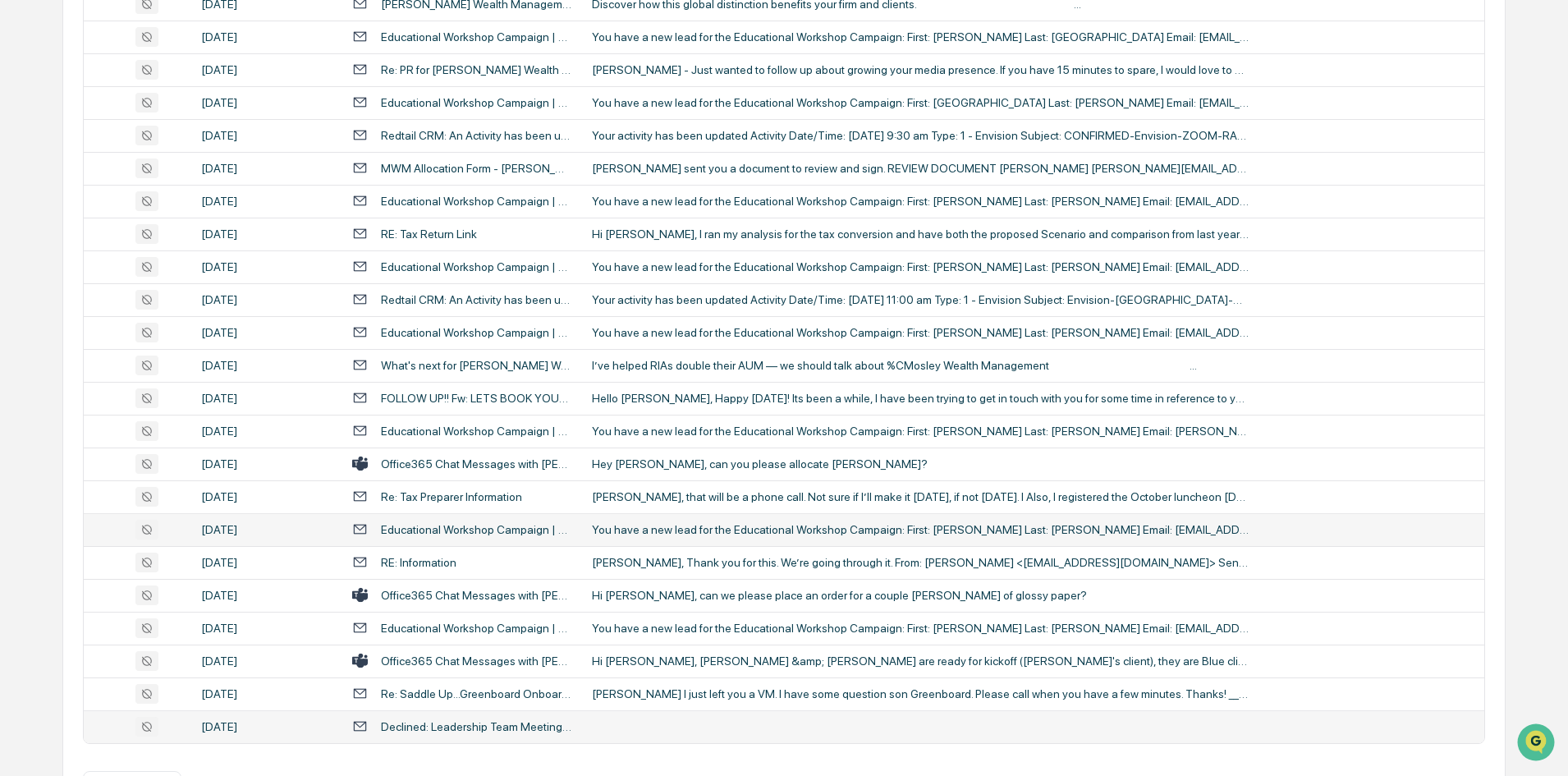
scroll to position [516, 0]
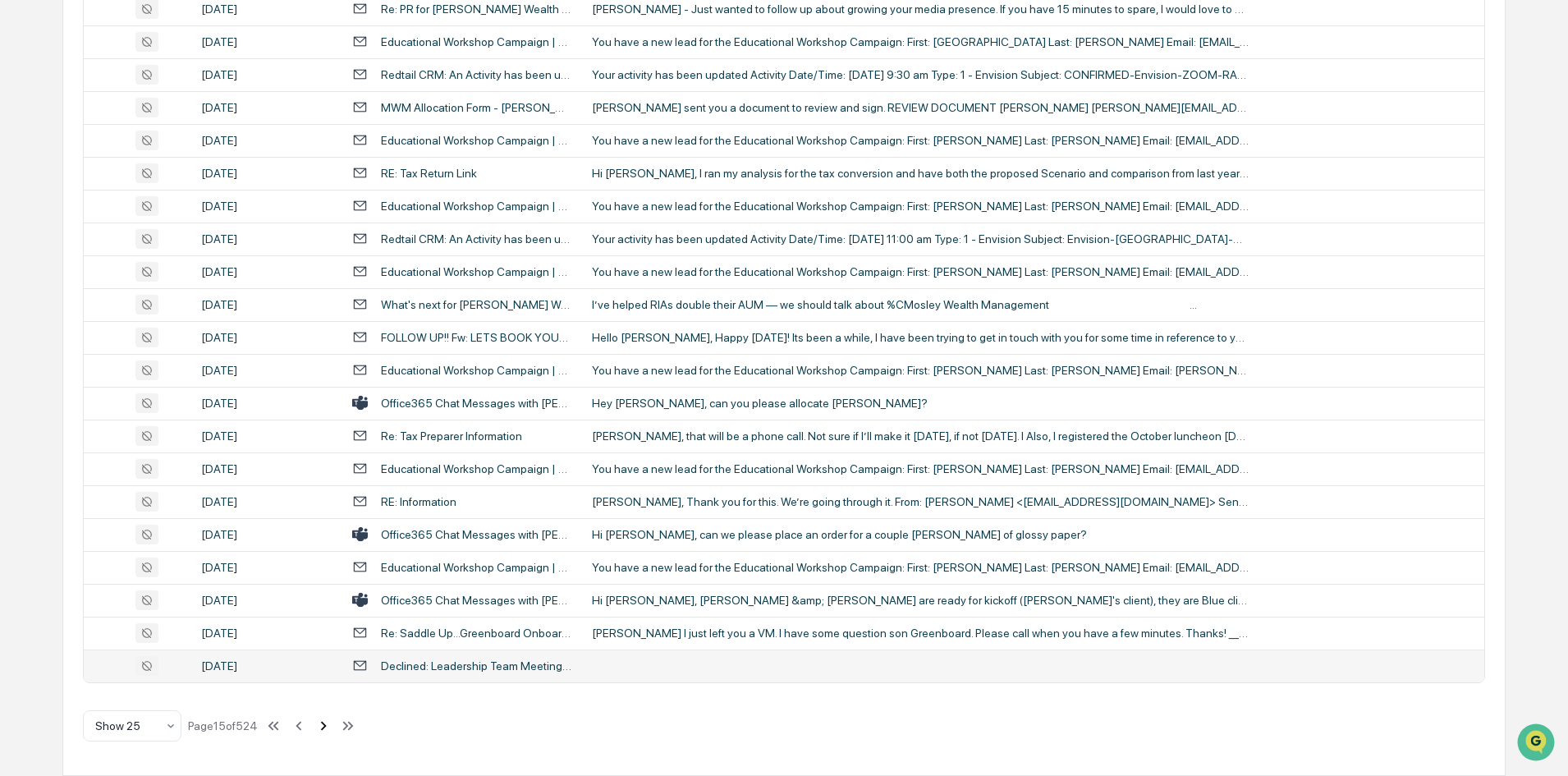
click at [327, 730] on icon at bounding box center [323, 726] width 18 height 18
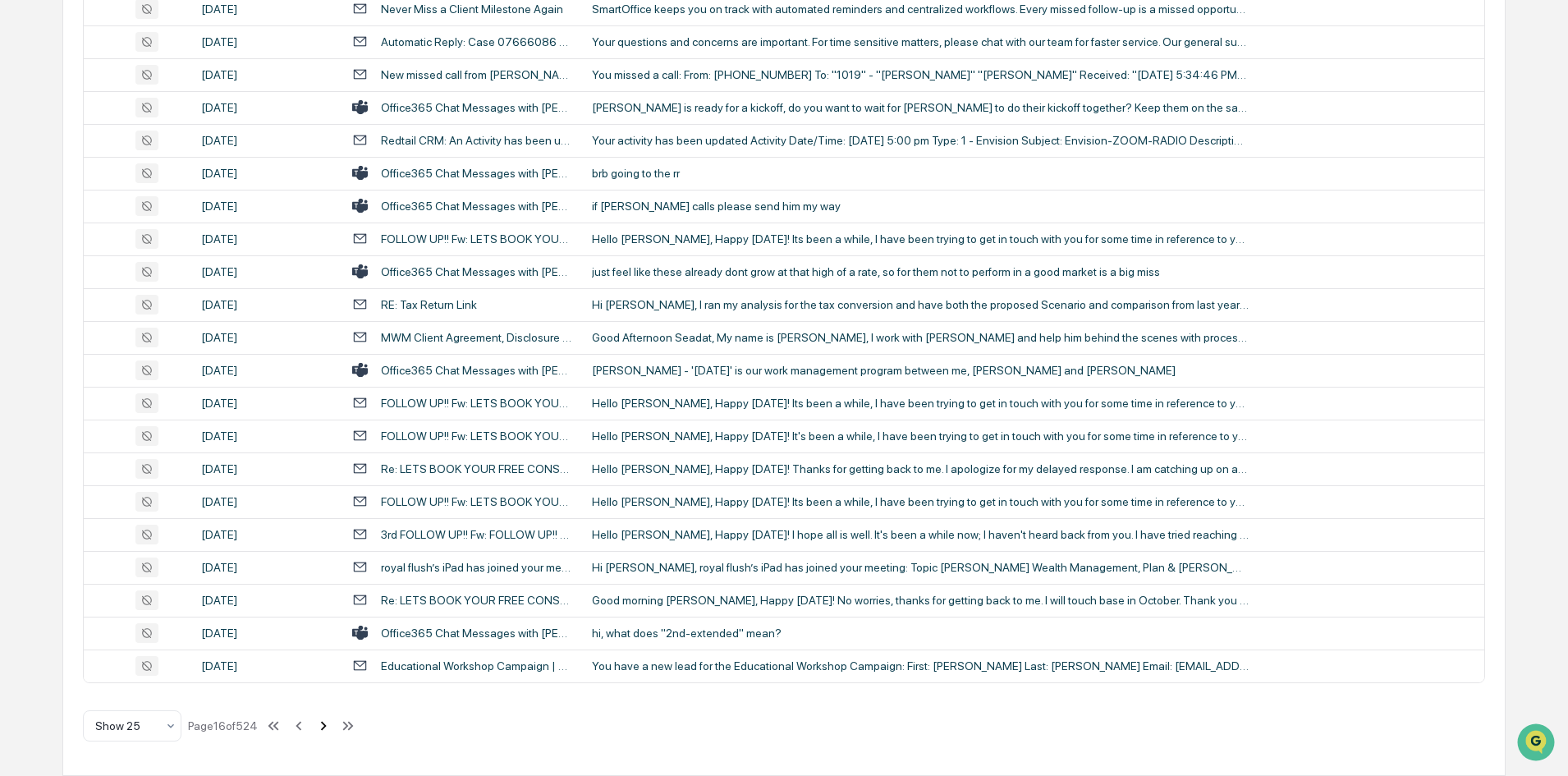
click at [327, 727] on icon at bounding box center [324, 725] width 6 height 9
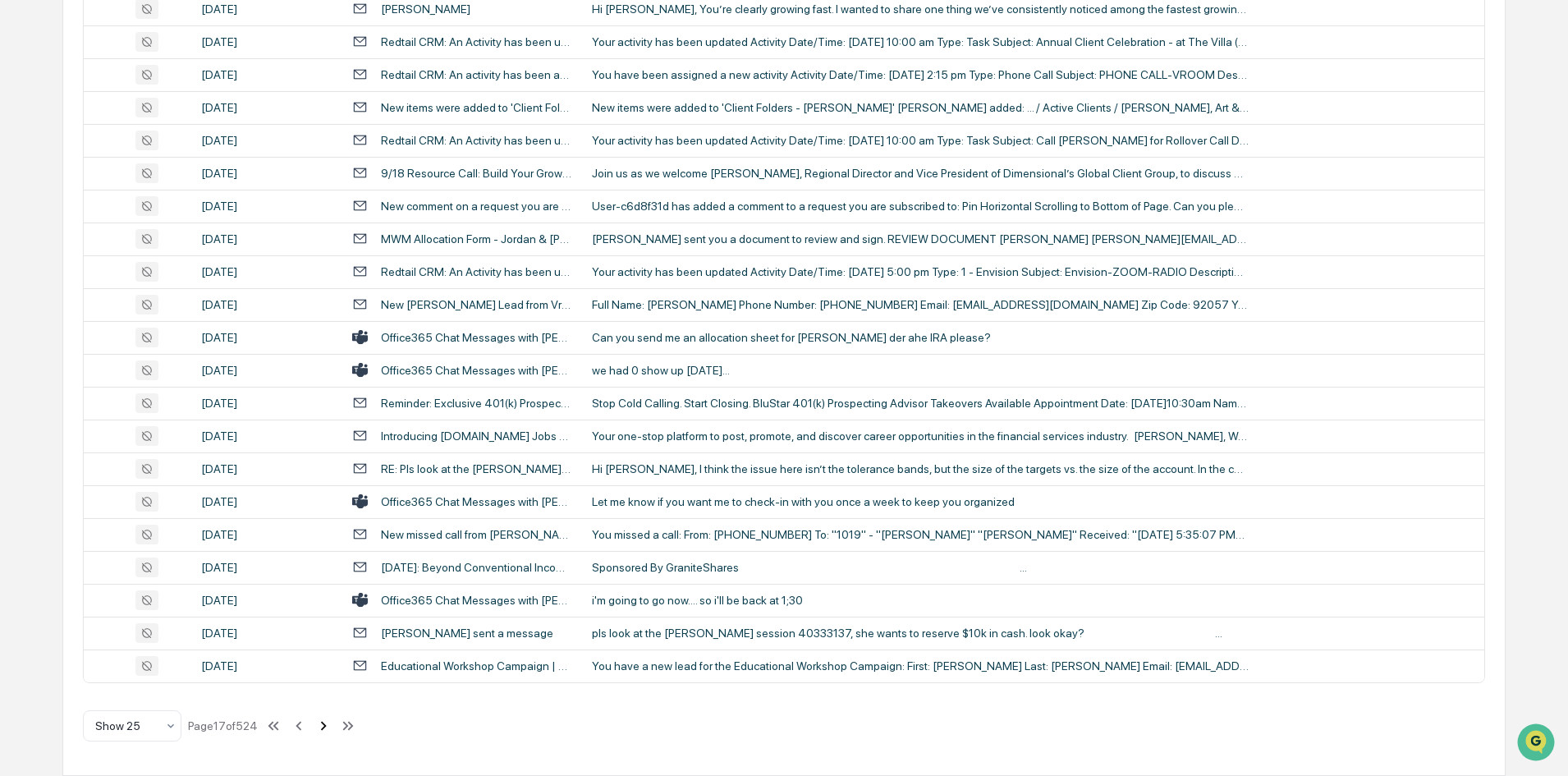
click at [321, 728] on icon at bounding box center [323, 726] width 18 height 18
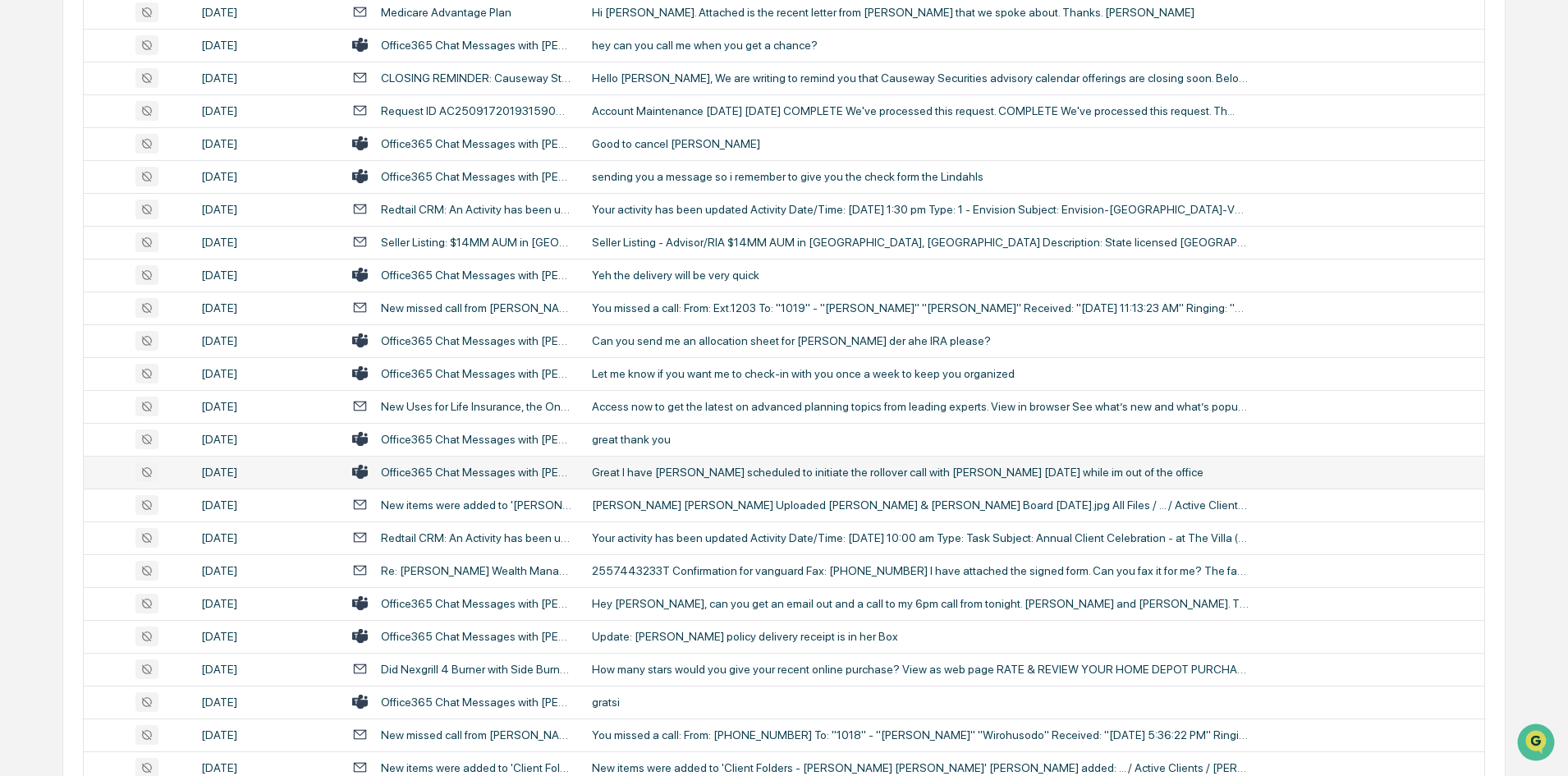
scroll to position [351, 0]
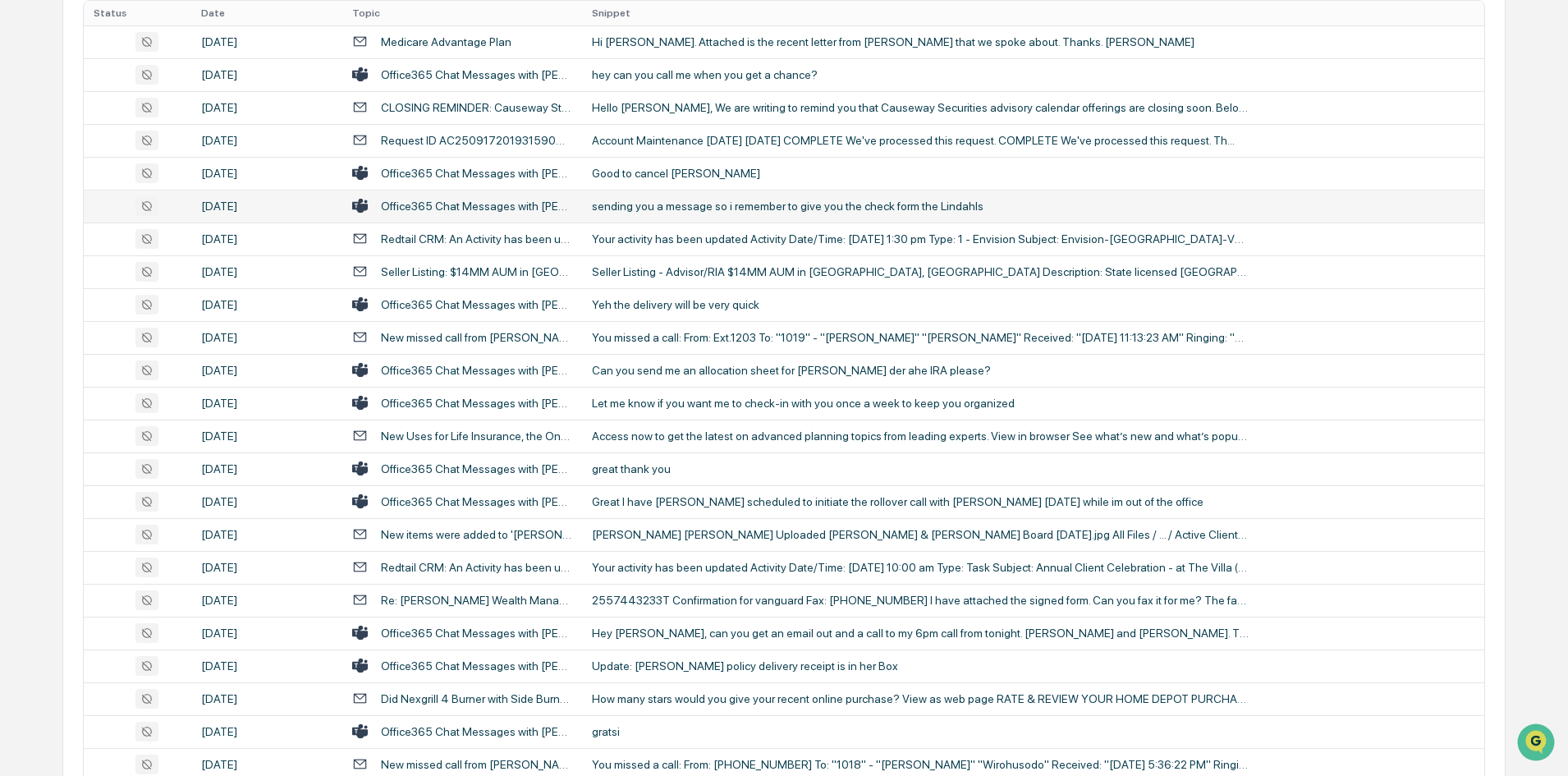
click at [625, 203] on div "sending you a message so i remember to give you the check form the Lindahls" at bounding box center [920, 205] width 656 height 13
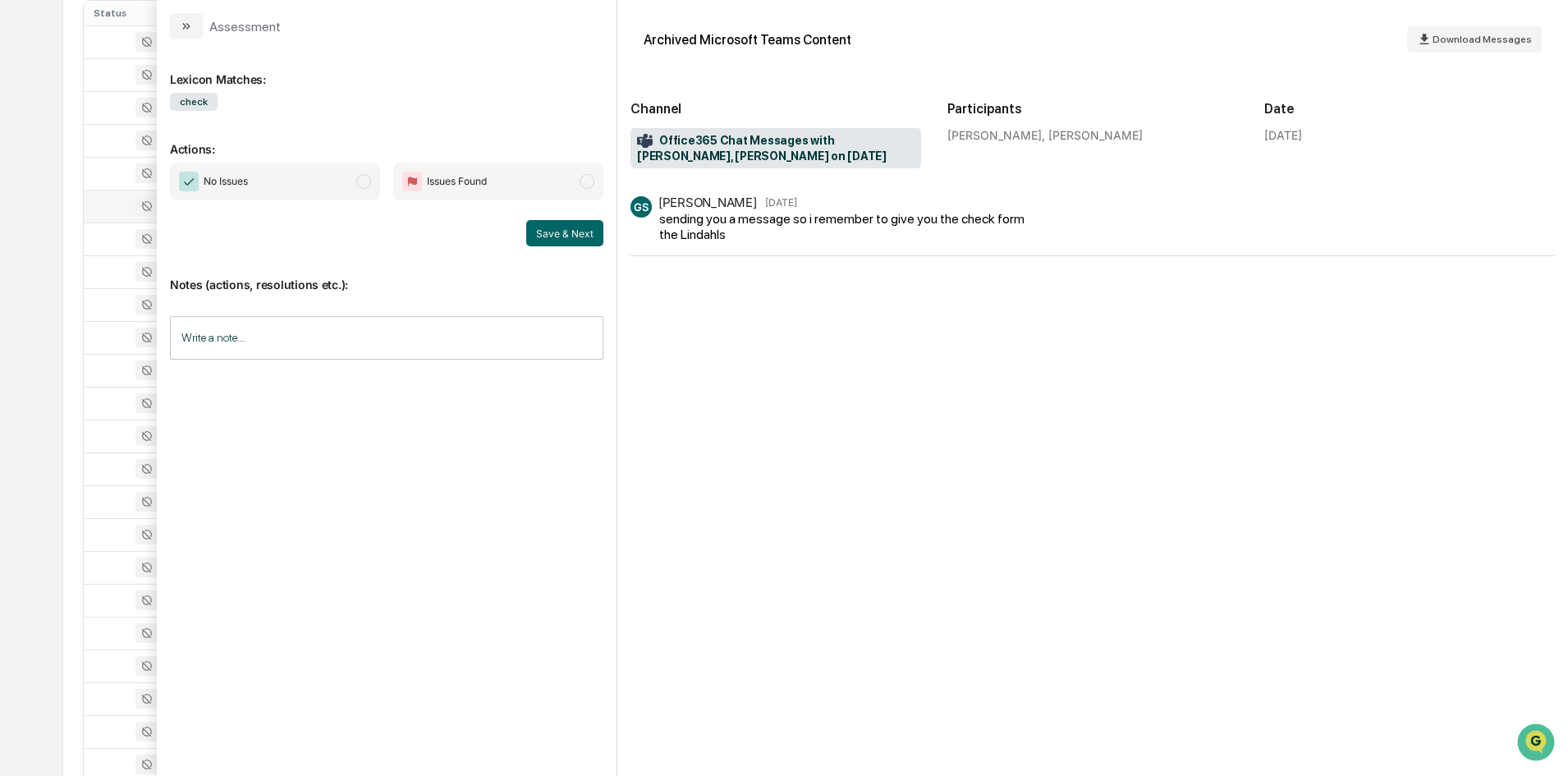
click at [674, 218] on div "sending you a message so i remember to give you the check form the Lindahls" at bounding box center [844, 226] width 370 height 31
click at [79, 396] on div "All Conversations Options Review Required 4 Review Completed - Flagged as Issue…" at bounding box center [784, 378] width 1442 height 1122
